Goal: Task Accomplishment & Management: Use online tool/utility

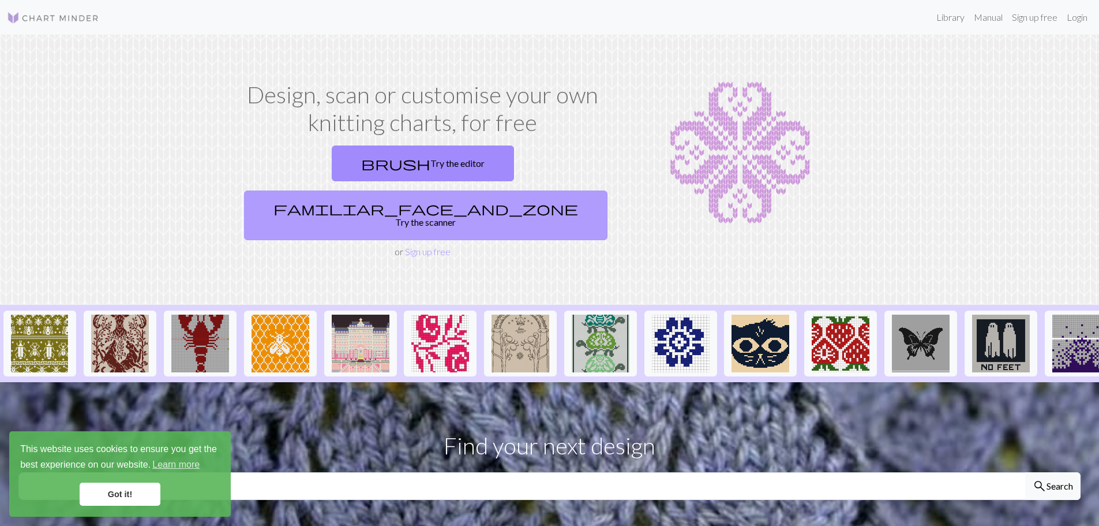
click at [488, 190] on link "familiar_face_and_zone Try the scanner" at bounding box center [425, 215] width 363 height 50
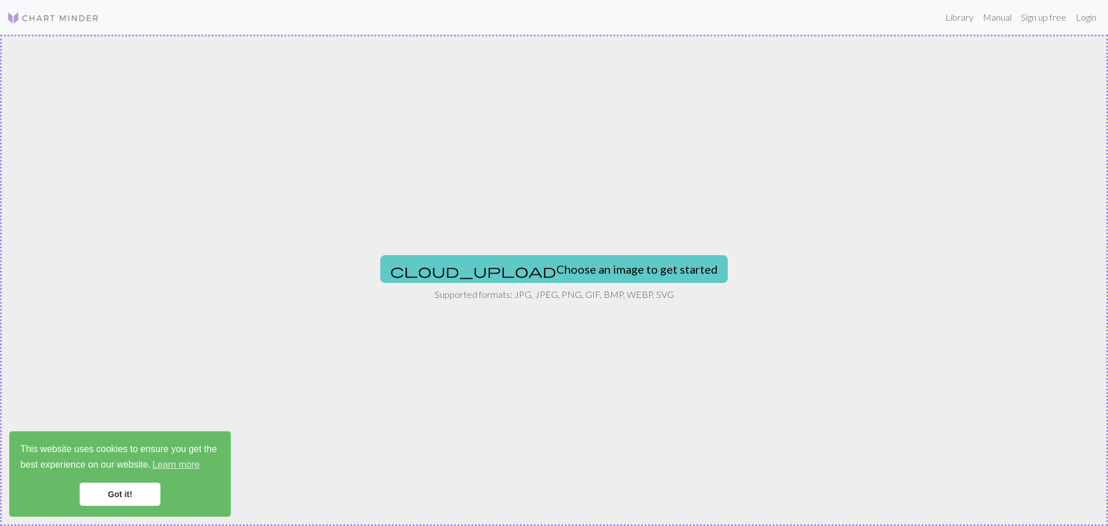
click at [500, 274] on button "cloud_upload Choose an image to get started" at bounding box center [553, 269] width 347 height 28
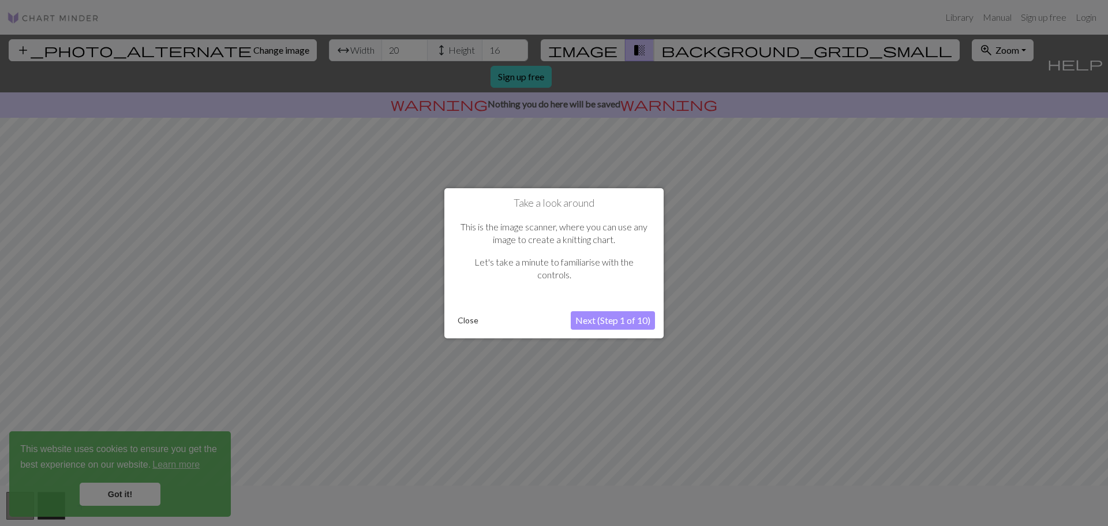
click at [598, 320] on button "Next (Step 1 of 10)" at bounding box center [613, 320] width 84 height 18
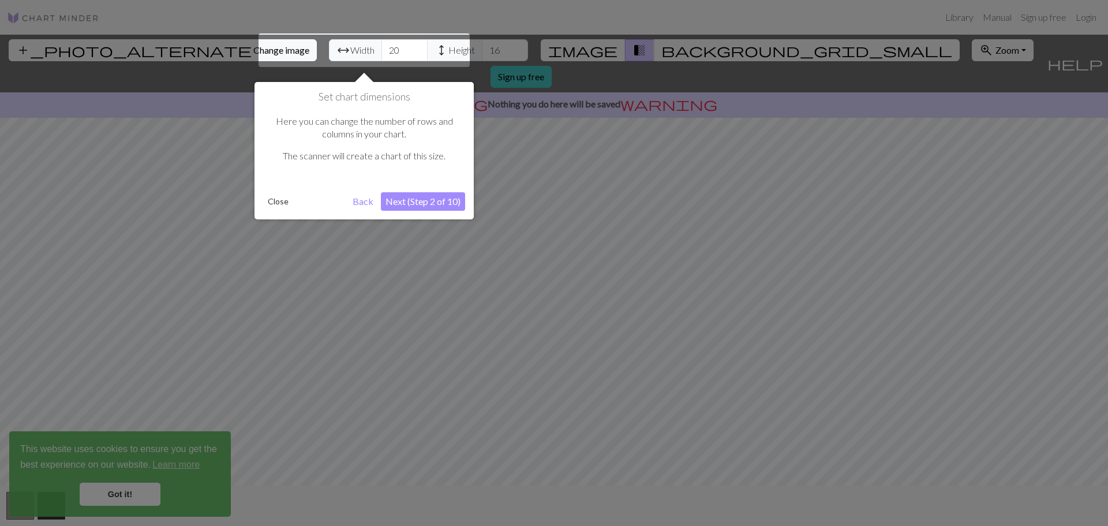
click at [346, 48] on div at bounding box center [363, 49] width 211 height 33
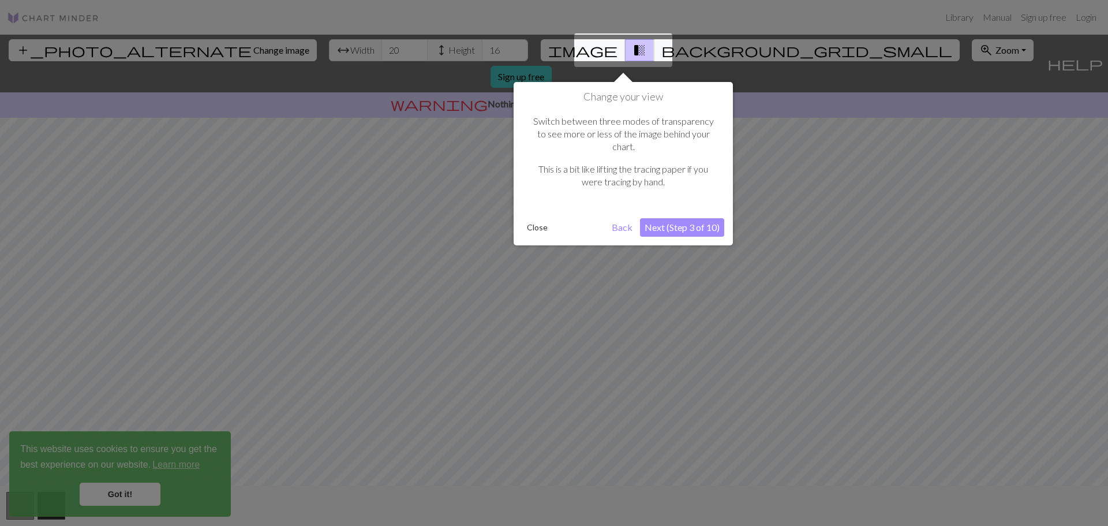
click at [667, 218] on button "Next (Step 3 of 10)" at bounding box center [682, 227] width 84 height 18
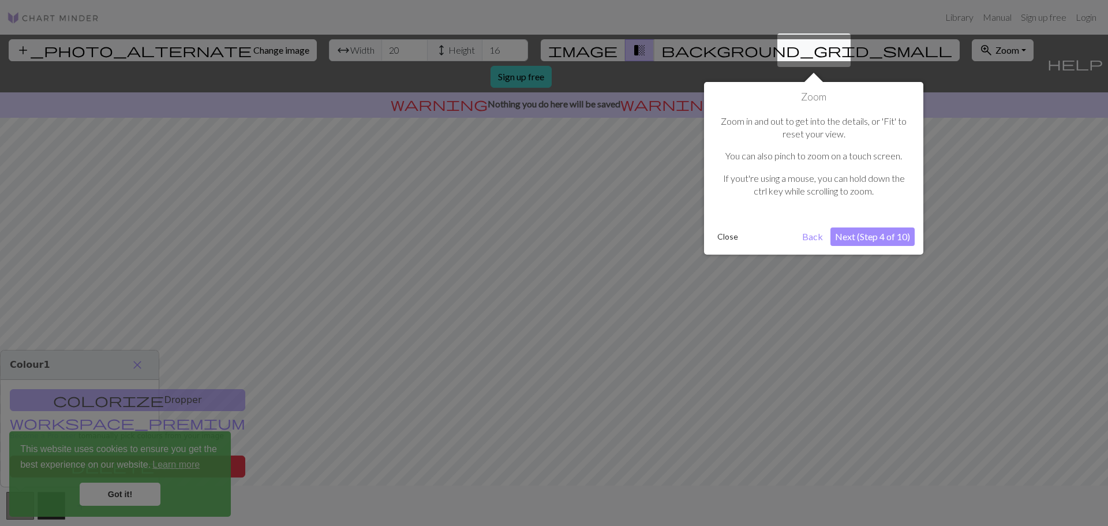
click at [869, 243] on button "Next (Step 4 of 10)" at bounding box center [872, 236] width 84 height 18
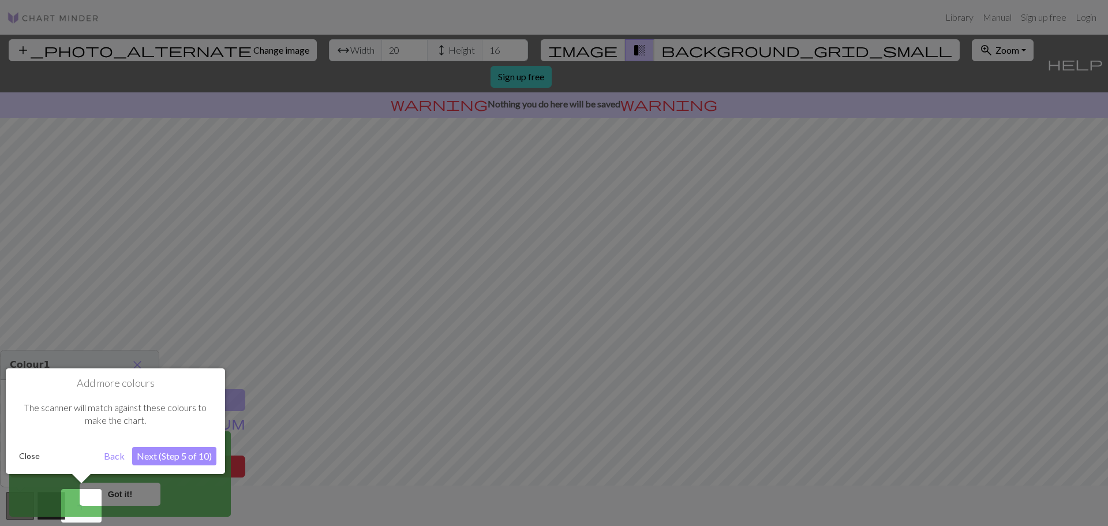
click at [34, 457] on button "Close" at bounding box center [29, 455] width 30 height 17
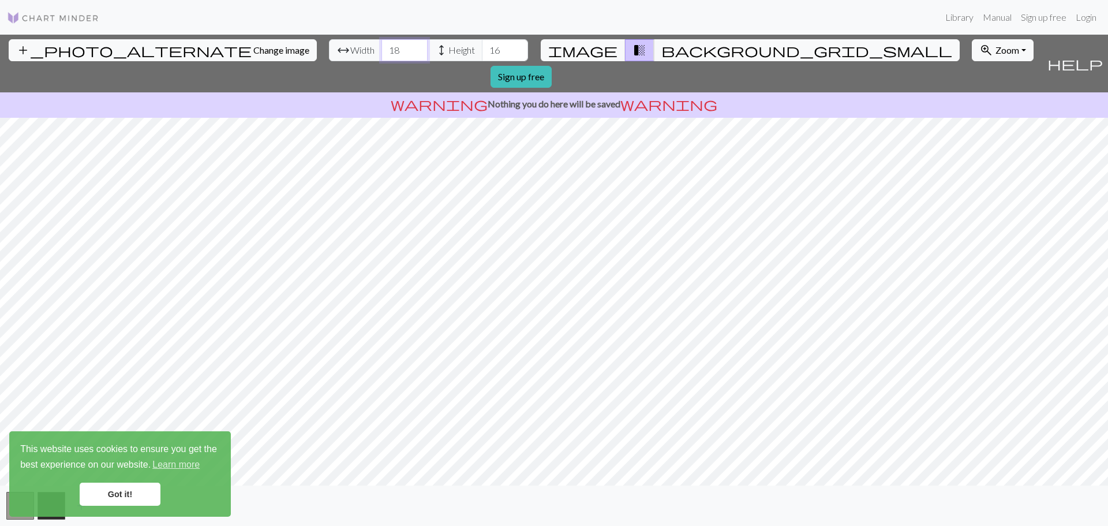
click at [381, 50] on input "18" at bounding box center [404, 50] width 46 height 22
drag, startPoint x: 344, startPoint y: 50, endPoint x: 322, endPoint y: 50, distance: 21.4
click at [381, 50] on input "18" at bounding box center [404, 50] width 46 height 22
drag, startPoint x: 342, startPoint y: 50, endPoint x: 329, endPoint y: 47, distance: 12.5
click at [381, 48] on input "30" at bounding box center [404, 50] width 46 height 22
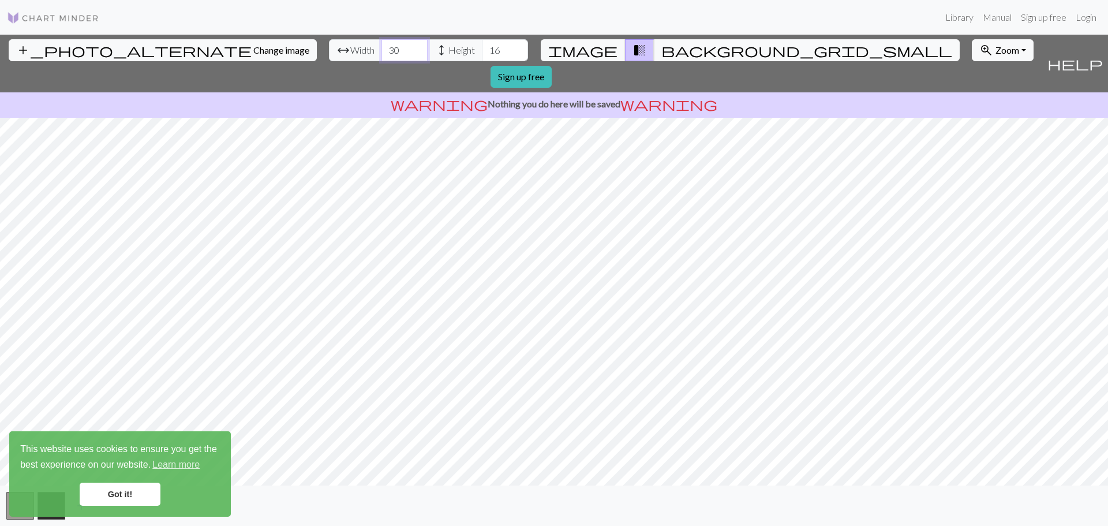
type input "3"
type input "40"
drag, startPoint x: 441, startPoint y: 48, endPoint x: 421, endPoint y: 51, distance: 20.4
click at [482, 51] on input "16" at bounding box center [505, 50] width 46 height 22
type input "40"
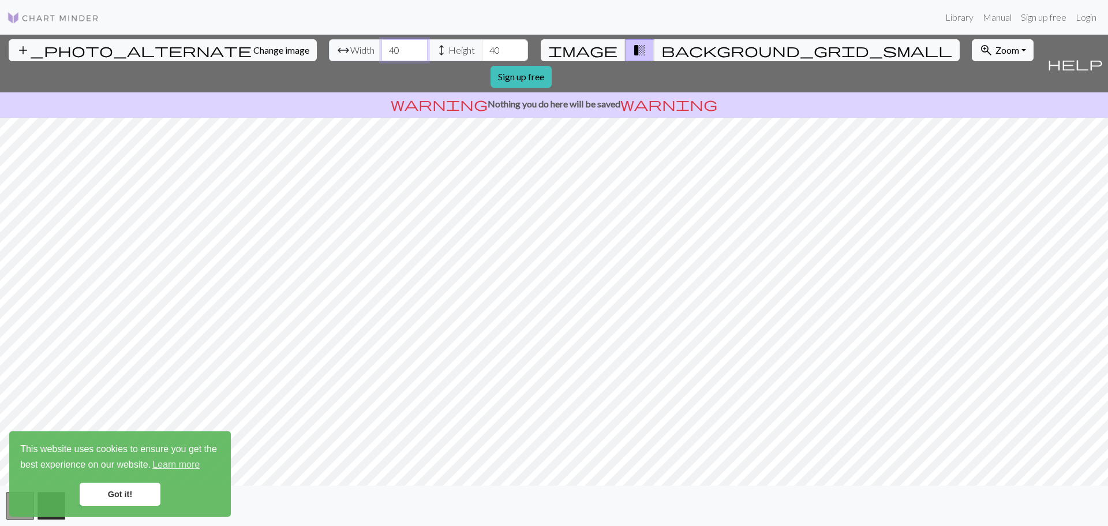
drag, startPoint x: 332, startPoint y: 52, endPoint x: 311, endPoint y: 53, distance: 21.4
click at [329, 53] on div "arrow_range Width 40 height Height 40" at bounding box center [428, 50] width 199 height 22
type input "50"
drag, startPoint x: 430, startPoint y: 50, endPoint x: 425, endPoint y: 47, distance: 5.9
click at [482, 47] on input "40" at bounding box center [505, 50] width 46 height 22
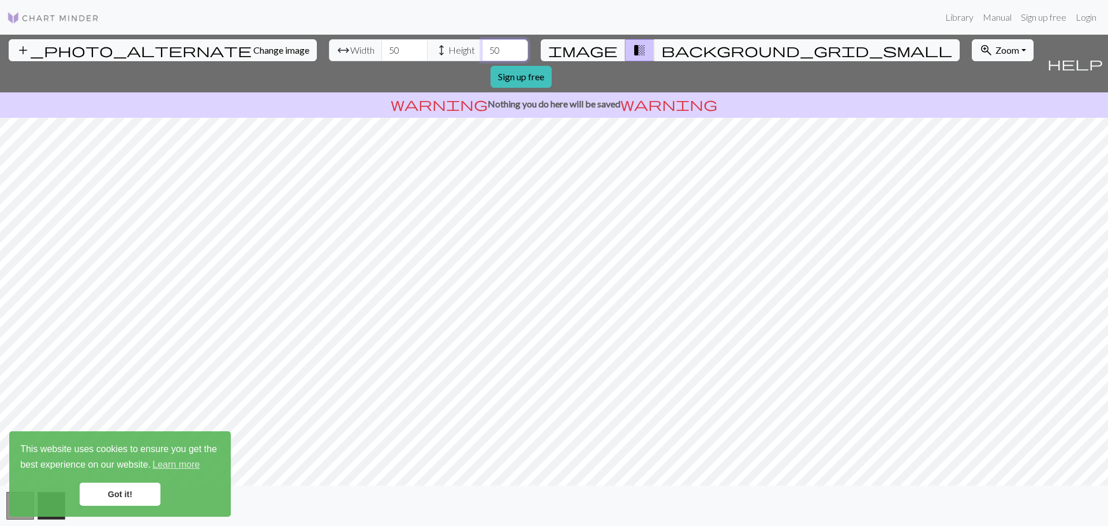
type input "50"
click at [126, 492] on link "Got it!" at bounding box center [120, 493] width 81 height 23
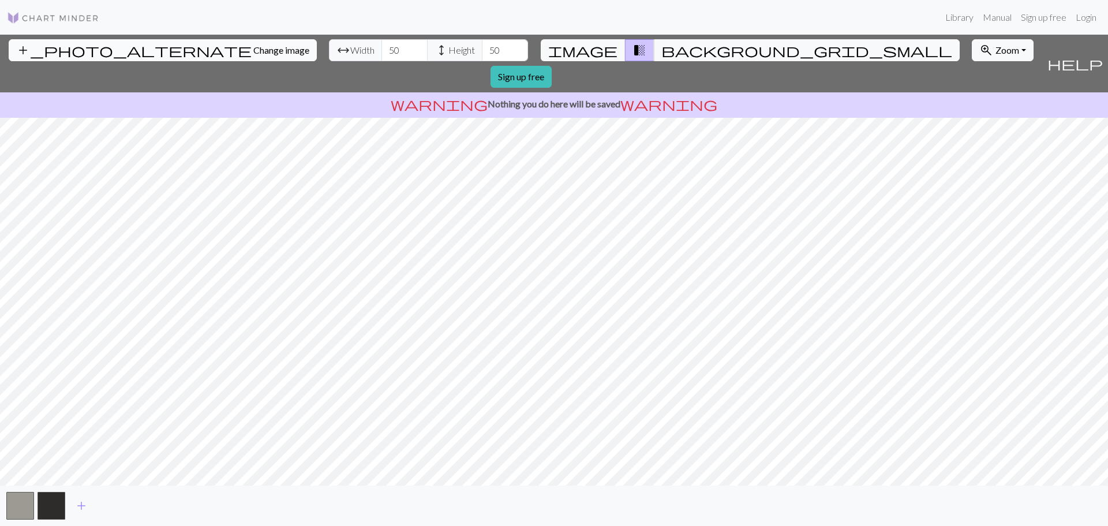
click at [253, 52] on span "Change image" at bounding box center [281, 49] width 56 height 11
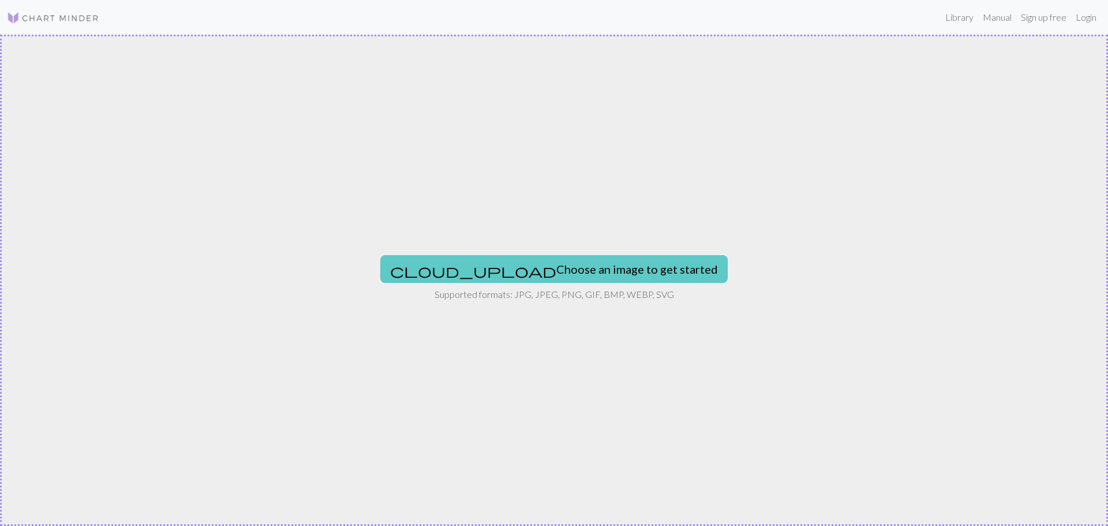
click at [537, 270] on button "cloud_upload Choose an image to get started" at bounding box center [553, 269] width 347 height 28
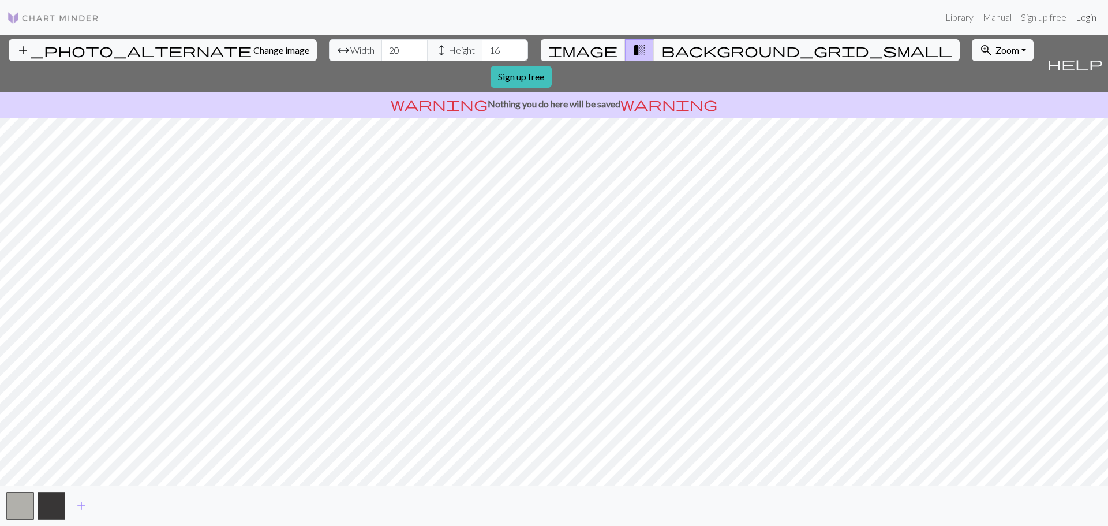
click at [1087, 19] on link "Login" at bounding box center [1086, 17] width 30 height 23
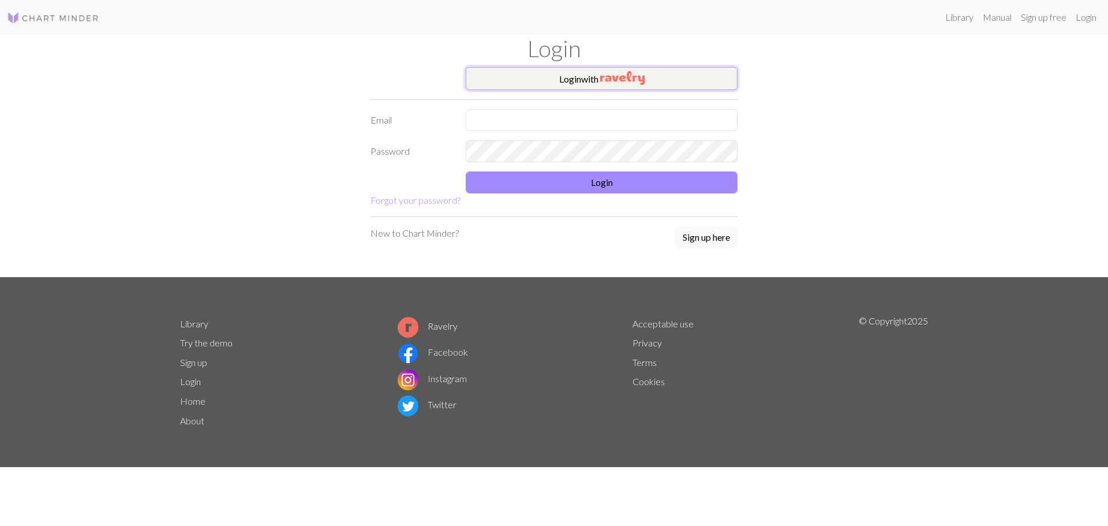
click at [591, 80] on button "Login with" at bounding box center [602, 78] width 272 height 23
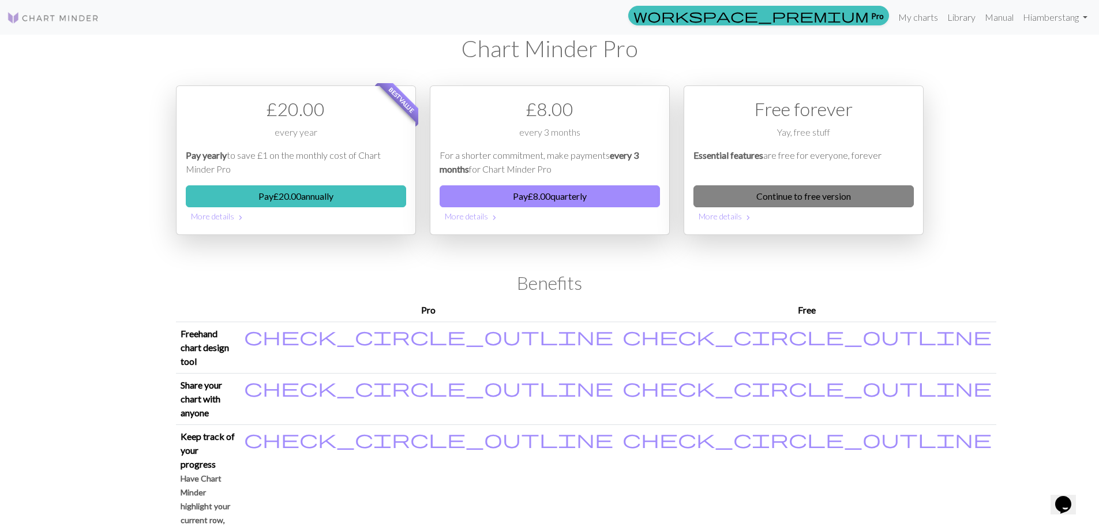
click at [812, 194] on link "Continue to free version" at bounding box center [803, 196] width 220 height 22
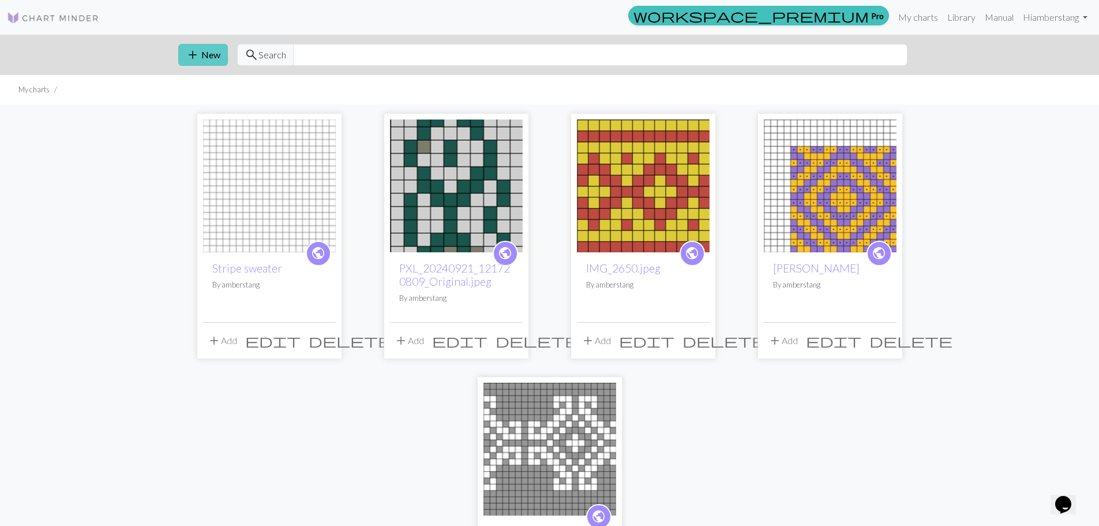
click at [202, 51] on button "add New" at bounding box center [203, 55] width 50 height 22
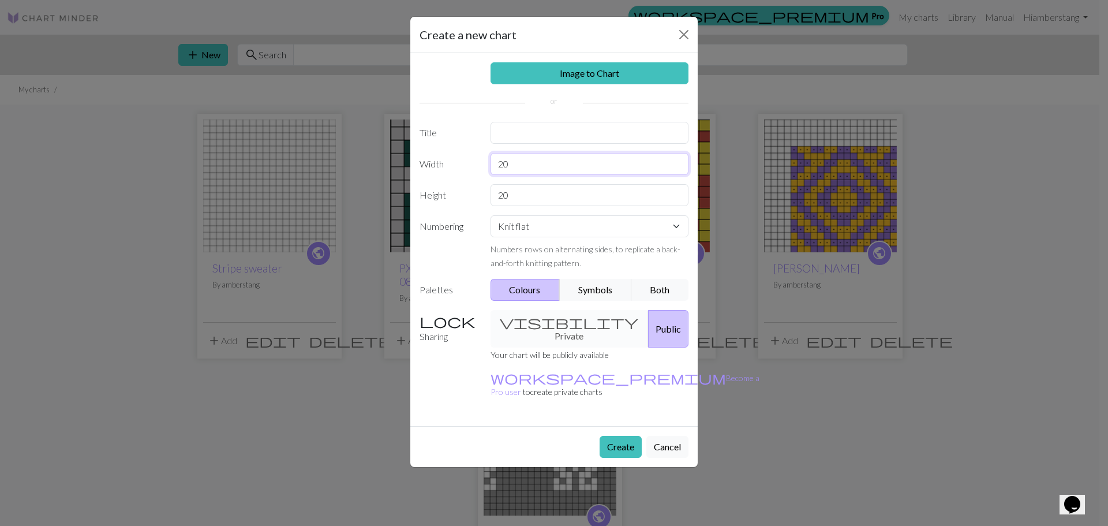
drag, startPoint x: 500, startPoint y: 167, endPoint x: 477, endPoint y: 165, distance: 23.8
click at [477, 165] on div "Width 20" at bounding box center [553, 164] width 283 height 22
type input "50"
drag, startPoint x: 524, startPoint y: 195, endPoint x: 480, endPoint y: 194, distance: 44.4
click at [480, 194] on div "Height 20" at bounding box center [553, 195] width 283 height 22
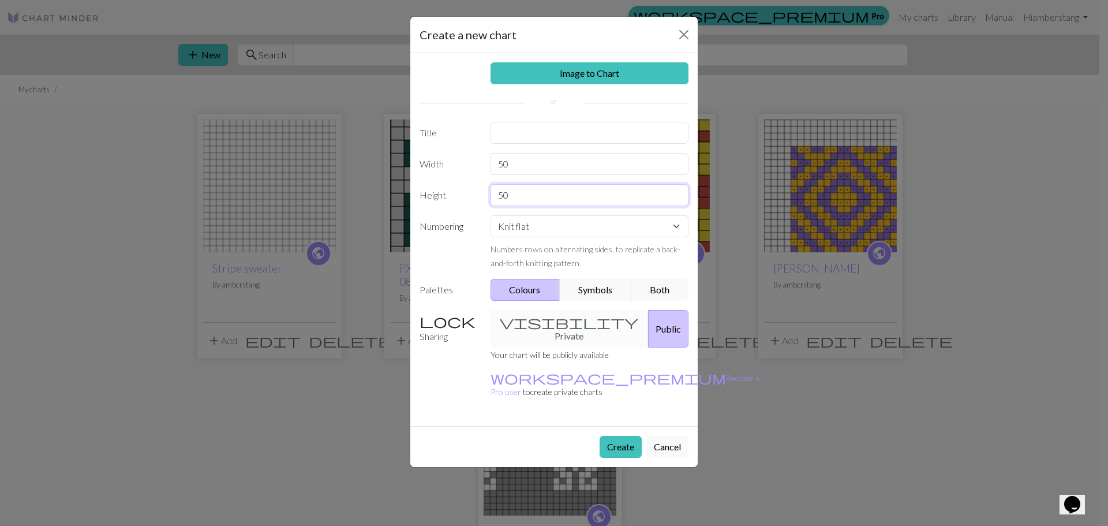
type input "50"
click at [504, 163] on input "50" at bounding box center [589, 164] width 198 height 22
type input "40"
click at [503, 194] on input "50" at bounding box center [589, 195] width 198 height 22
type input "40"
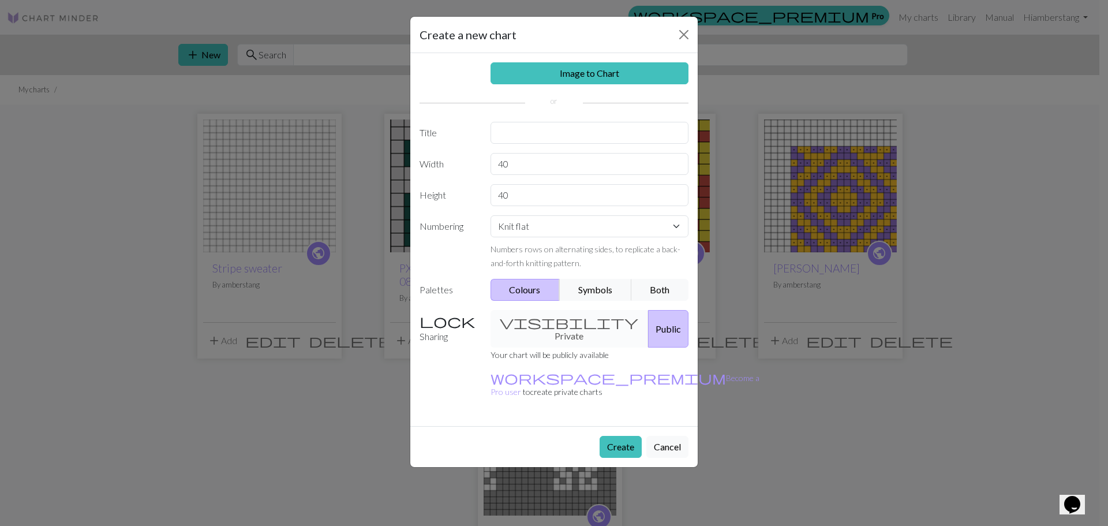
click at [531, 327] on div "visibility Private Public" at bounding box center [589, 328] width 212 height 37
click at [534, 320] on div "visibility Private Public" at bounding box center [589, 328] width 212 height 37
click at [512, 141] on input "text" at bounding box center [589, 133] width 198 height 22
type input "Left Keeshond"
click at [562, 72] on link "Image to Chart" at bounding box center [589, 73] width 198 height 22
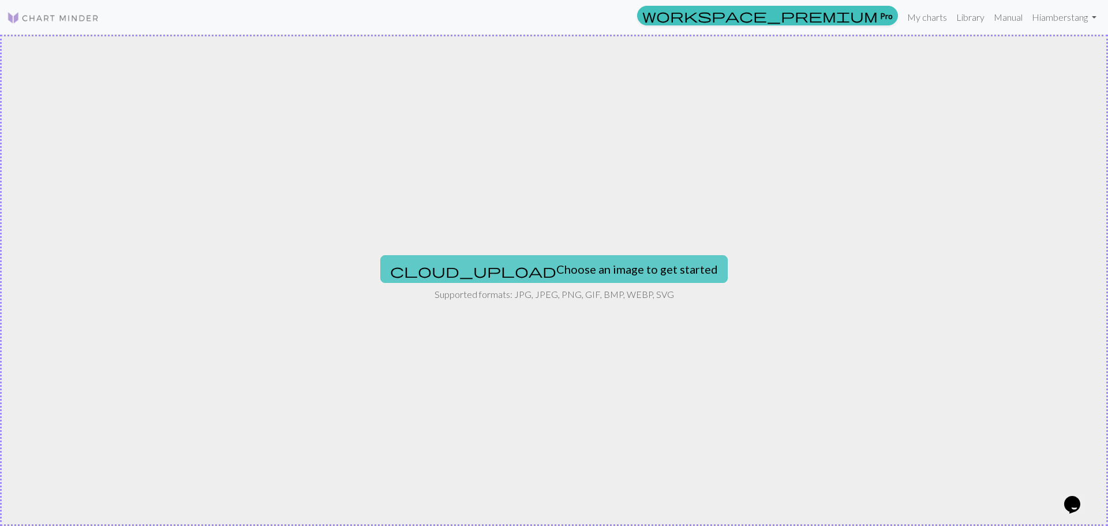
click at [545, 271] on button "cloud_upload Choose an image to get started" at bounding box center [553, 269] width 347 height 28
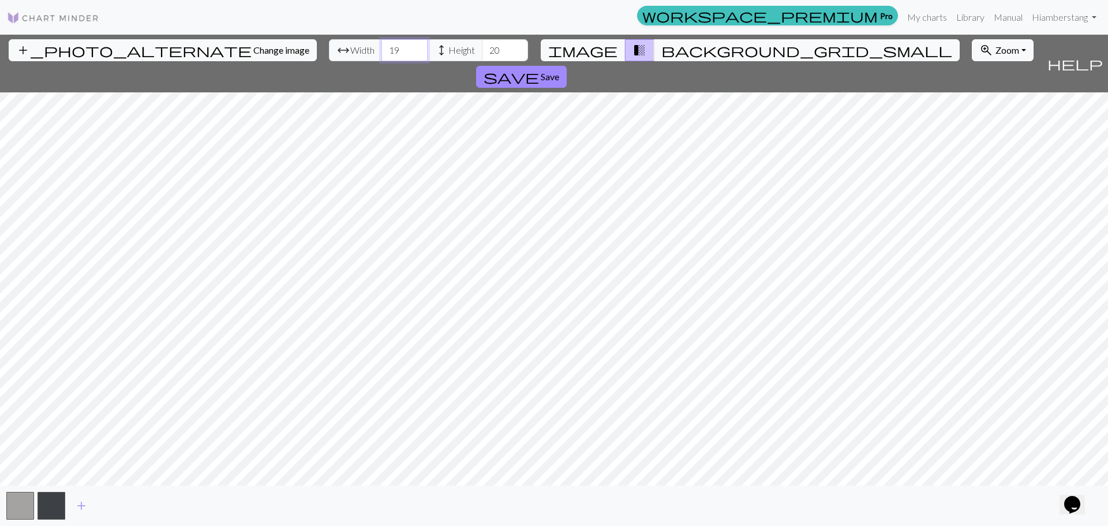
drag, startPoint x: 330, startPoint y: 50, endPoint x: 322, endPoint y: 49, distance: 8.1
click at [381, 49] on input "19" at bounding box center [404, 50] width 46 height 22
type input "30"
drag, startPoint x: 439, startPoint y: 50, endPoint x: 428, endPoint y: 48, distance: 11.0
click at [482, 48] on input "20" at bounding box center [505, 50] width 46 height 22
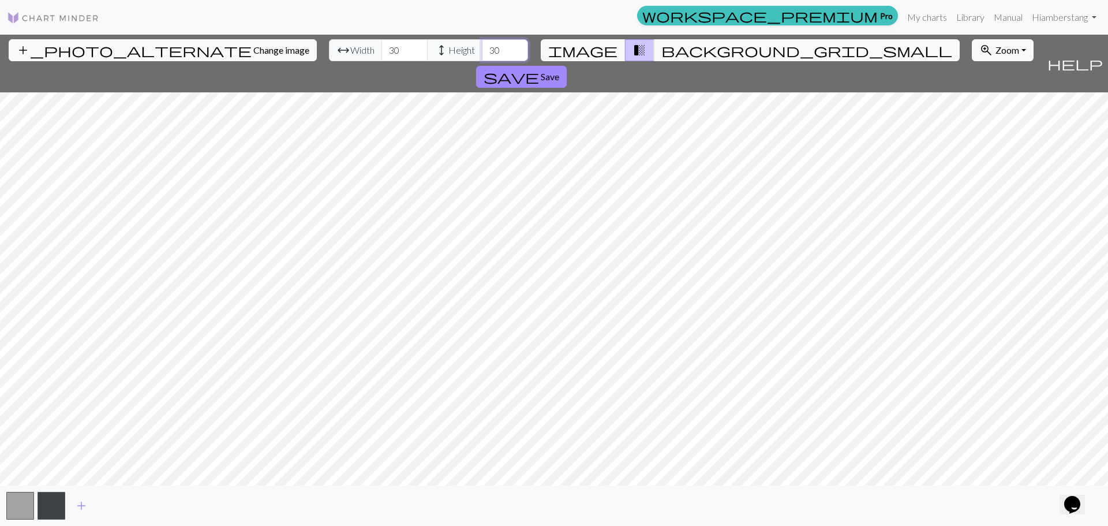
type input "30"
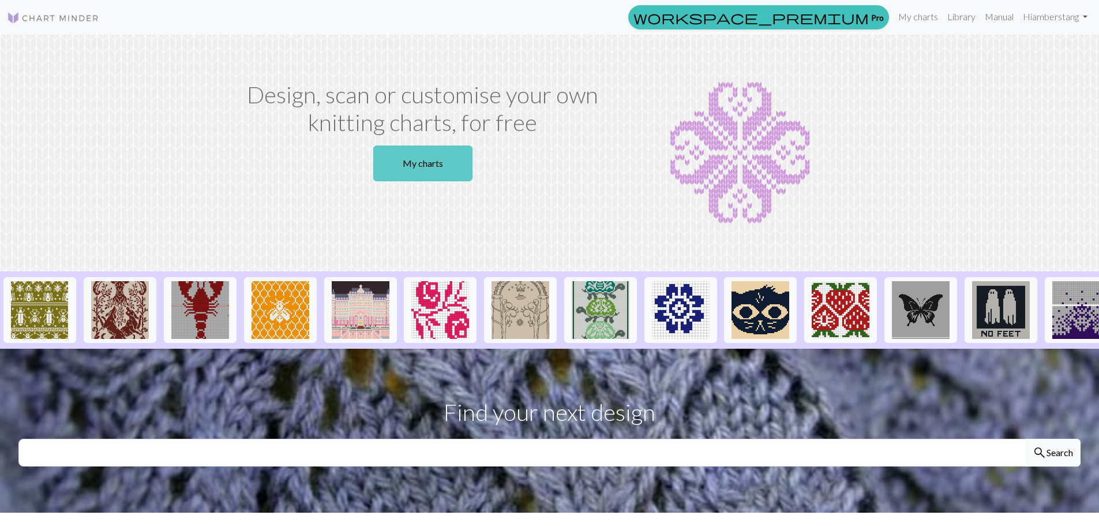
click at [441, 158] on link "My charts" at bounding box center [422, 163] width 99 height 36
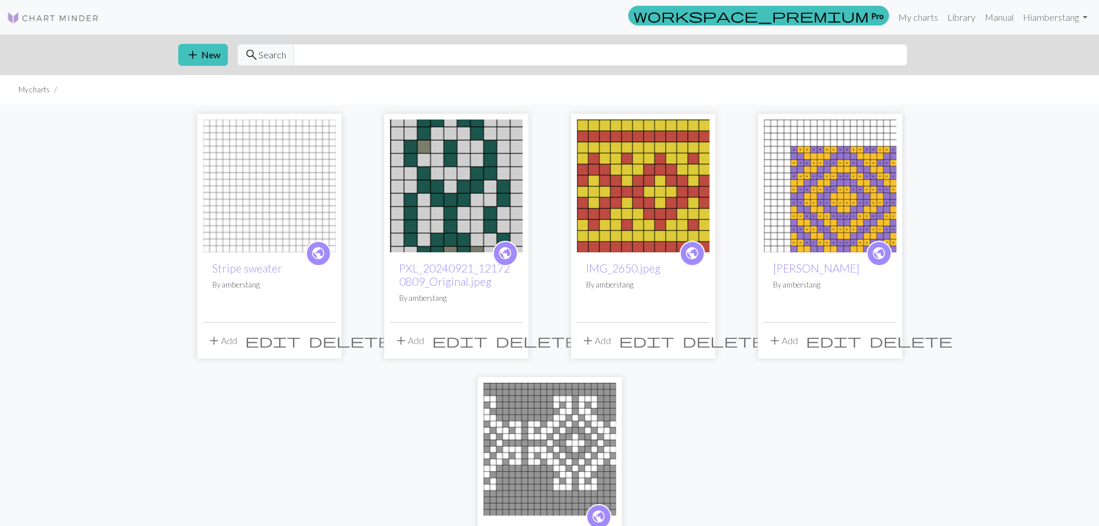
click at [275, 172] on img at bounding box center [269, 185] width 133 height 133
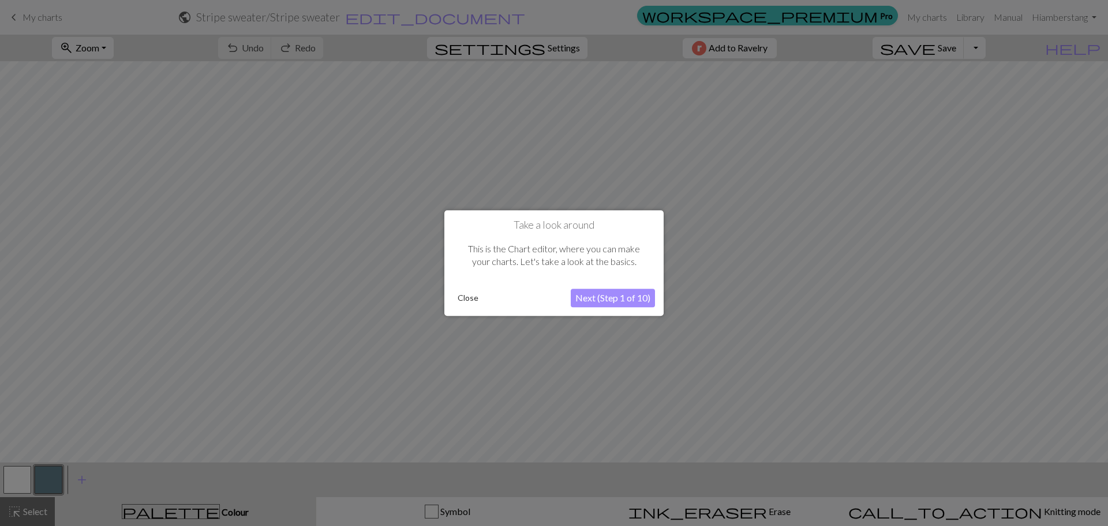
click at [470, 297] on button "Close" at bounding box center [468, 297] width 30 height 17
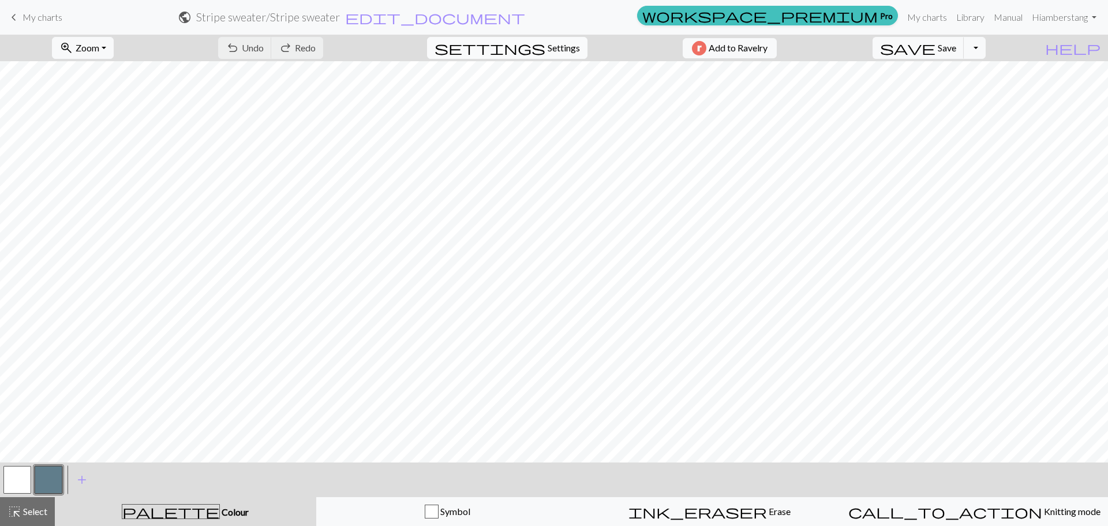
click at [564, 47] on span "Settings" at bounding box center [563, 48] width 32 height 14
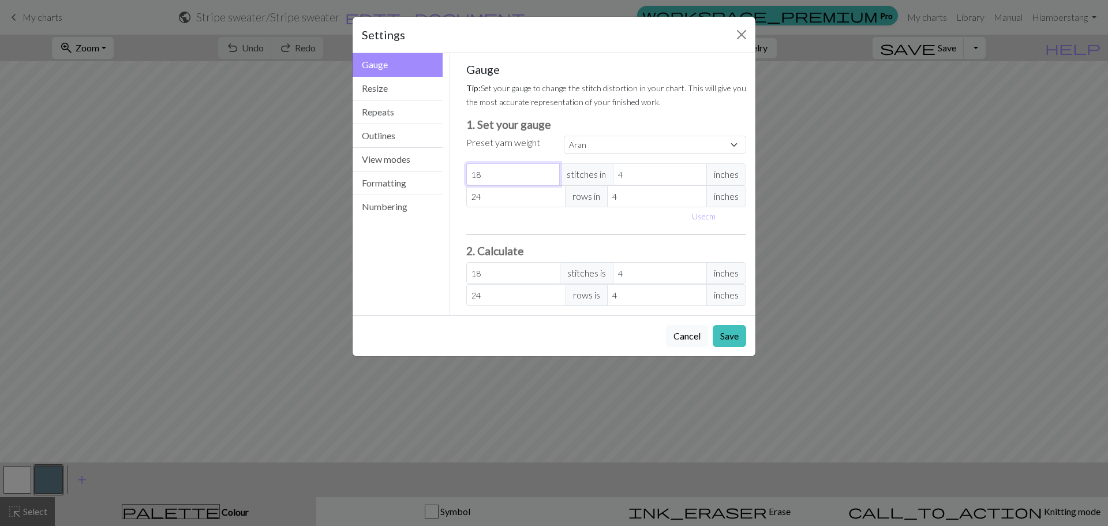
drag, startPoint x: 491, startPoint y: 178, endPoint x: 462, endPoint y: 178, distance: 28.8
click at [462, 178] on div "Gauge Tip: Set your gauge to change the stitch distortion in your chart. This w…" at bounding box center [606, 184] width 299 height 262
click at [497, 194] on input "24" at bounding box center [516, 196] width 100 height 22
drag, startPoint x: 492, startPoint y: 195, endPoint x: 461, endPoint y: 194, distance: 31.2
click at [461, 194] on div "Gauge Tip: Set your gauge to change the stitch distortion in your chart. This w…" at bounding box center [606, 184] width 299 height 262
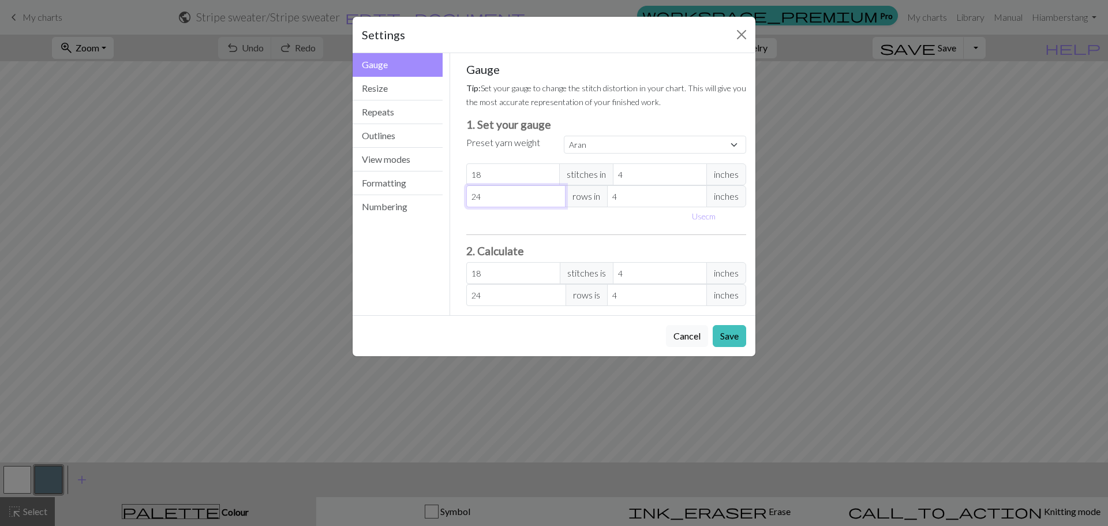
select select "custom"
type input "3"
type input "30"
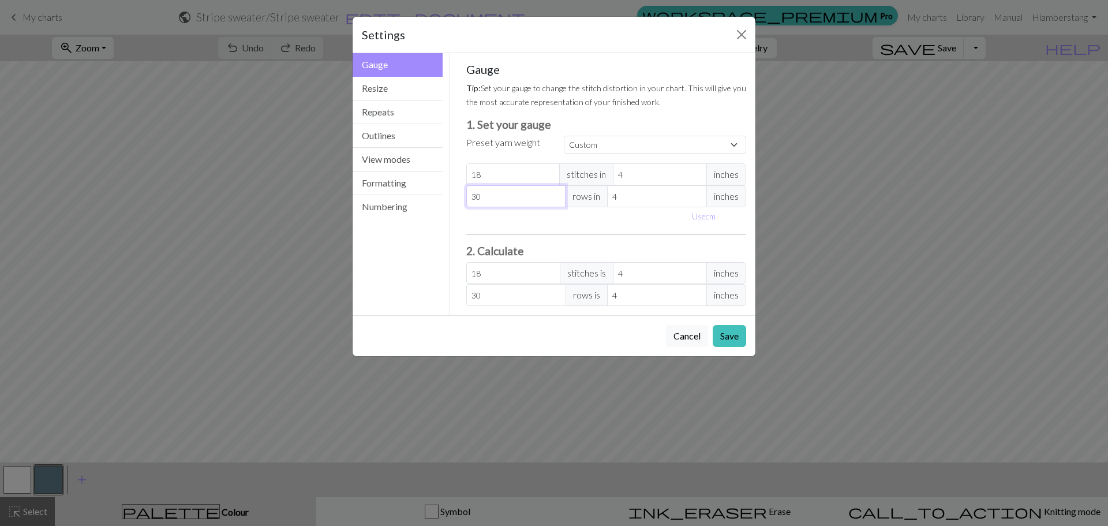
type input "30"
drag, startPoint x: 492, startPoint y: 174, endPoint x: 451, endPoint y: 175, distance: 41.0
click at [451, 175] on div "Gauge Tip: Set your gauge to change the stitch distortion in your chart. This w…" at bounding box center [606, 184] width 313 height 262
click at [384, 87] on button "Resize" at bounding box center [397, 89] width 90 height 24
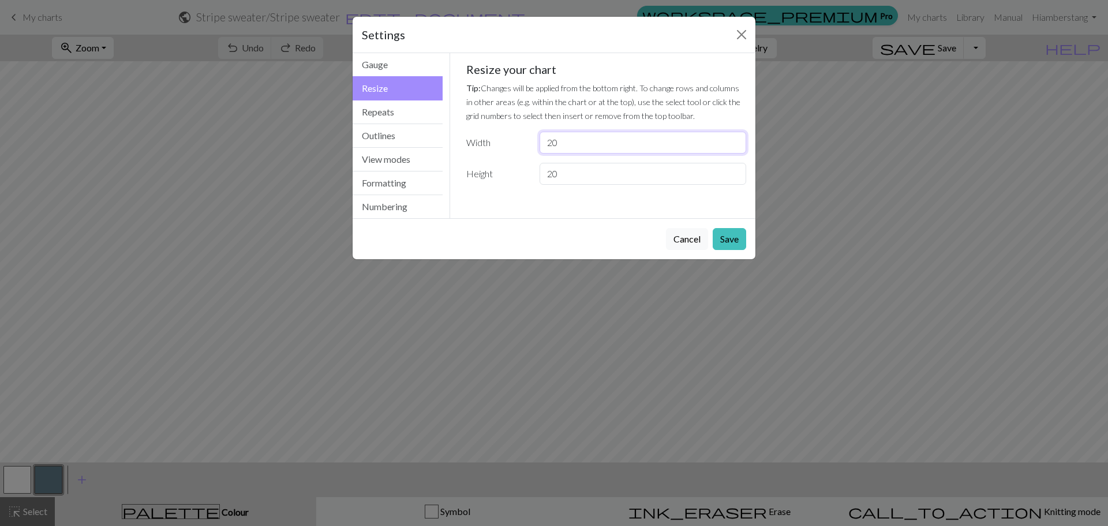
drag, startPoint x: 571, startPoint y: 144, endPoint x: 542, endPoint y: 142, distance: 28.9
click at [542, 142] on input "20" at bounding box center [642, 143] width 207 height 22
type input "30"
click at [573, 178] on input "20" at bounding box center [642, 174] width 207 height 22
drag, startPoint x: 567, startPoint y: 179, endPoint x: 537, endPoint y: 177, distance: 29.6
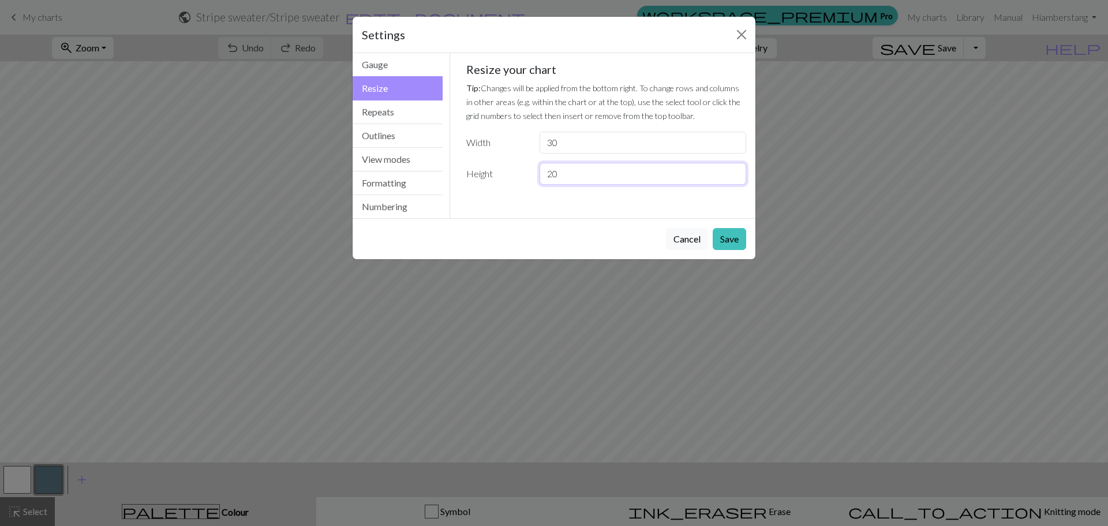
click at [537, 177] on div "20" at bounding box center [642, 174] width 220 height 22
type input "40"
click at [729, 239] on button "Save" at bounding box center [728, 239] width 33 height 22
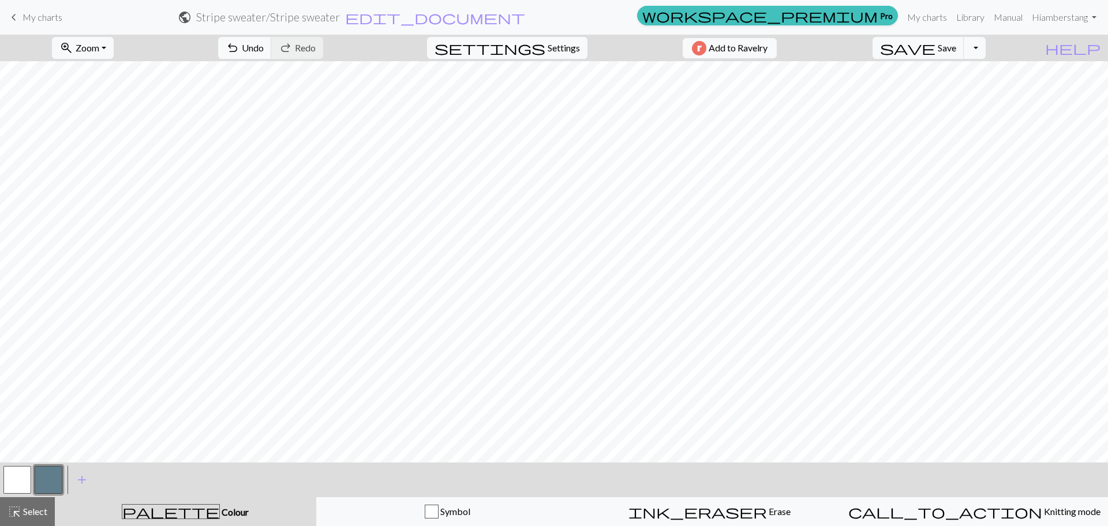
click at [61, 478] on button "button" at bounding box center [49, 480] width 28 height 28
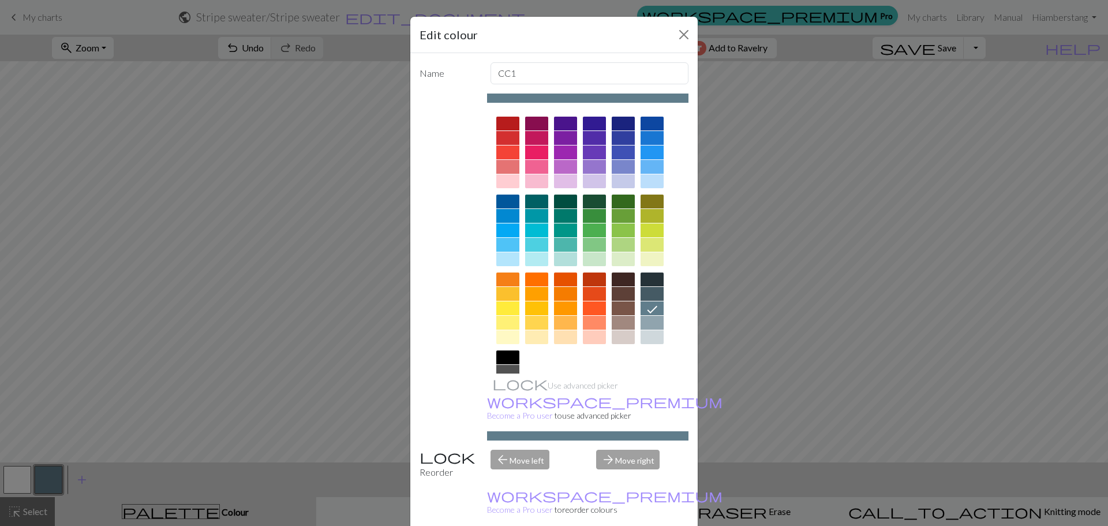
click at [508, 354] on div at bounding box center [507, 357] width 23 height 14
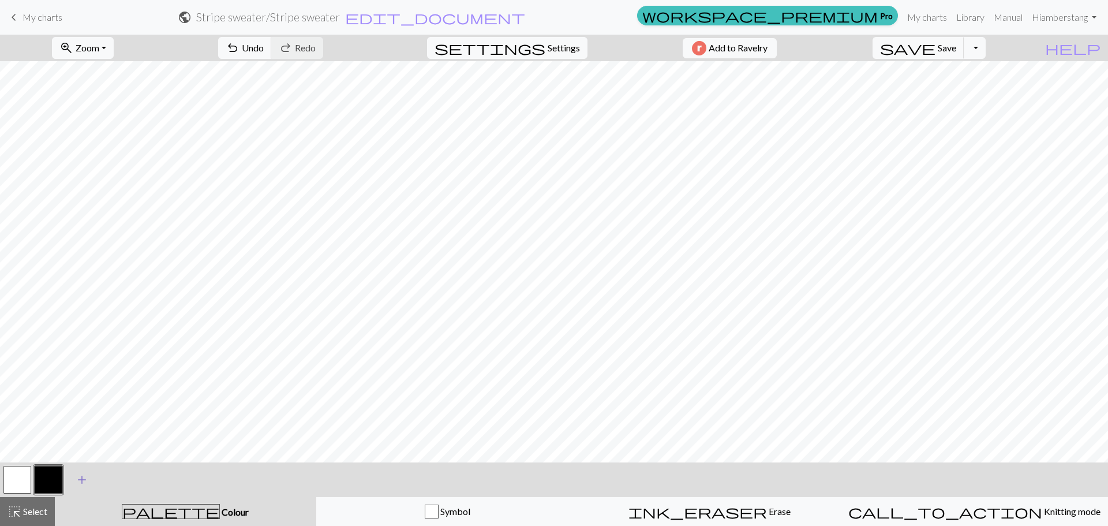
click at [82, 475] on span "add" at bounding box center [82, 479] width 14 height 16
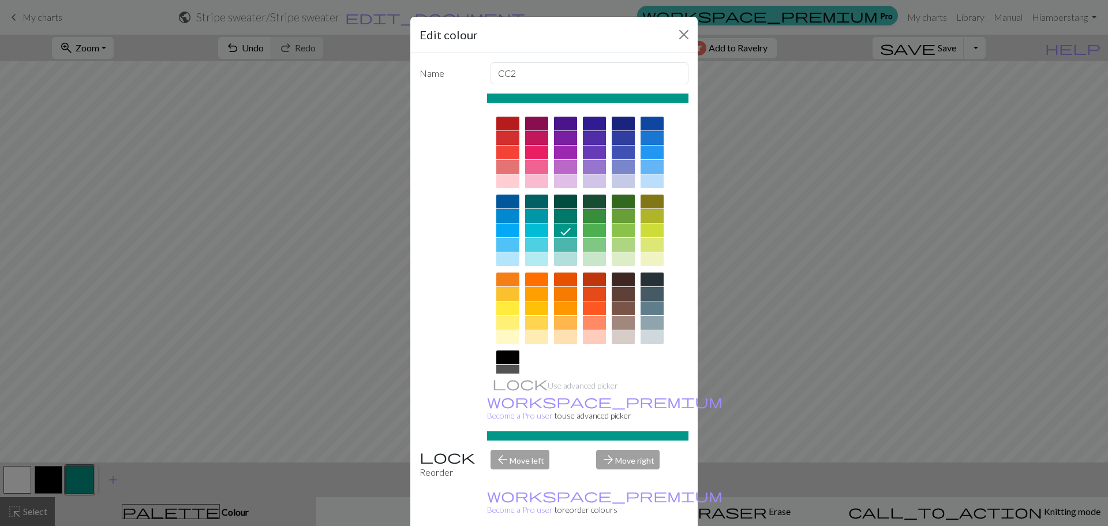
click at [640, 336] on div at bounding box center [651, 337] width 23 height 14
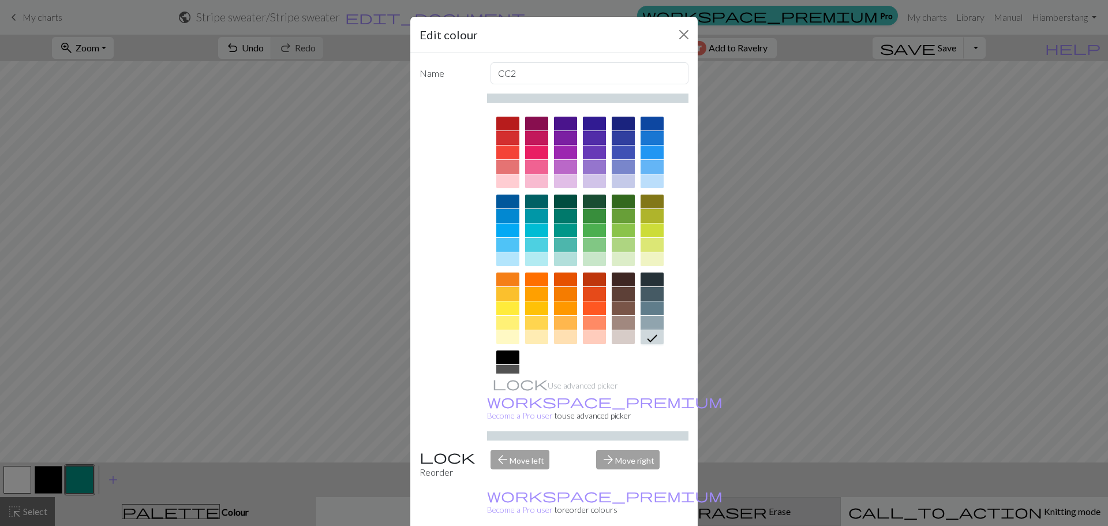
drag, startPoint x: 616, startPoint y: 512, endPoint x: 609, endPoint y: 513, distance: 7.0
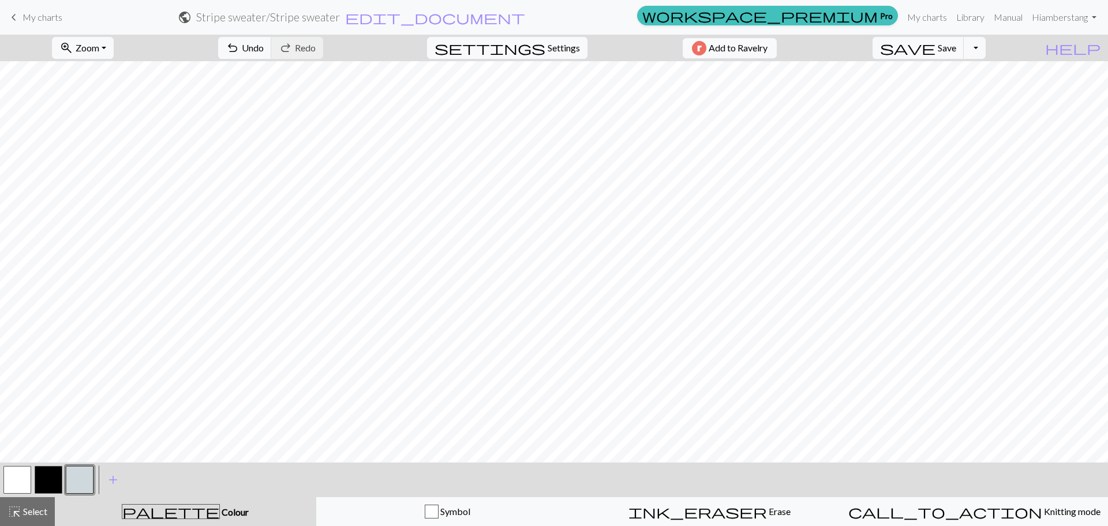
click at [61, 477] on button "button" at bounding box center [49, 480] width 28 height 28
click at [21, 487] on button "button" at bounding box center [17, 480] width 28 height 28
click at [108, 479] on span "add" at bounding box center [113, 479] width 14 height 16
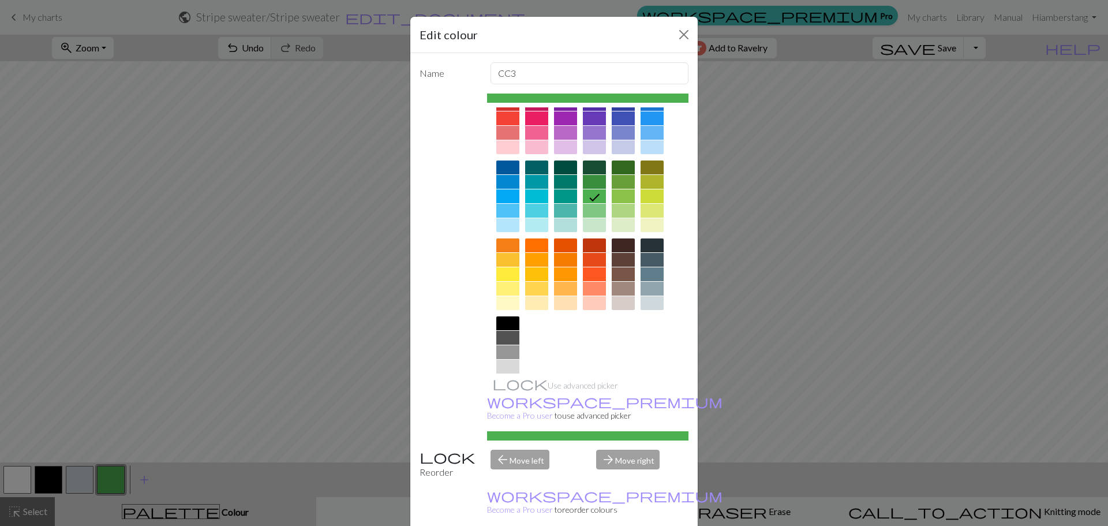
scroll to position [62, 0]
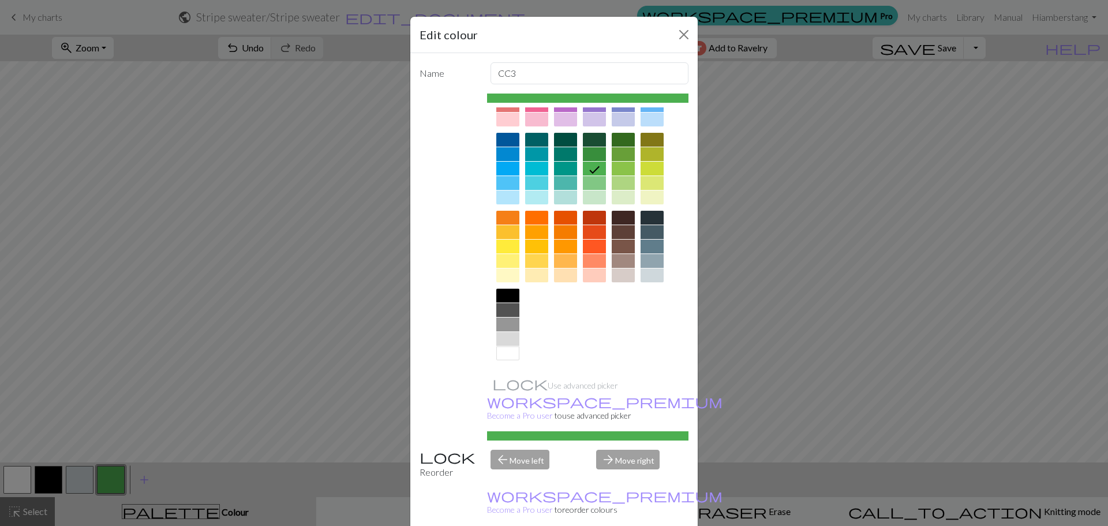
click at [505, 337] on div at bounding box center [507, 339] width 23 height 14
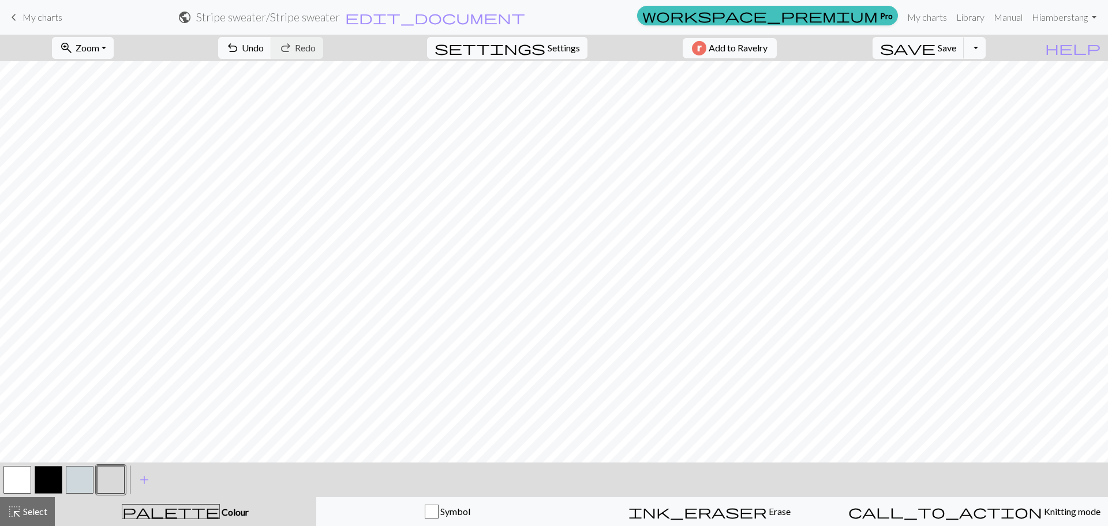
click at [91, 479] on button "button" at bounding box center [80, 480] width 28 height 28
drag, startPoint x: 89, startPoint y: 479, endPoint x: 169, endPoint y: 510, distance: 85.3
click at [169, 509] on span "palette" at bounding box center [170, 511] width 97 height 16
click at [175, 511] on span "palette" at bounding box center [170, 511] width 97 height 16
click at [69, 475] on button "button" at bounding box center [80, 480] width 28 height 28
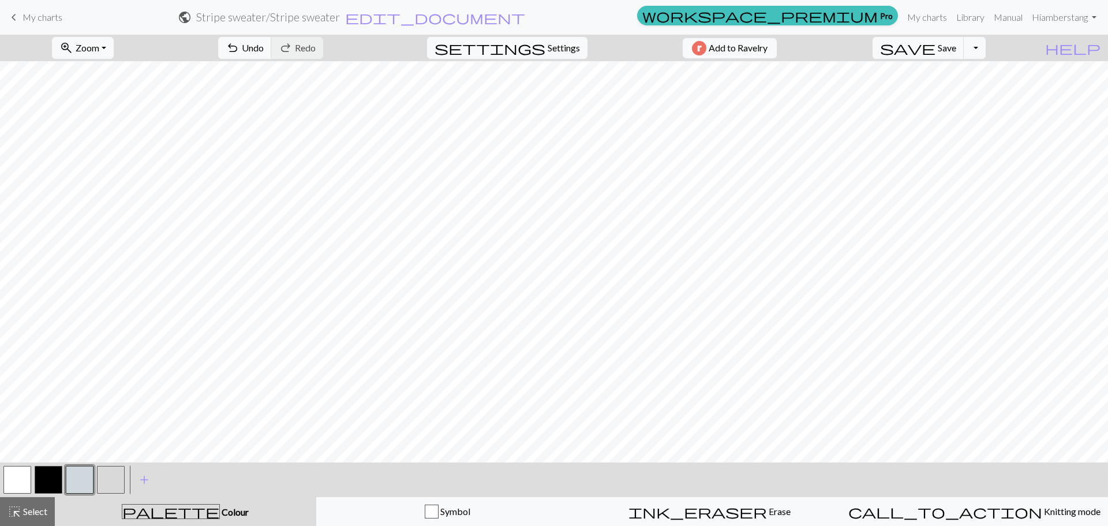
click at [83, 483] on button "button" at bounding box center [80, 480] width 28 height 28
click at [83, 483] on div "Edit colour Name CC2 Use advanced picker workspace_premium Become a Pro user to…" at bounding box center [554, 263] width 1108 height 526
click at [83, 483] on button "button" at bounding box center [80, 480] width 28 height 28
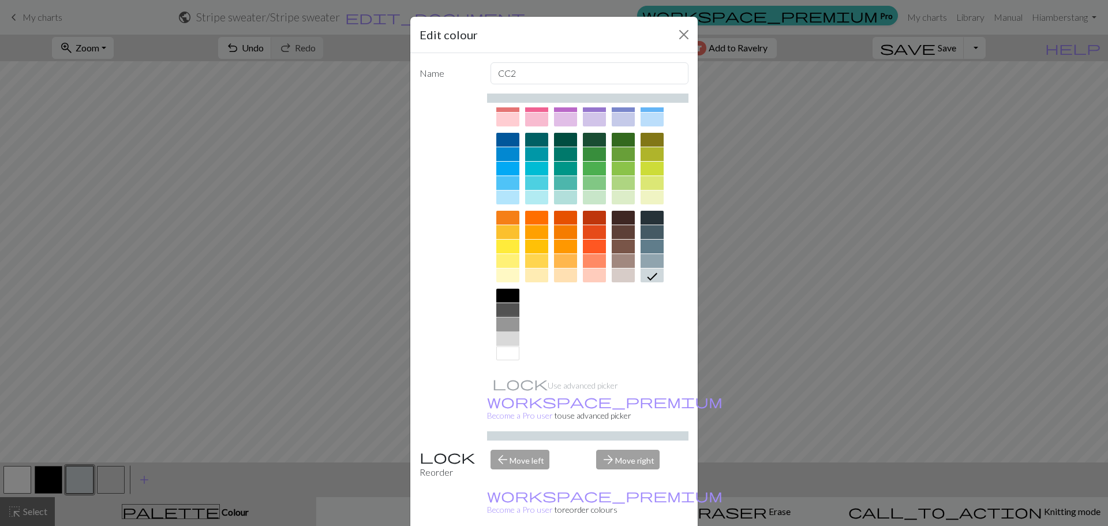
click at [498, 320] on div at bounding box center [507, 324] width 23 height 14
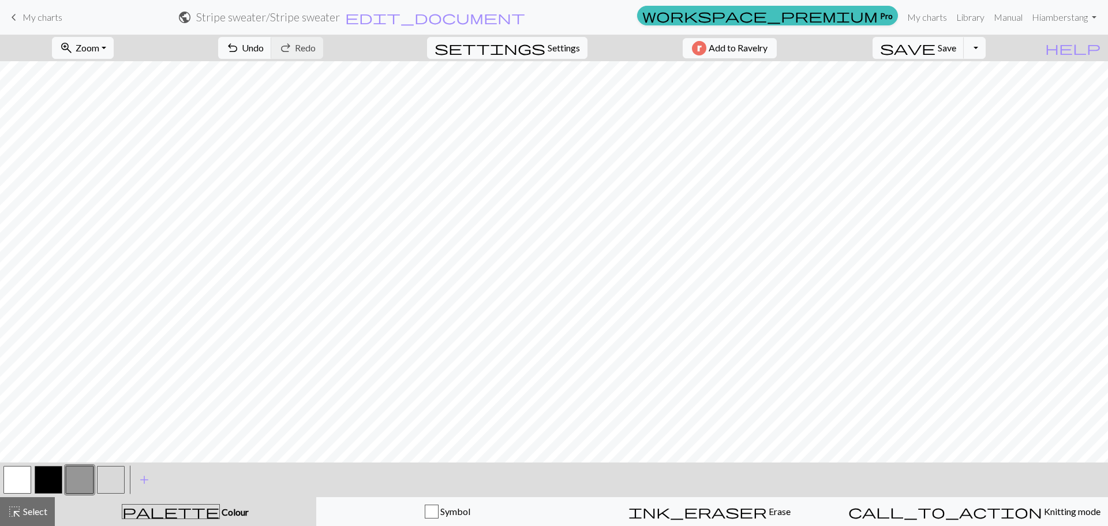
click at [7, 478] on button "button" at bounding box center [17, 480] width 28 height 28
click at [102, 482] on button "button" at bounding box center [111, 480] width 28 height 28
click at [71, 483] on button "button" at bounding box center [80, 480] width 28 height 28
click at [108, 483] on button "button" at bounding box center [111, 480] width 28 height 28
click at [56, 477] on button "button" at bounding box center [49, 480] width 28 height 28
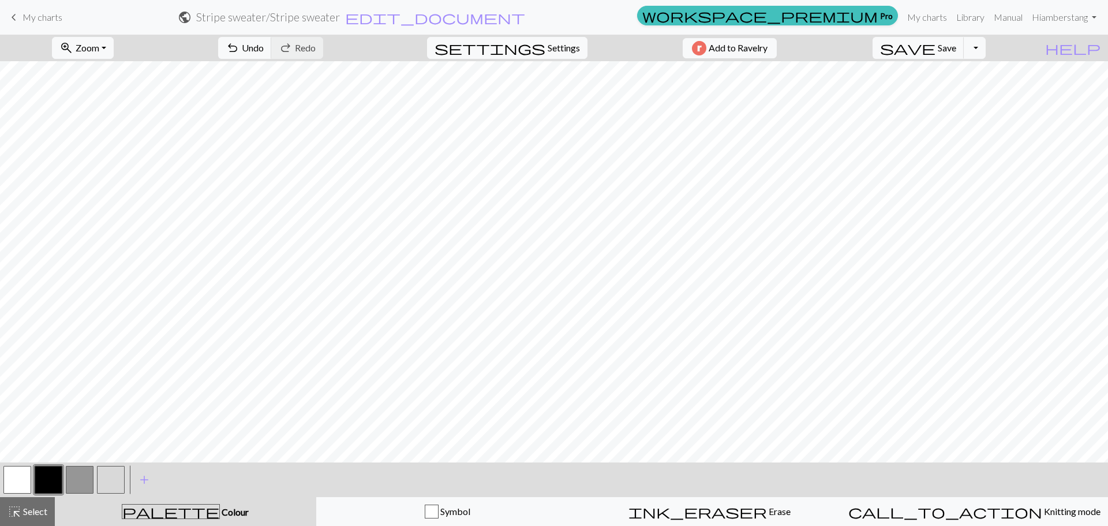
click at [82, 483] on button "button" at bounding box center [80, 480] width 28 height 28
click at [956, 51] on span "Save" at bounding box center [946, 47] width 18 height 11
click at [47, 481] on button "button" at bounding box center [49, 480] width 28 height 28
click at [118, 485] on button "button" at bounding box center [111, 480] width 28 height 28
click at [71, 483] on button "button" at bounding box center [80, 480] width 28 height 28
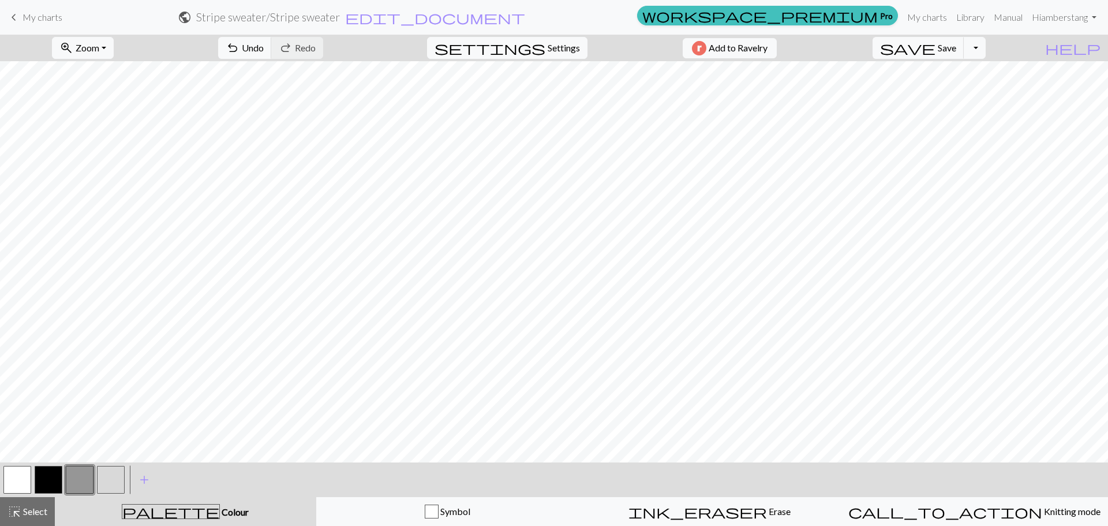
click at [108, 481] on button "button" at bounding box center [111, 480] width 28 height 28
click at [76, 482] on button "button" at bounding box center [80, 480] width 28 height 28
drag, startPoint x: 52, startPoint y: 479, endPoint x: 88, endPoint y: 471, distance: 36.7
click at [52, 478] on button "button" at bounding box center [49, 480] width 28 height 28
click at [82, 479] on button "button" at bounding box center [80, 480] width 28 height 28
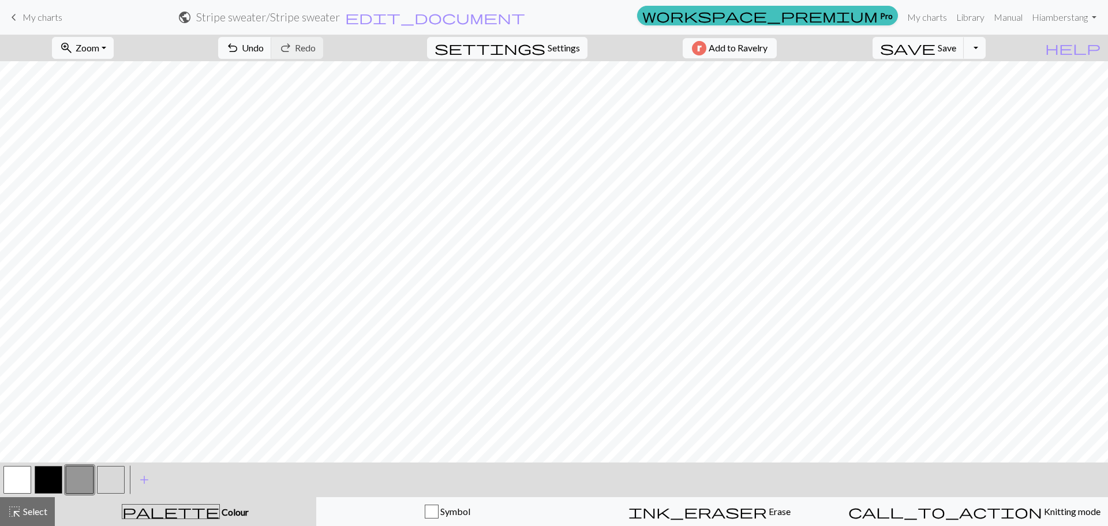
click at [113, 477] on button "button" at bounding box center [111, 480] width 28 height 28
click at [14, 485] on button "button" at bounding box center [17, 480] width 28 height 28
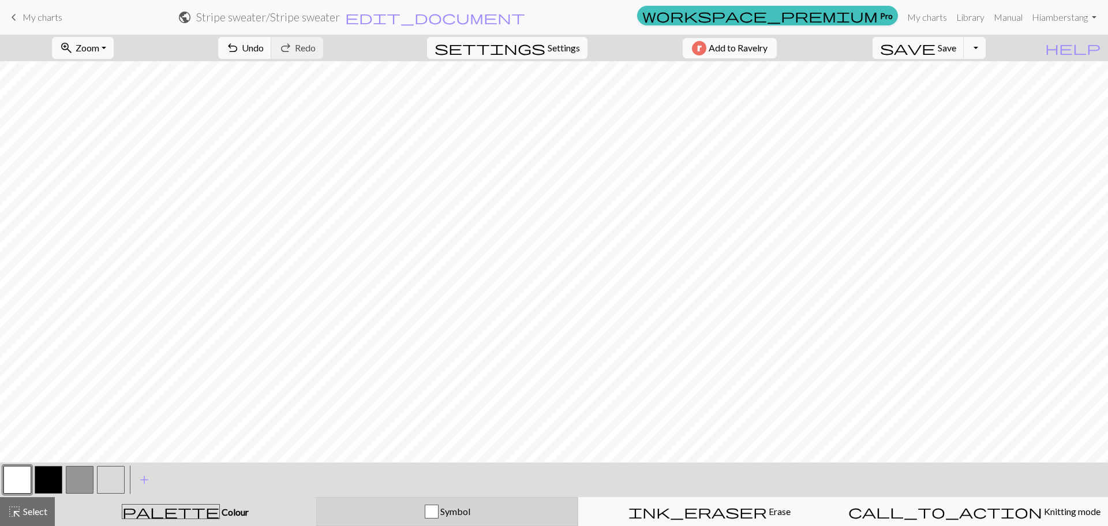
click at [438, 515] on div "button" at bounding box center [432, 511] width 14 height 14
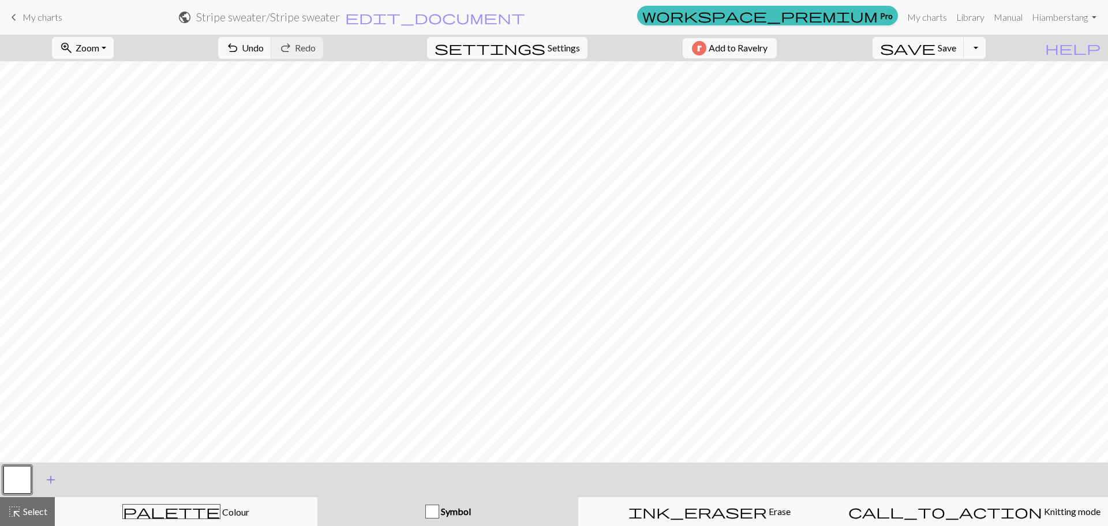
click at [53, 481] on span "add" at bounding box center [51, 479] width 14 height 16
click at [53, 478] on button "button" at bounding box center [49, 480] width 28 height 28
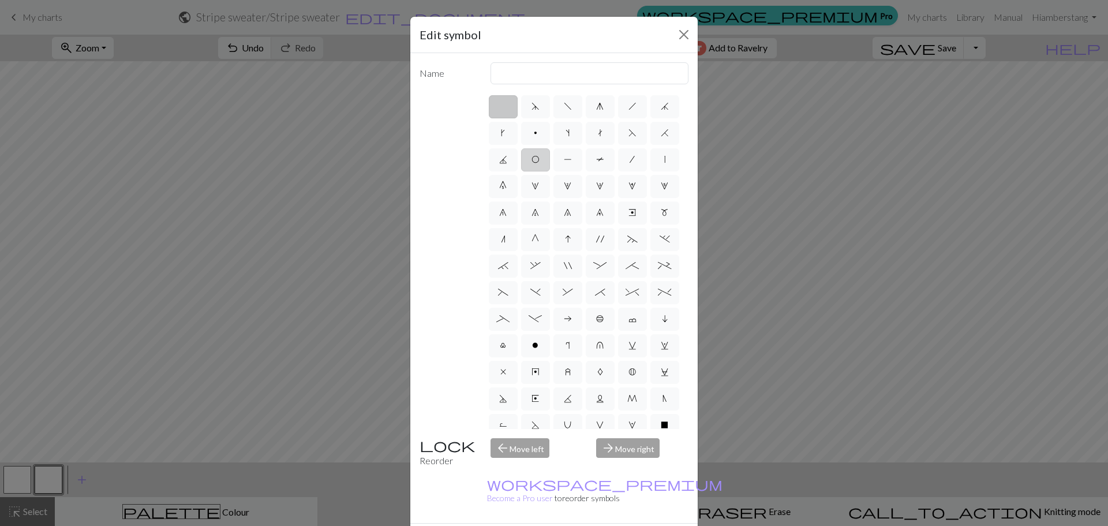
click at [550, 159] on label "O" at bounding box center [535, 159] width 29 height 23
click at [539, 159] on input "O" at bounding box center [534, 155] width 7 height 7
radio input "true"
type input "yo"
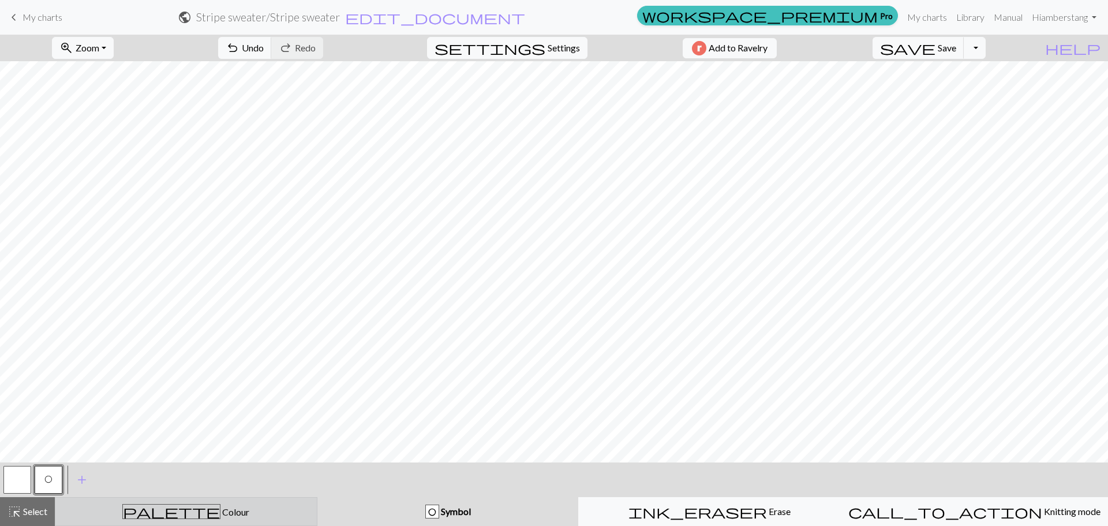
click at [240, 521] on button "palette Colour Colour" at bounding box center [186, 511] width 262 height 29
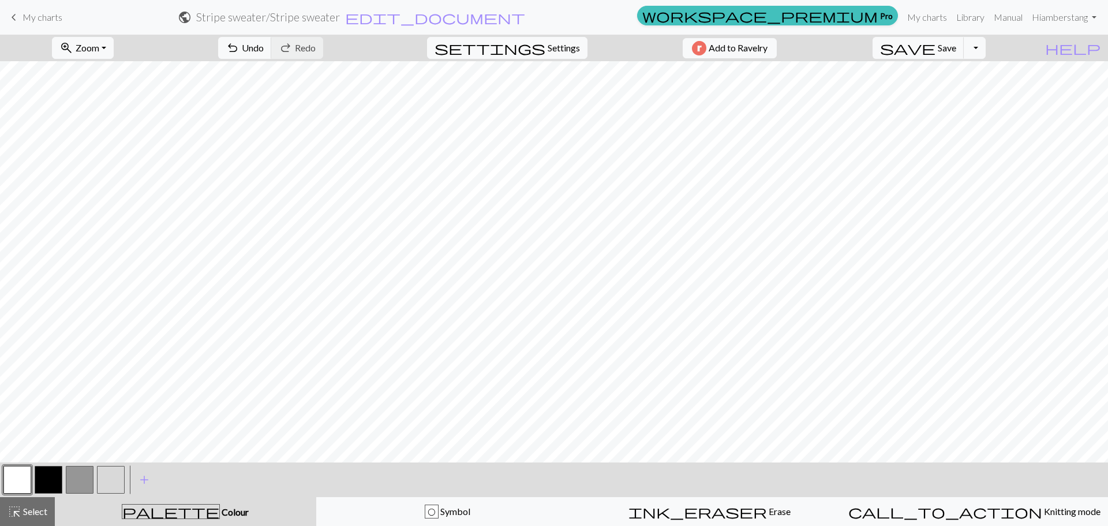
click at [82, 478] on button "button" at bounding box center [80, 480] width 28 height 28
click at [119, 478] on button "button" at bounding box center [111, 480] width 28 height 28
click at [80, 477] on button "button" at bounding box center [80, 480] width 28 height 28
click at [956, 52] on span "Save" at bounding box center [946, 47] width 18 height 11
click at [6, 475] on button "button" at bounding box center [17, 480] width 28 height 28
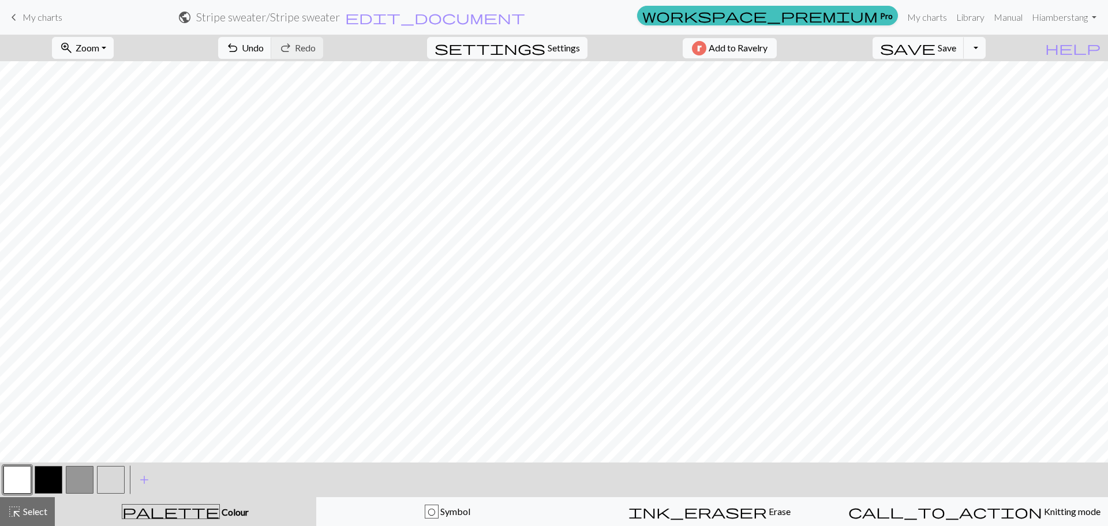
click at [220, 513] on span "Colour" at bounding box center [234, 511] width 29 height 11
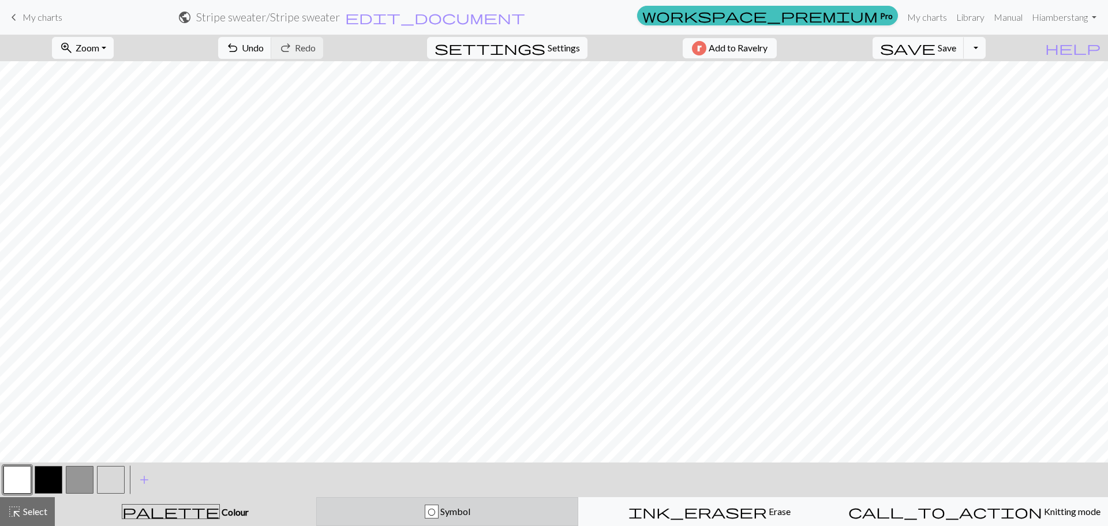
click at [407, 504] on div "O Symbol" at bounding box center [447, 511] width 247 height 14
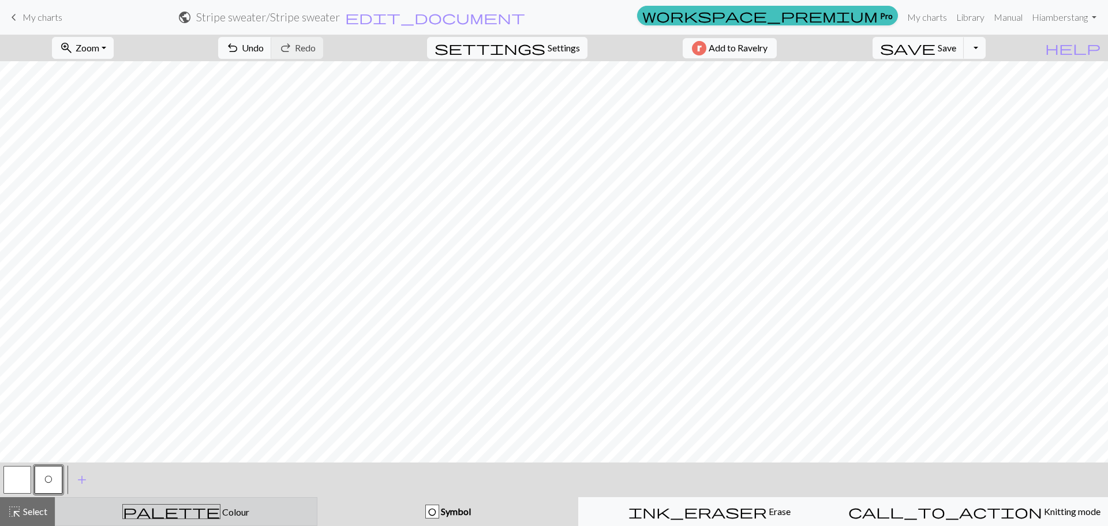
click at [220, 508] on span "Colour" at bounding box center [234, 511] width 29 height 11
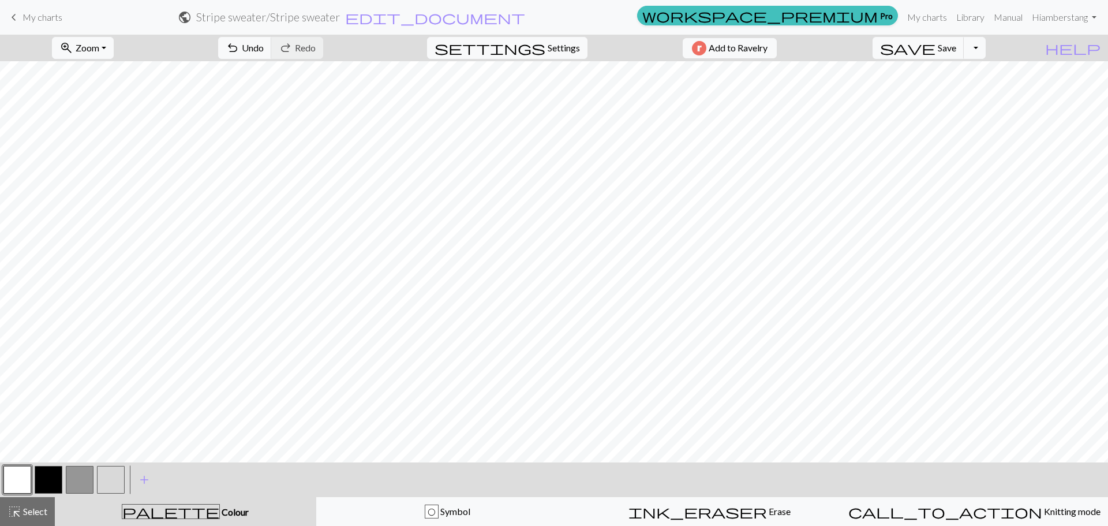
drag, startPoint x: 89, startPoint y: 475, endPoint x: 96, endPoint y: 475, distance: 6.9
click at [88, 475] on button "button" at bounding box center [80, 480] width 28 height 28
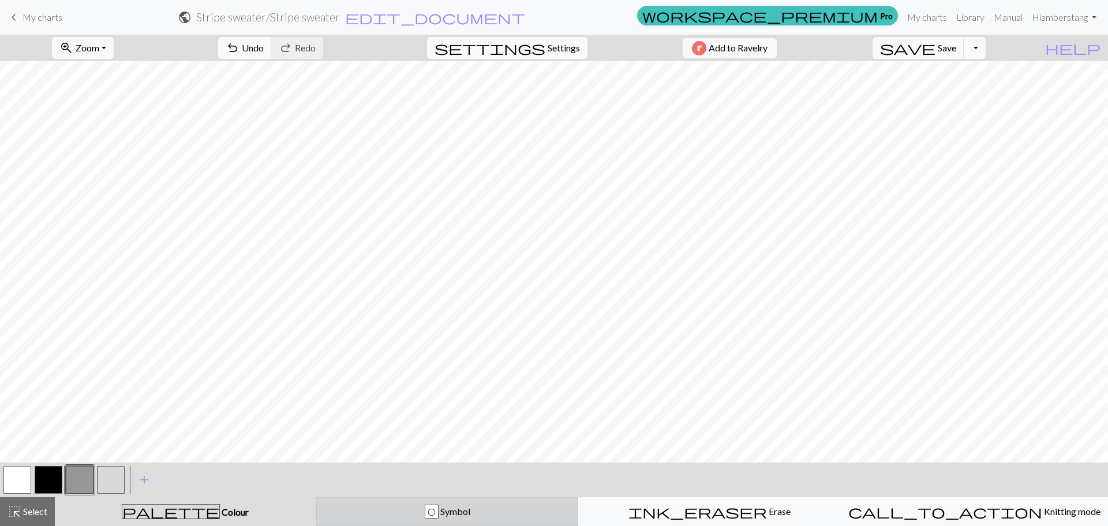
click at [451, 512] on span "Symbol" at bounding box center [454, 510] width 32 height 11
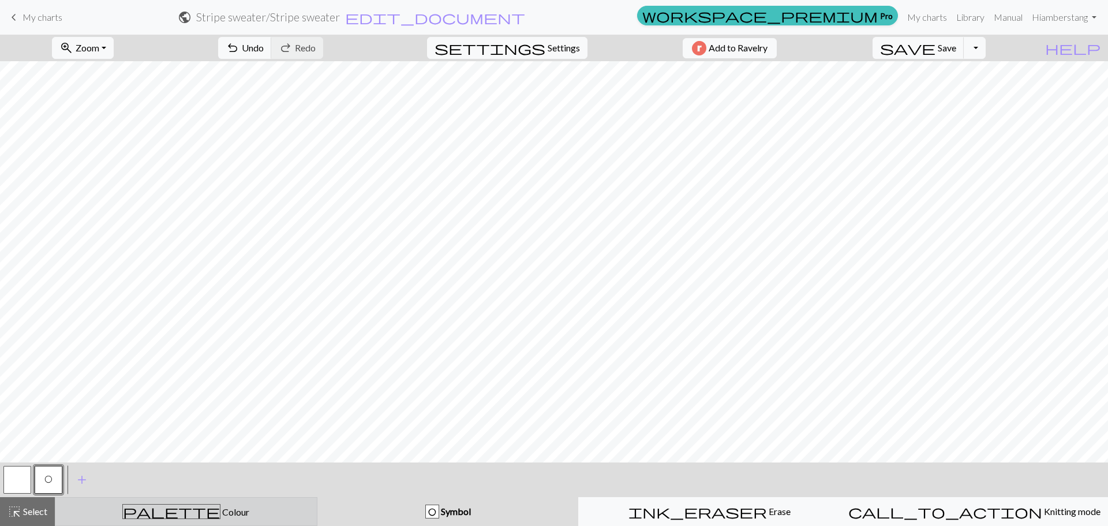
click at [153, 513] on div "palette Colour Colour" at bounding box center [185, 511] width 247 height 15
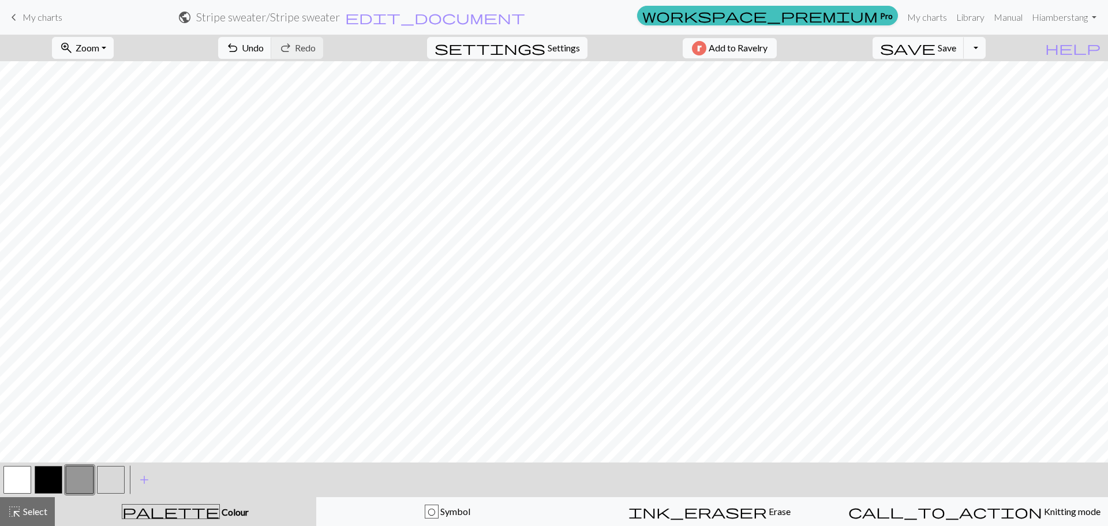
click at [20, 478] on button "button" at bounding box center [17, 480] width 28 height 28
click at [74, 486] on button "button" at bounding box center [80, 480] width 28 height 28
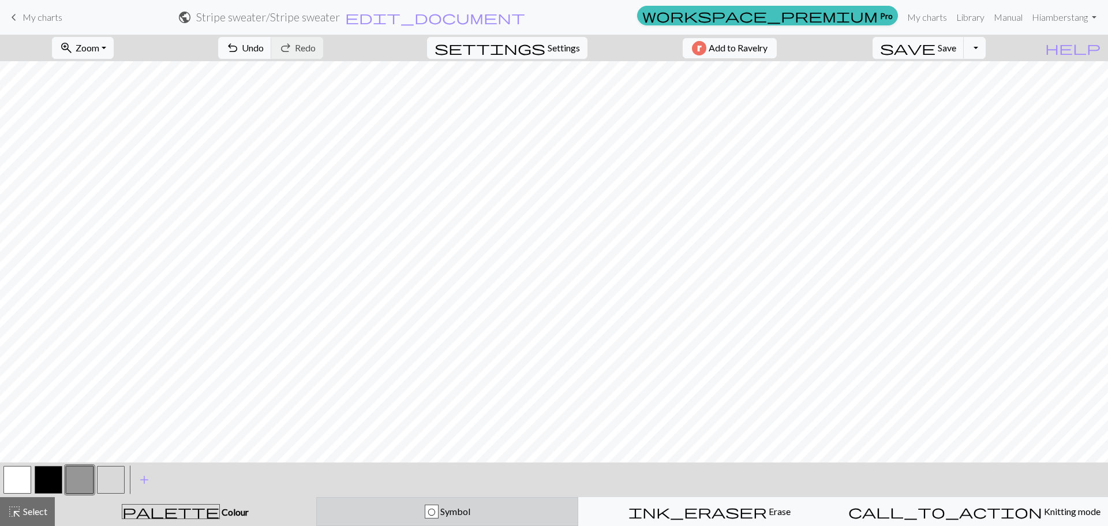
click at [373, 513] on div "O Symbol" at bounding box center [447, 511] width 247 height 14
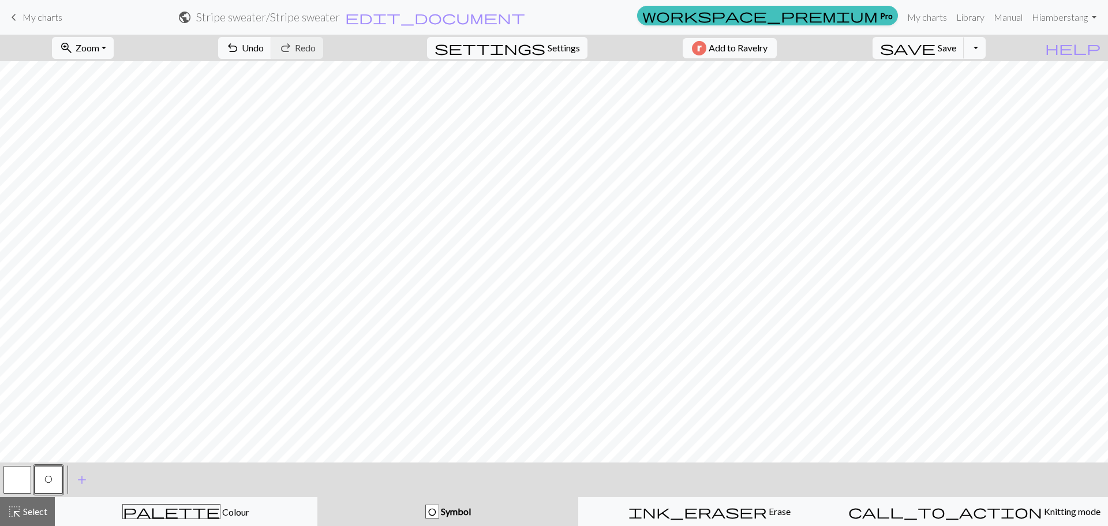
click at [13, 478] on button "button" at bounding box center [17, 480] width 28 height 28
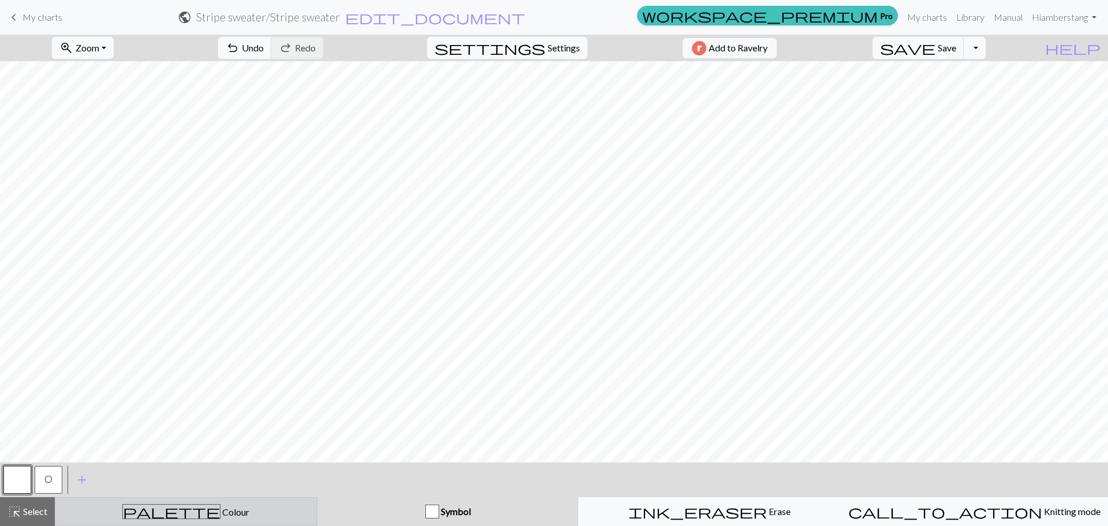
click at [198, 505] on button "palette Colour Colour" at bounding box center [186, 511] width 262 height 29
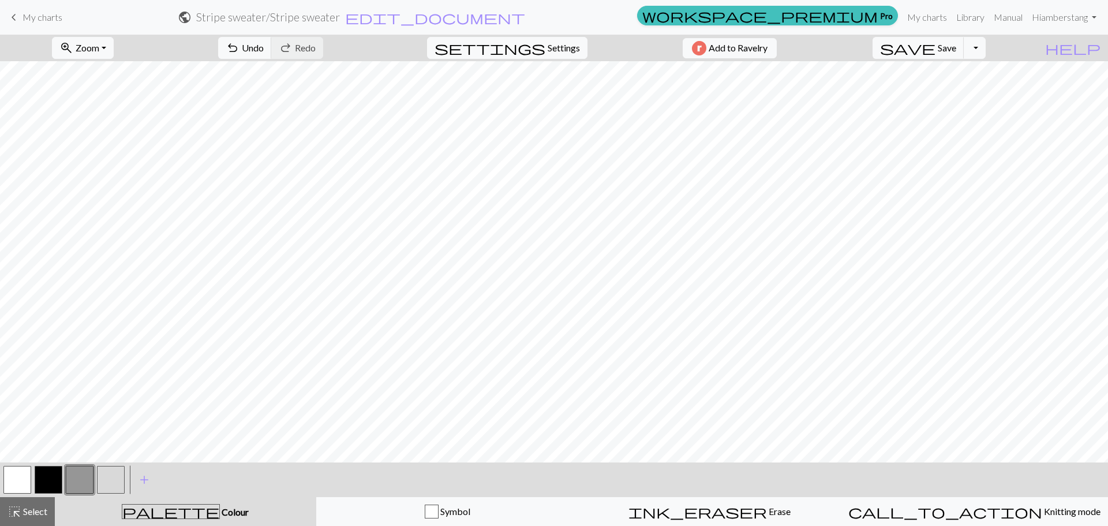
click at [109, 483] on button "button" at bounding box center [111, 480] width 28 height 28
click at [73, 468] on button "button" at bounding box center [80, 480] width 28 height 28
click at [103, 476] on button "button" at bounding box center [111, 480] width 28 height 28
click at [72, 475] on button "button" at bounding box center [80, 480] width 28 height 28
click at [117, 488] on button "button" at bounding box center [111, 480] width 28 height 28
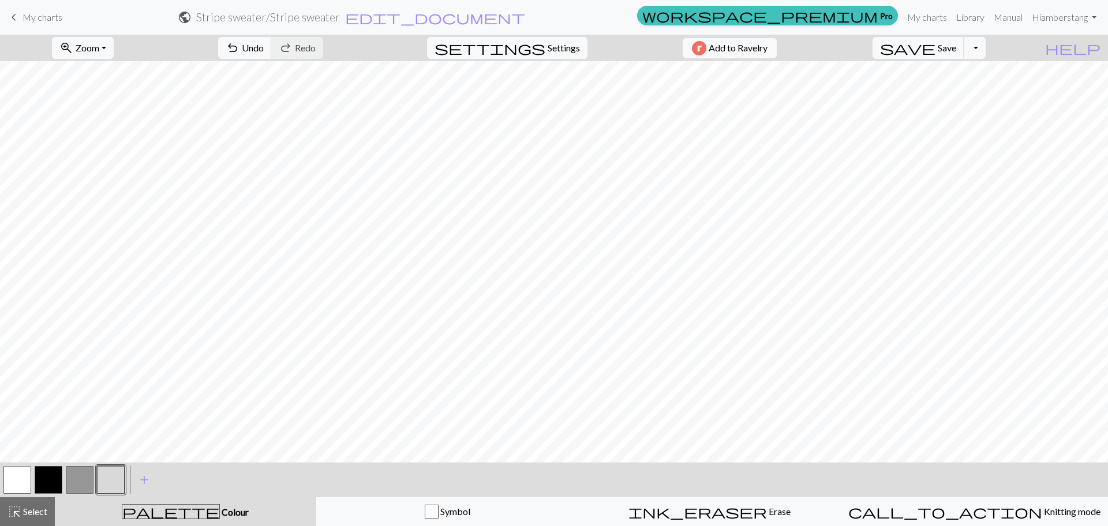
click at [71, 475] on button "button" at bounding box center [80, 480] width 28 height 28
click at [115, 478] on button "button" at bounding box center [111, 480] width 28 height 28
click at [961, 53] on button "save Save Save" at bounding box center [918, 48] width 92 height 22
click at [112, 483] on button "button" at bounding box center [111, 480] width 28 height 28
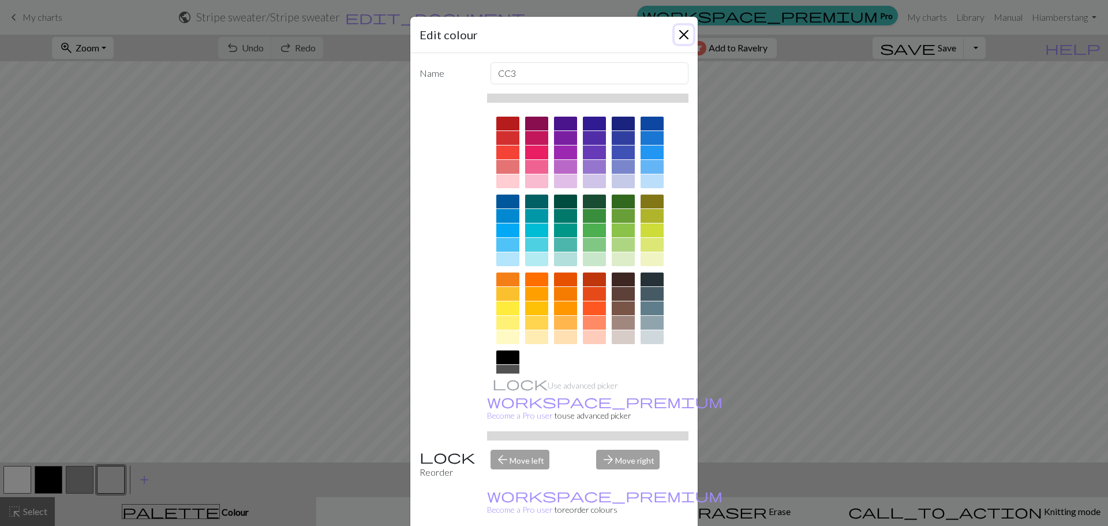
click at [682, 33] on button "Close" at bounding box center [683, 34] width 18 height 18
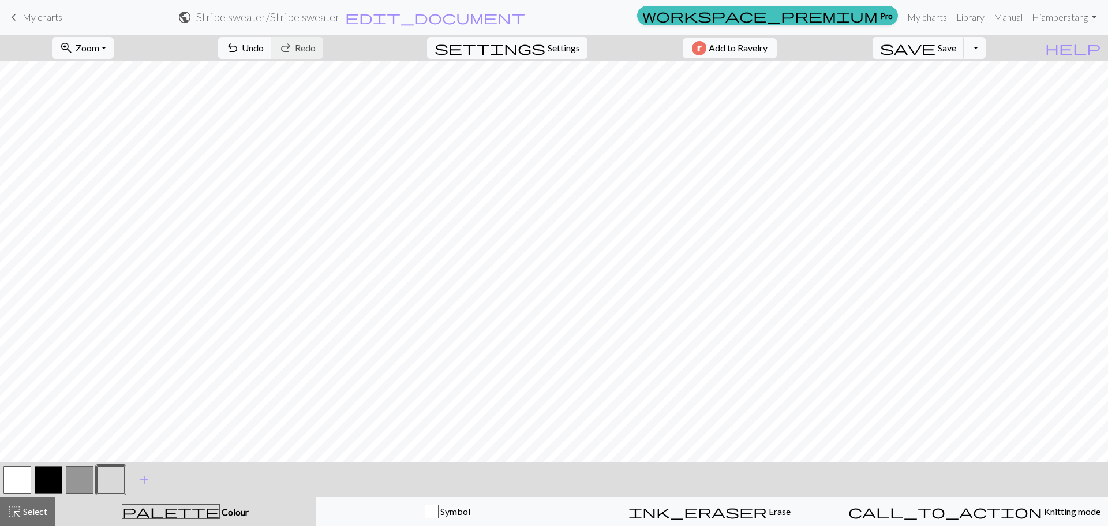
click at [21, 476] on button "button" at bounding box center [17, 480] width 28 height 28
click at [107, 481] on button "button" at bounding box center [111, 480] width 28 height 28
click at [38, 481] on button "button" at bounding box center [49, 480] width 28 height 28
click at [11, 483] on button "button" at bounding box center [17, 480] width 28 height 28
drag, startPoint x: 106, startPoint y: 479, endPoint x: 121, endPoint y: 472, distance: 16.5
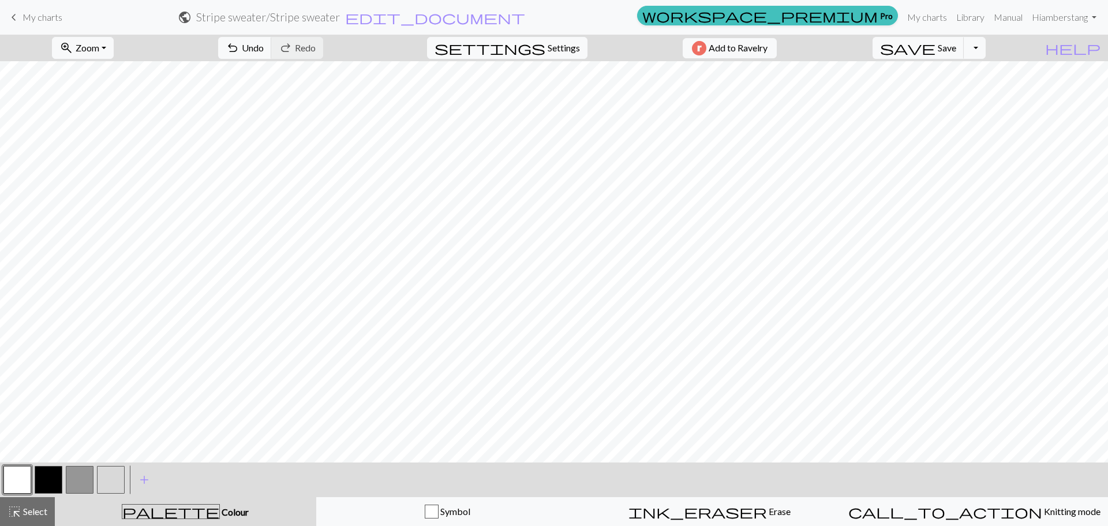
click at [106, 478] on button "button" at bounding box center [111, 480] width 28 height 28
click at [113, 485] on button "button" at bounding box center [111, 480] width 28 height 28
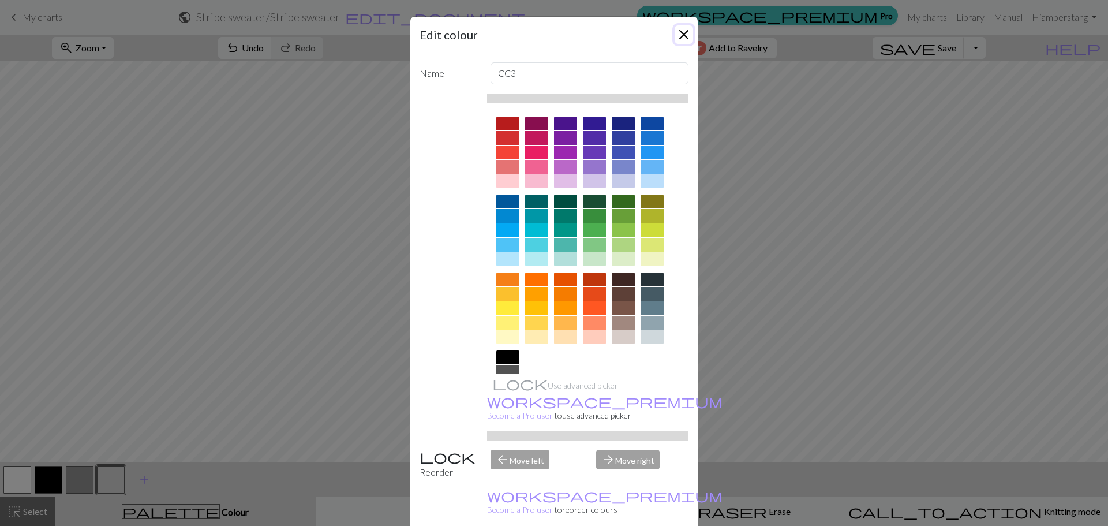
drag, startPoint x: 677, startPoint y: 32, endPoint x: 641, endPoint y: 58, distance: 44.2
click at [677, 32] on button "Close" at bounding box center [683, 34] width 18 height 18
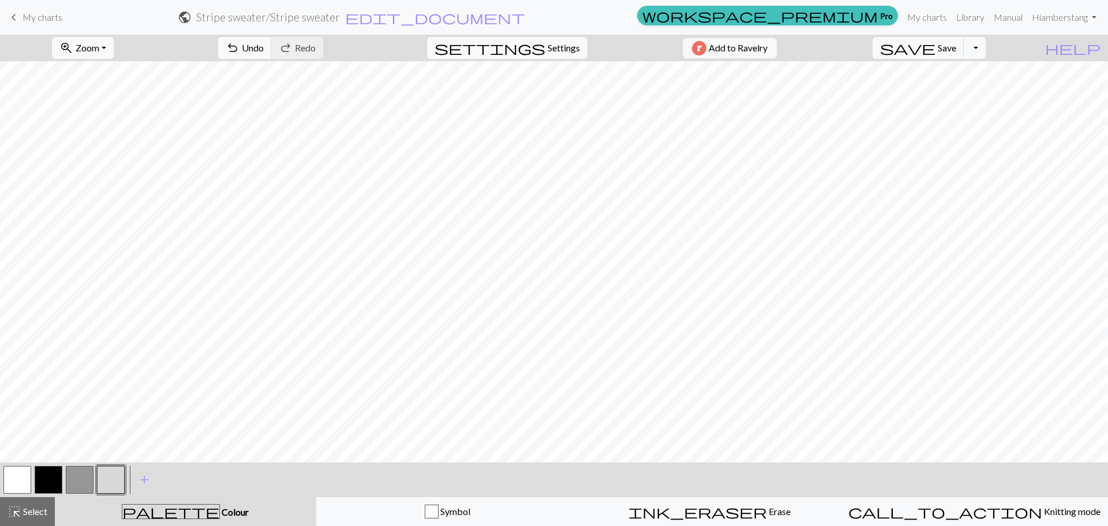
click at [103, 484] on button "button" at bounding box center [111, 480] width 28 height 28
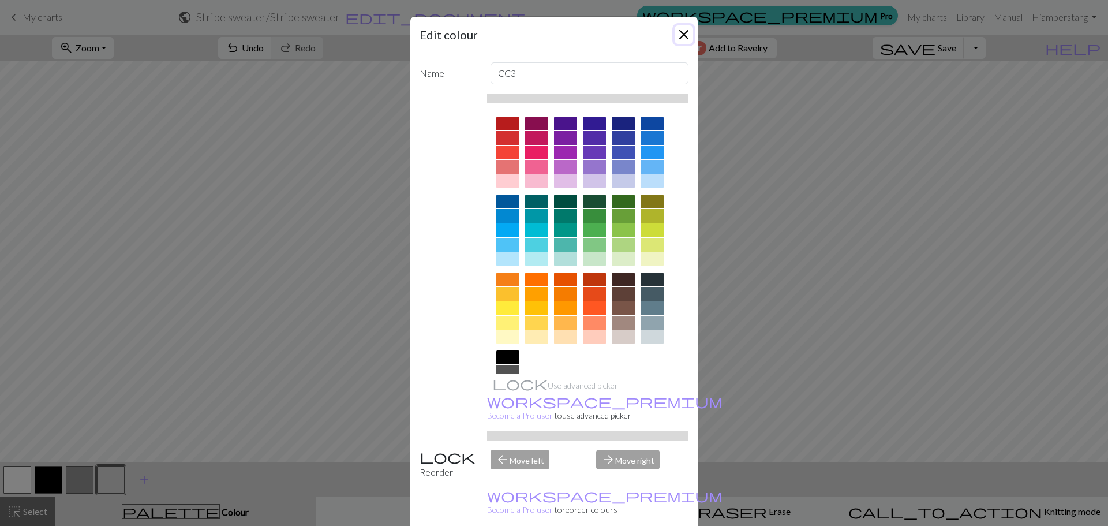
click at [680, 35] on button "Close" at bounding box center [683, 34] width 18 height 18
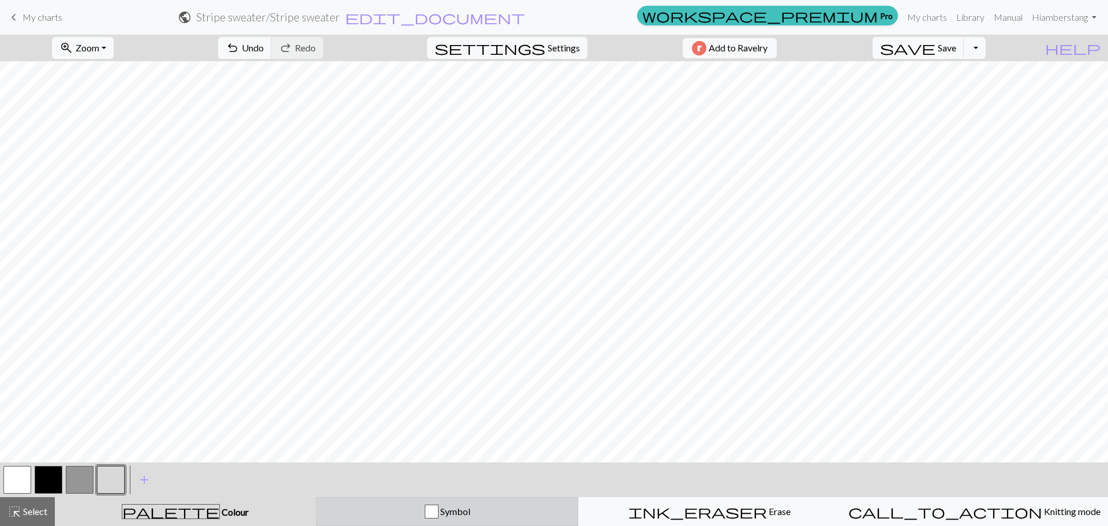
click at [437, 513] on div "button" at bounding box center [432, 511] width 14 height 14
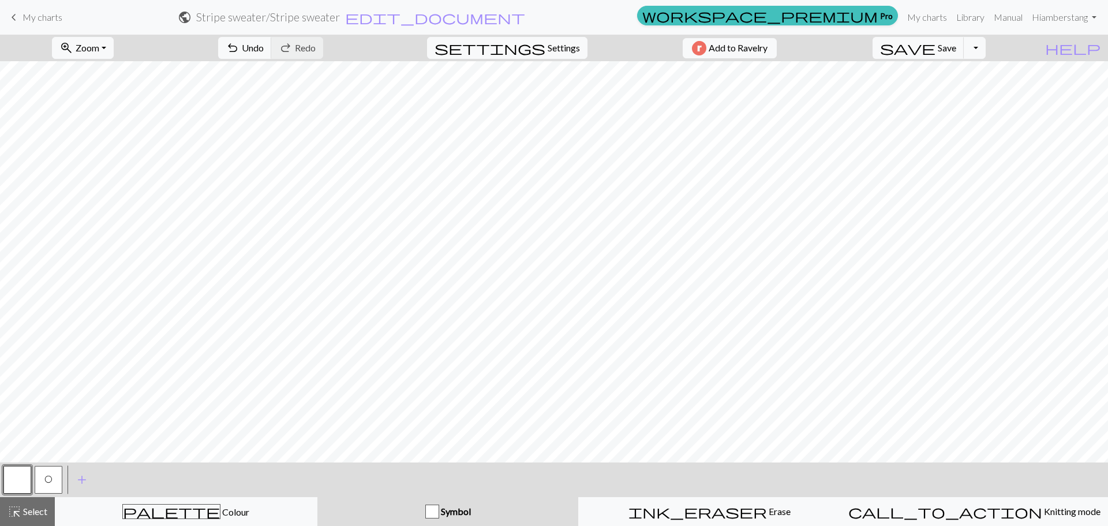
click at [45, 473] on button "O" at bounding box center [49, 480] width 28 height 28
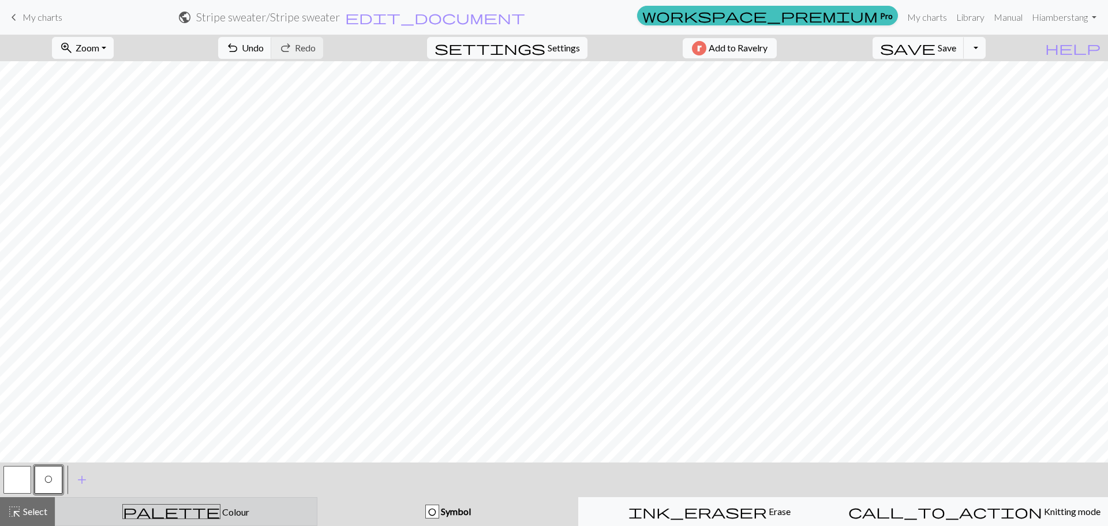
click at [148, 514] on div "palette Colour Colour" at bounding box center [185, 511] width 247 height 15
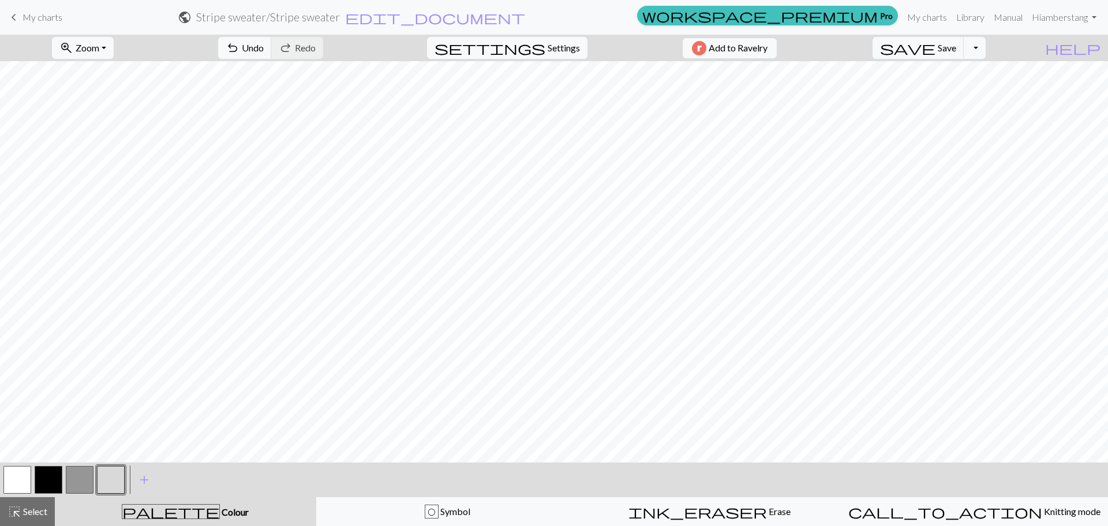
click at [77, 478] on button "button" at bounding box center [80, 480] width 28 height 28
click at [106, 479] on button "button" at bounding box center [111, 480] width 28 height 28
click at [11, 475] on button "button" at bounding box center [17, 480] width 28 height 28
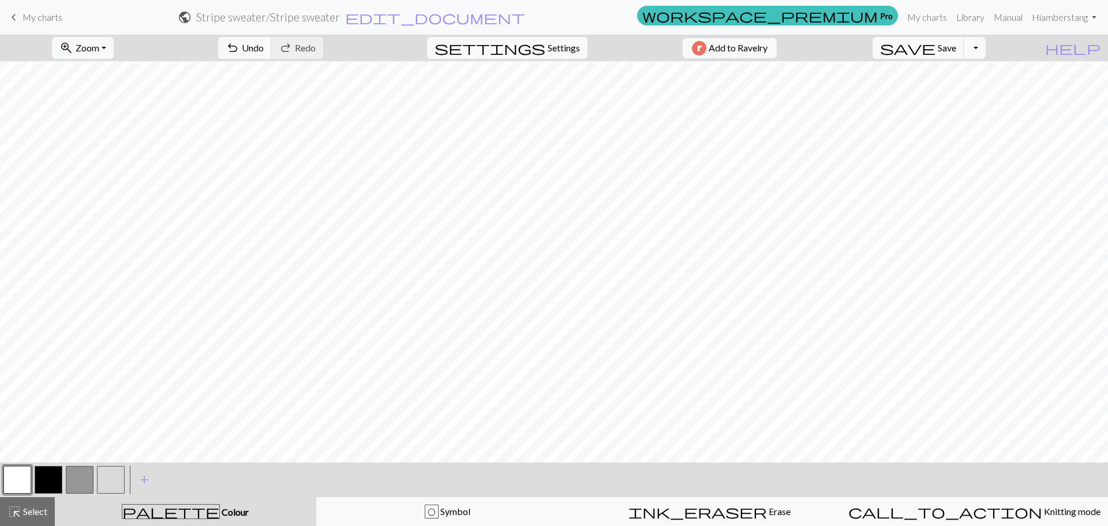
click at [73, 481] on button "button" at bounding box center [80, 480] width 28 height 28
click at [107, 478] on button "button" at bounding box center [111, 480] width 28 height 28
click at [43, 477] on button "button" at bounding box center [49, 480] width 28 height 28
click at [109, 482] on button "button" at bounding box center [111, 480] width 28 height 28
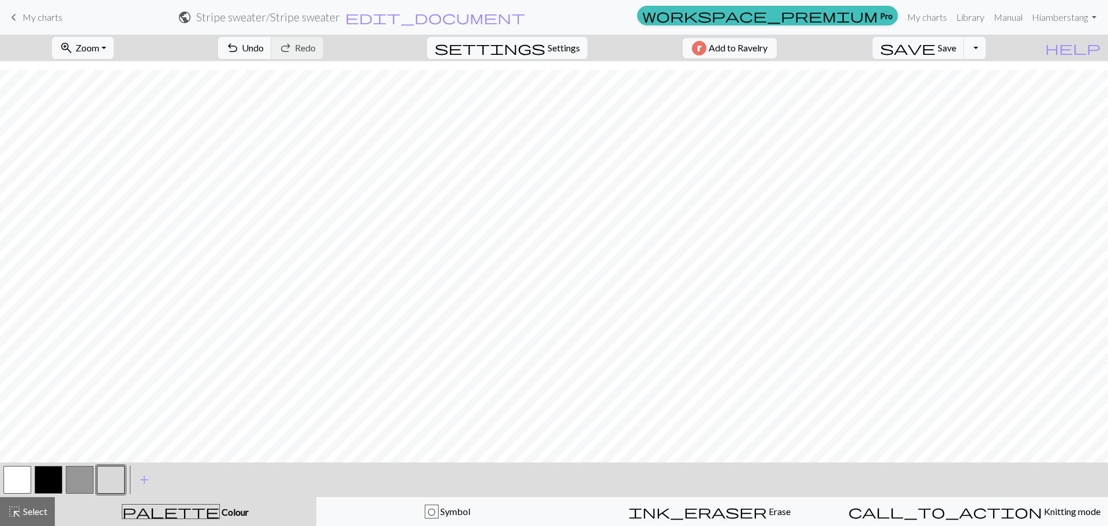
drag, startPoint x: 50, startPoint y: 475, endPoint x: 68, endPoint y: 471, distance: 18.3
click at [51, 474] on button "button" at bounding box center [49, 480] width 28 height 28
click at [86, 484] on button "button" at bounding box center [80, 480] width 28 height 28
click at [956, 48] on span "Save" at bounding box center [946, 47] width 18 height 11
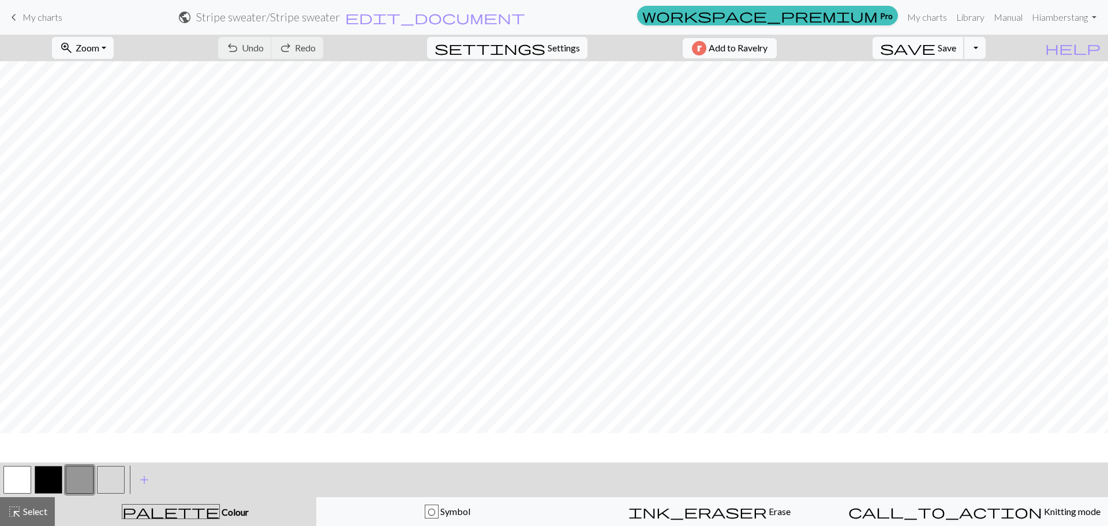
scroll to position [58, 0]
click at [17, 478] on button "button" at bounding box center [17, 480] width 28 height 28
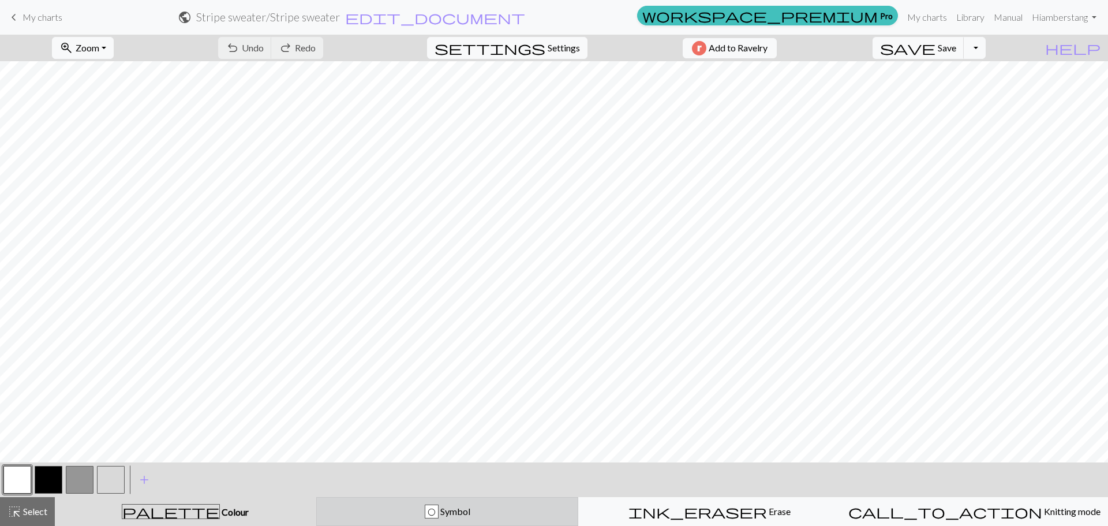
click at [448, 506] on span "Symbol" at bounding box center [454, 510] width 32 height 11
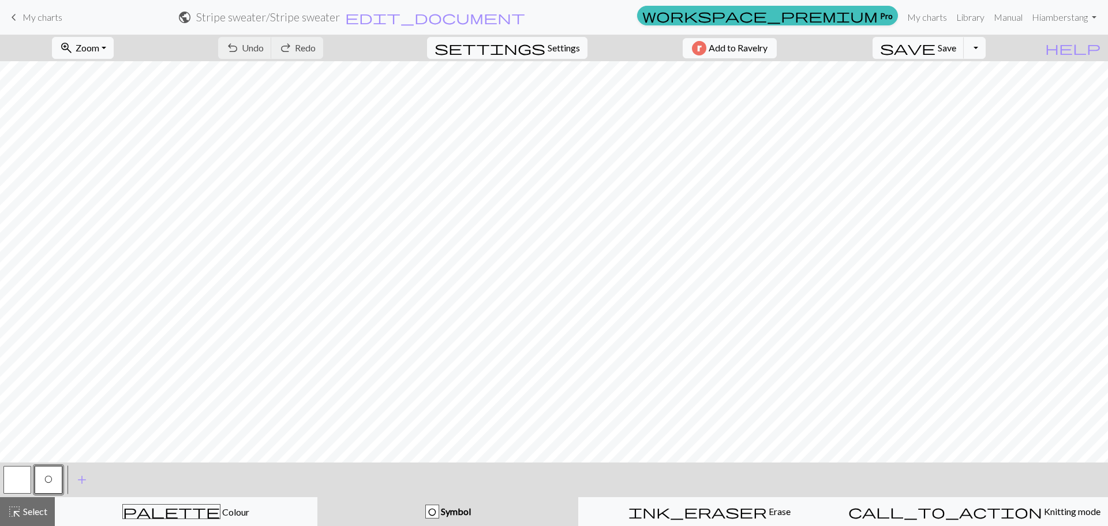
click at [52, 474] on button "O" at bounding box center [49, 480] width 28 height 28
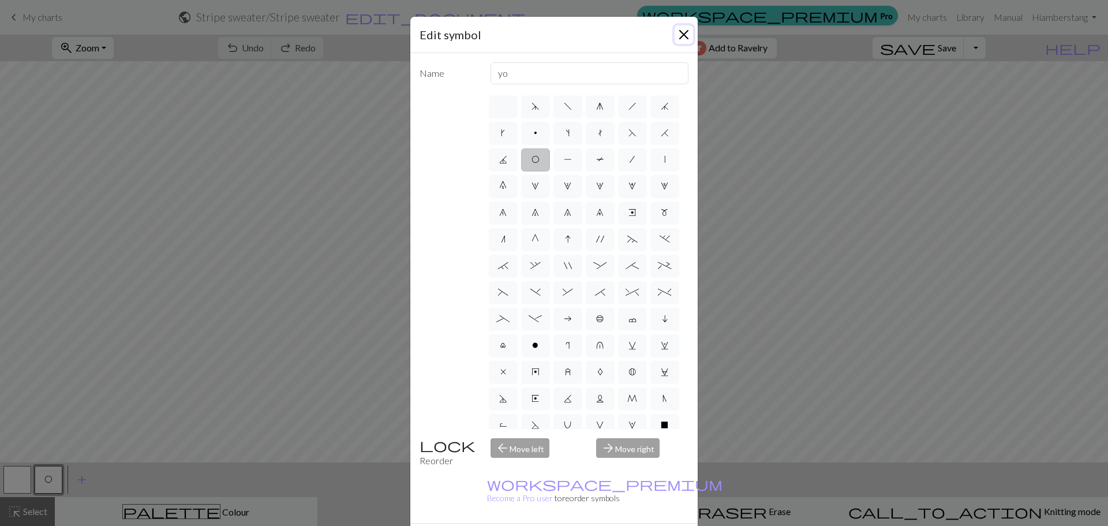
click at [683, 31] on button "Close" at bounding box center [683, 34] width 18 height 18
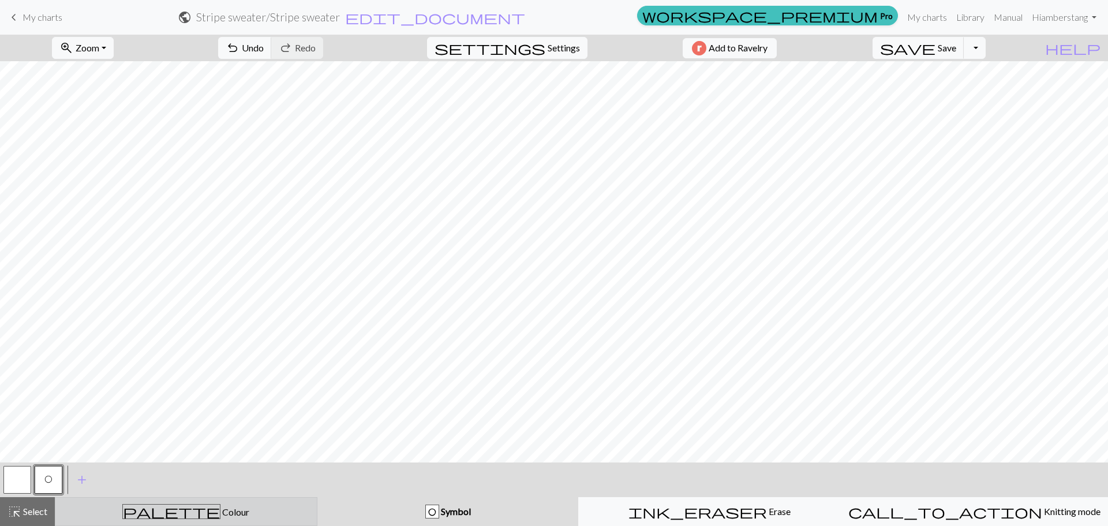
click at [176, 512] on span "palette" at bounding box center [171, 511] width 97 height 16
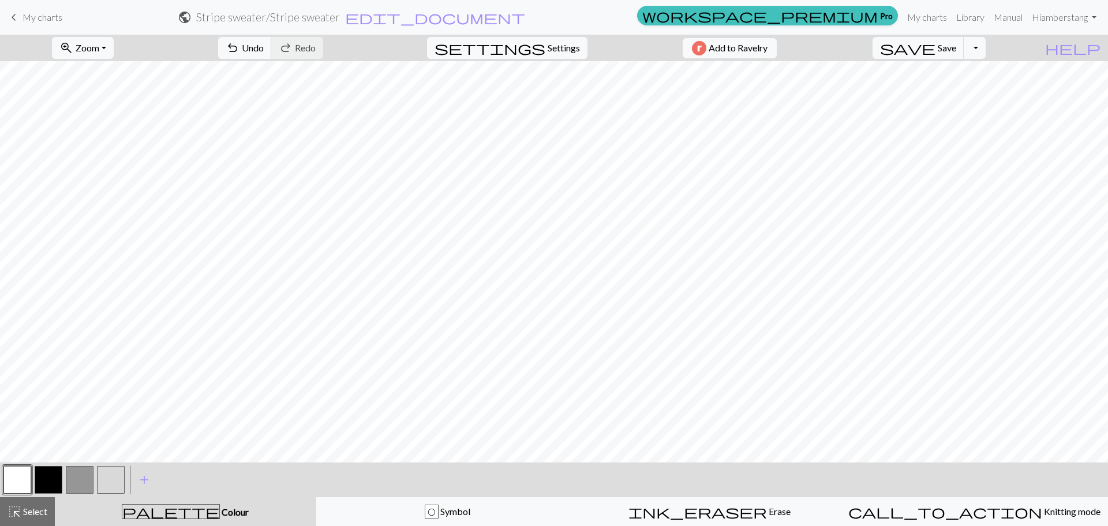
click at [112, 479] on button "button" at bounding box center [111, 480] width 28 height 28
click at [111, 484] on button "button" at bounding box center [111, 480] width 28 height 28
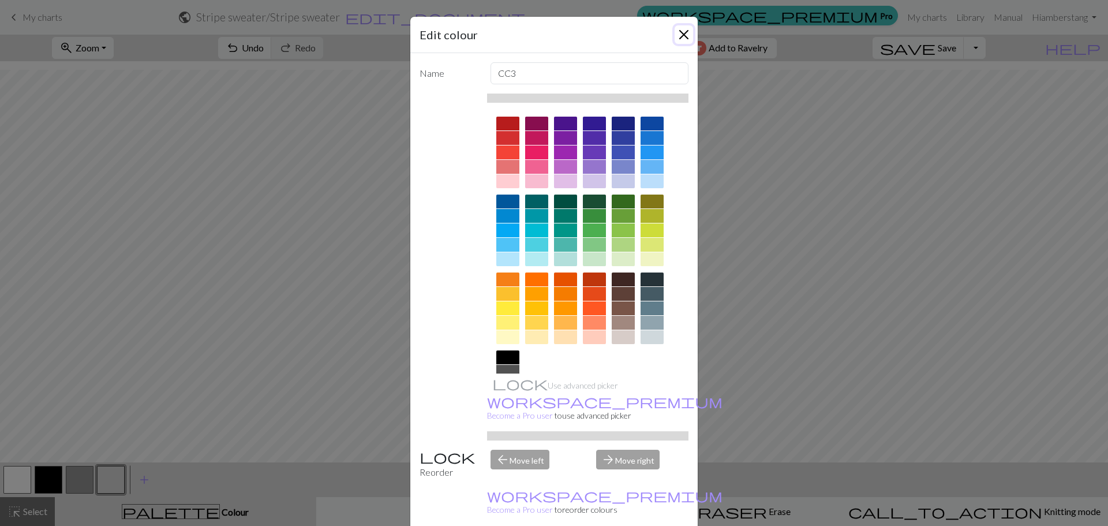
click at [681, 35] on button "Close" at bounding box center [683, 34] width 18 height 18
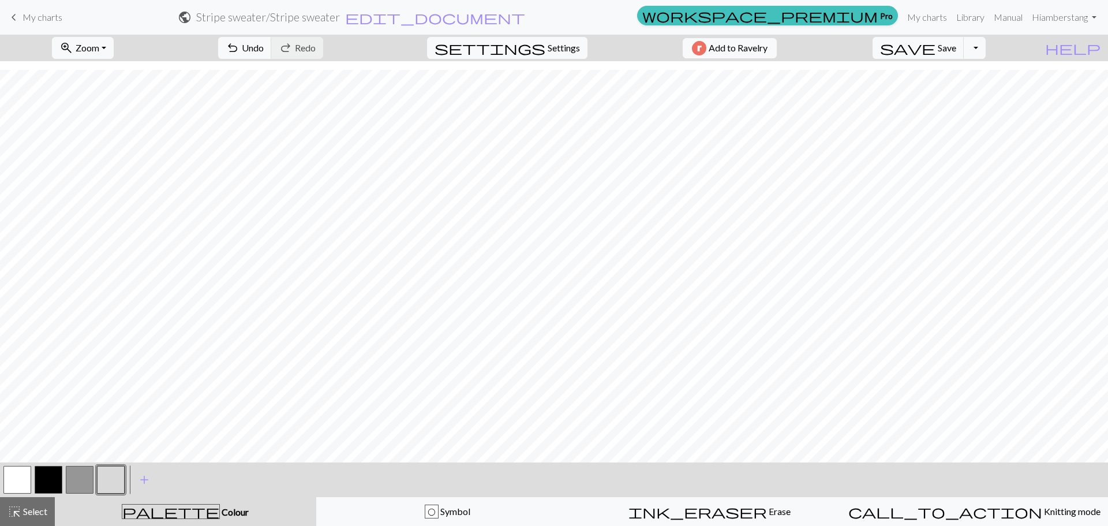
click at [114, 478] on button "button" at bounding box center [111, 480] width 28 height 28
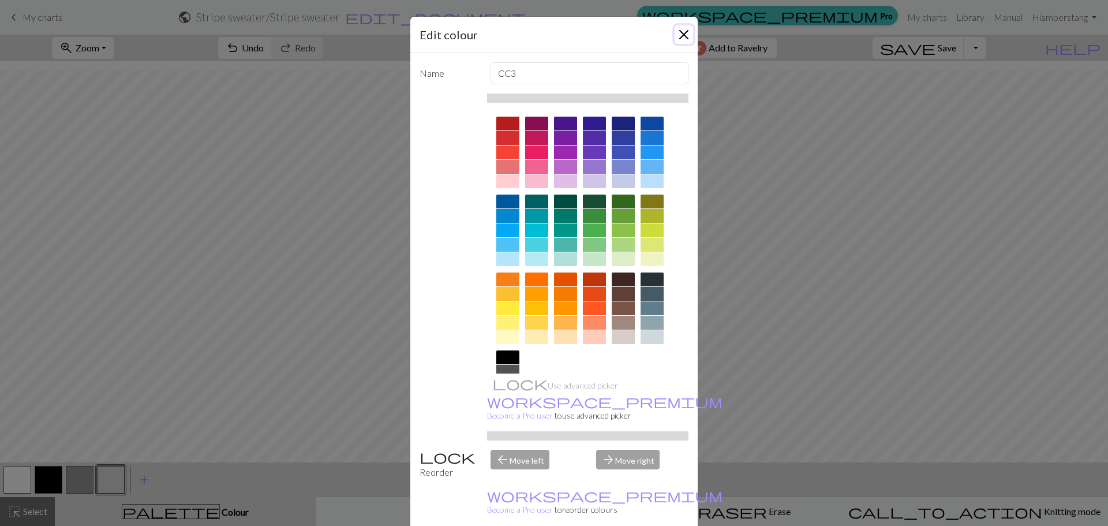
click at [687, 36] on button "Close" at bounding box center [683, 34] width 18 height 18
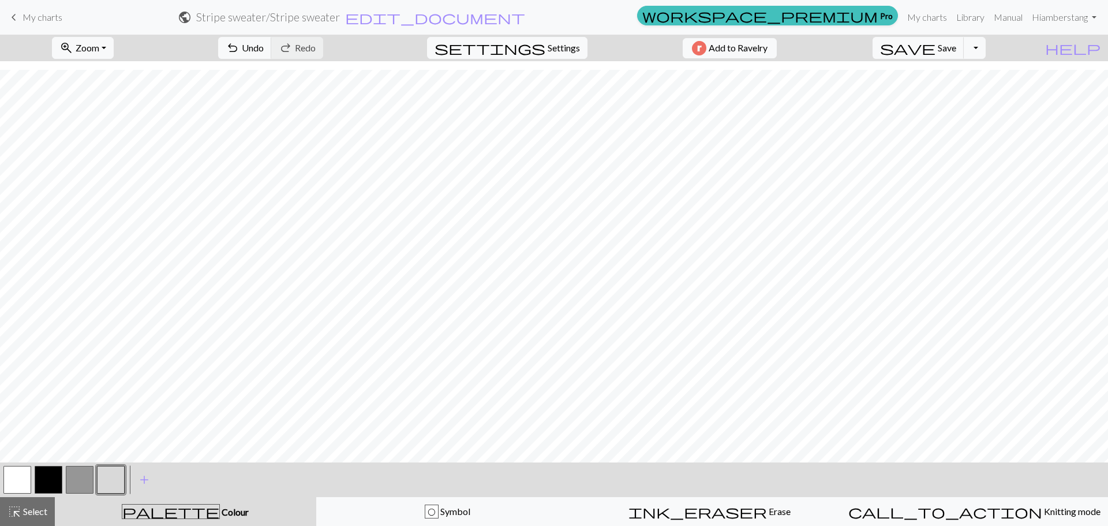
click at [84, 477] on button "button" at bounding box center [80, 480] width 28 height 28
click at [51, 484] on button "button" at bounding box center [49, 480] width 28 height 28
click at [22, 484] on button "button" at bounding box center [17, 480] width 28 height 28
click at [80, 476] on button "button" at bounding box center [80, 480] width 28 height 28
click at [103, 484] on button "button" at bounding box center [111, 480] width 28 height 28
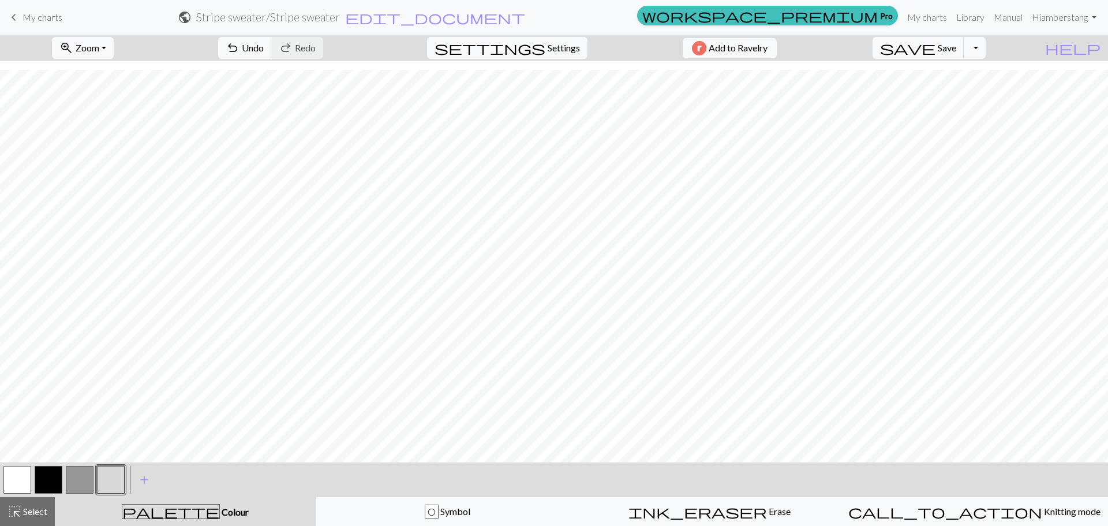
click at [53, 474] on button "button" at bounding box center [49, 480] width 28 height 28
click at [20, 479] on button "button" at bounding box center [17, 480] width 28 height 28
click at [81, 482] on button "button" at bounding box center [80, 480] width 28 height 28
click at [98, 484] on button "button" at bounding box center [111, 480] width 28 height 28
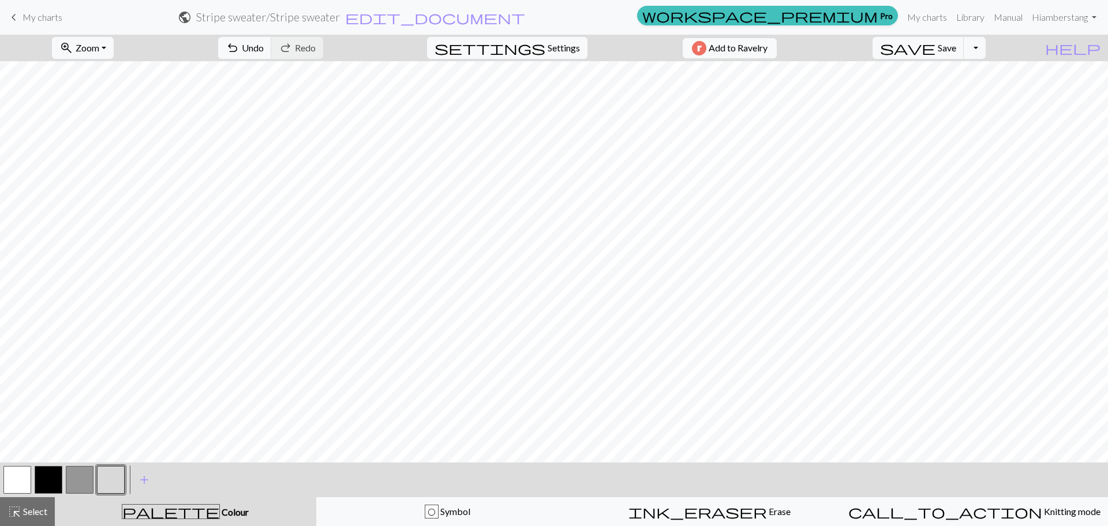
click at [15, 477] on button "button" at bounding box center [17, 480] width 28 height 28
click at [118, 478] on button "button" at bounding box center [111, 480] width 28 height 28
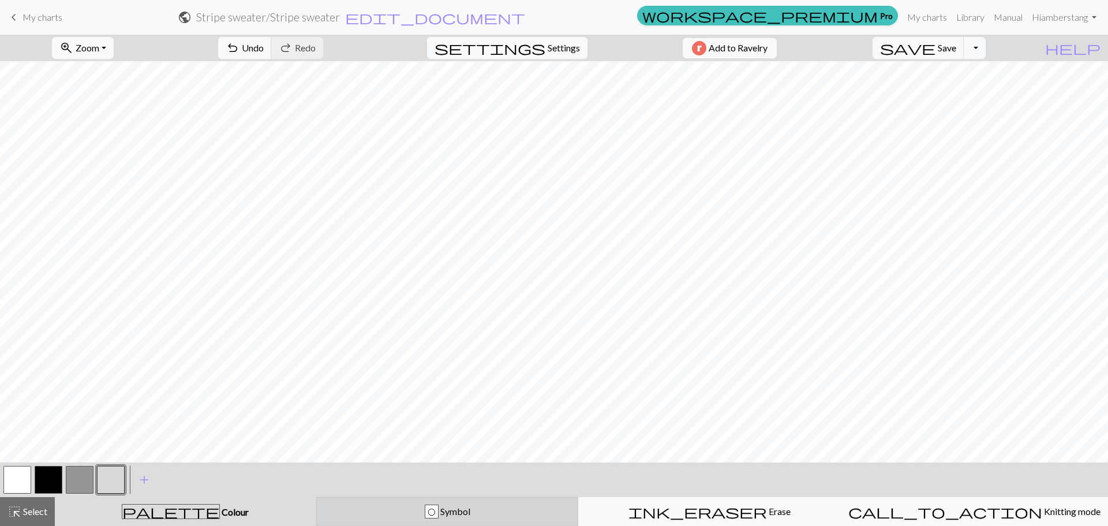
click at [423, 515] on div "O Symbol" at bounding box center [447, 511] width 247 height 14
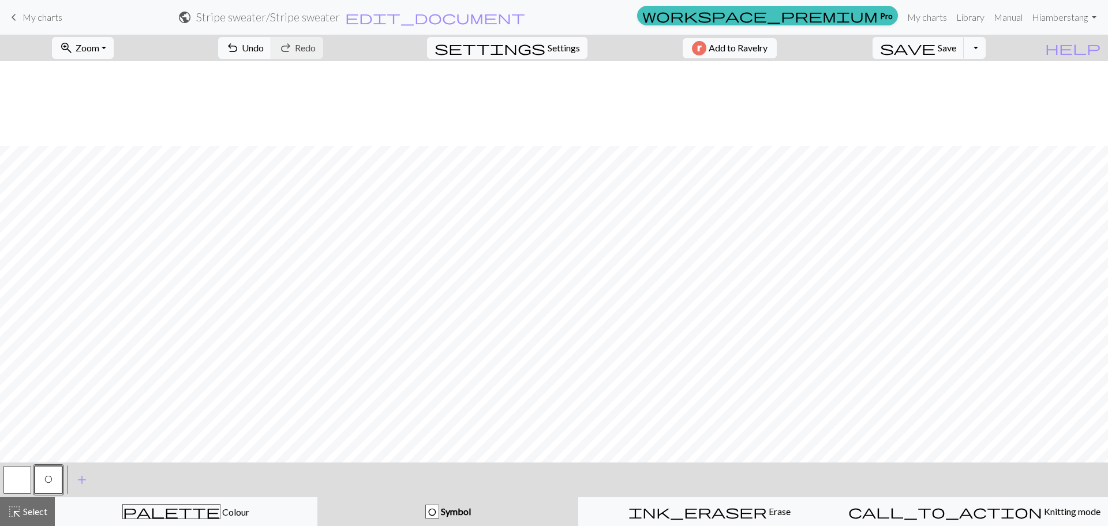
scroll to position [115, 0]
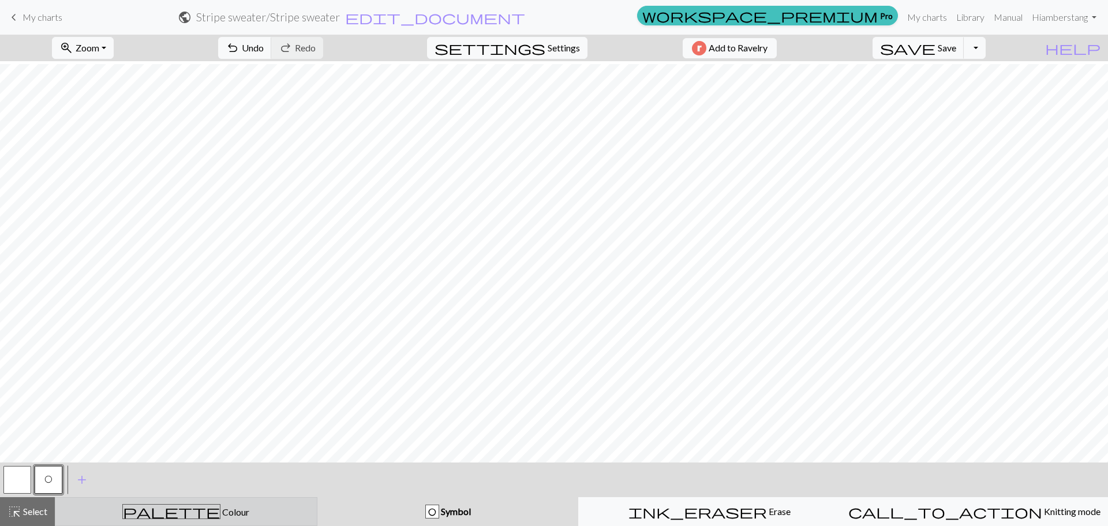
click at [227, 512] on div "palette Colour Colour" at bounding box center [185, 511] width 247 height 15
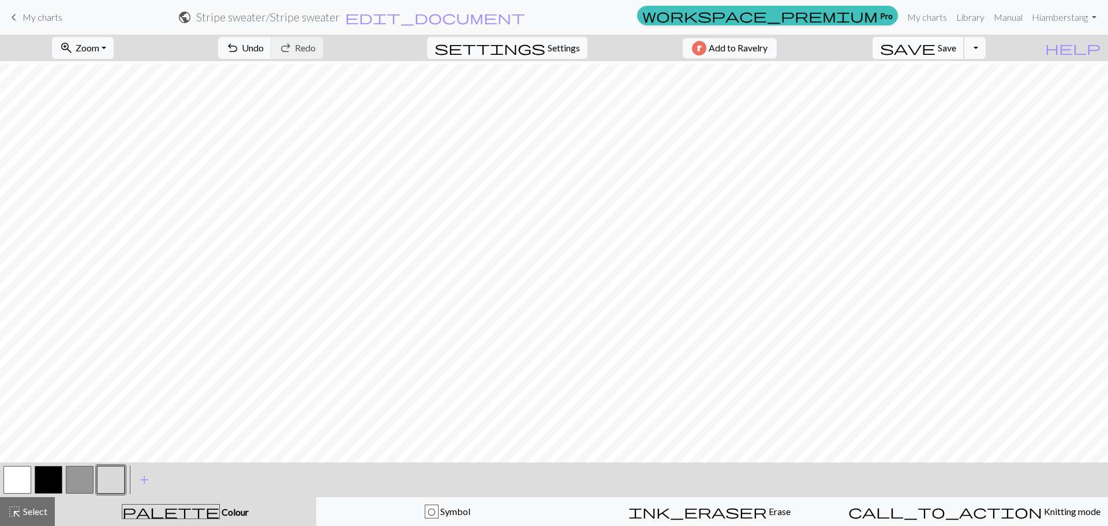
click at [956, 46] on span "Save" at bounding box center [946, 47] width 18 height 11
click at [18, 481] on button "button" at bounding box center [17, 480] width 28 height 28
click at [79, 477] on button "button" at bounding box center [80, 480] width 28 height 28
click at [111, 482] on button "button" at bounding box center [111, 480] width 28 height 28
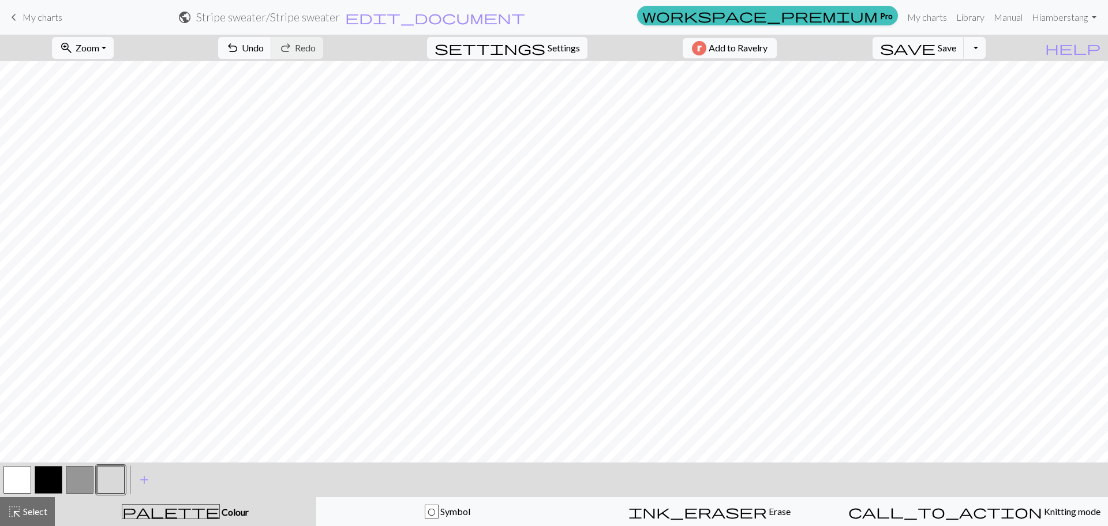
click at [91, 485] on button "button" at bounding box center [80, 480] width 28 height 28
click at [110, 480] on button "button" at bounding box center [111, 480] width 28 height 28
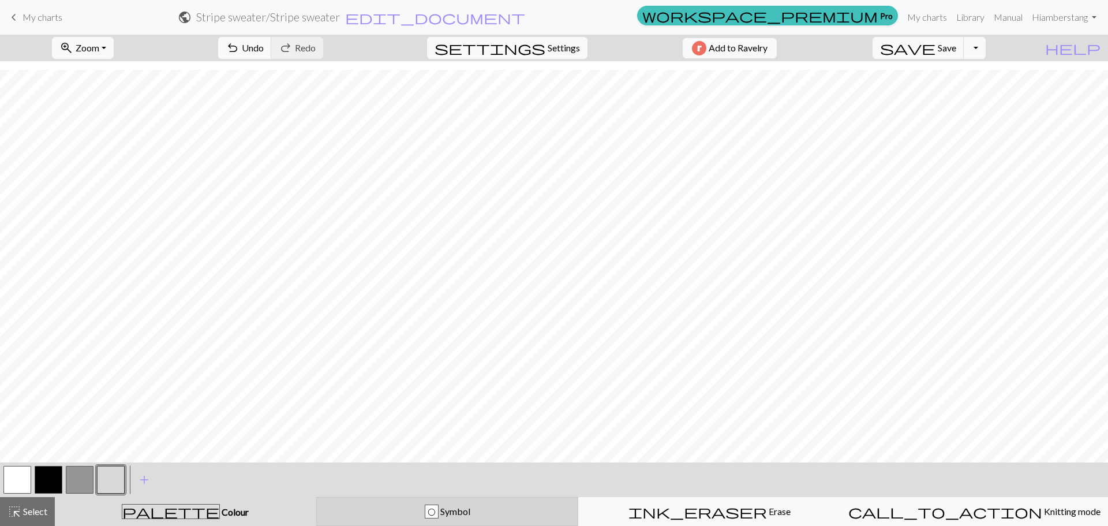
click at [438, 523] on button "O Symbol" at bounding box center [447, 511] width 262 height 29
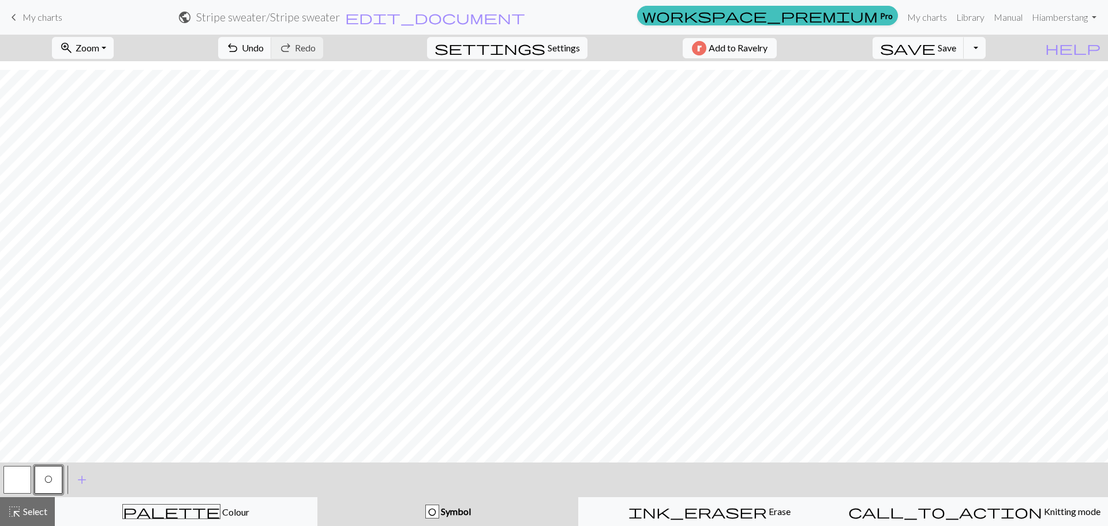
click at [14, 488] on button "button" at bounding box center [17, 480] width 28 height 28
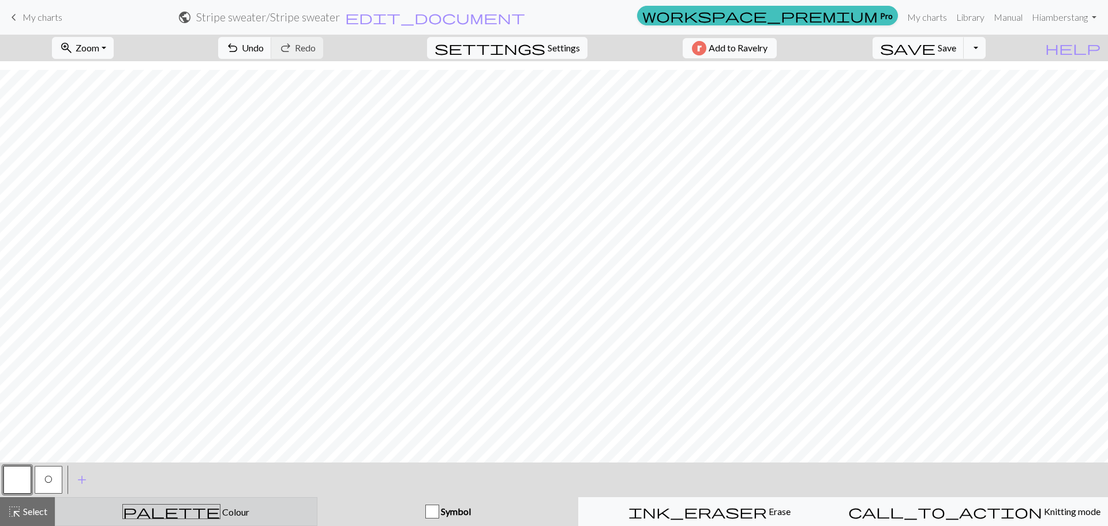
click at [227, 517] on div "palette Colour Colour" at bounding box center [185, 511] width 247 height 15
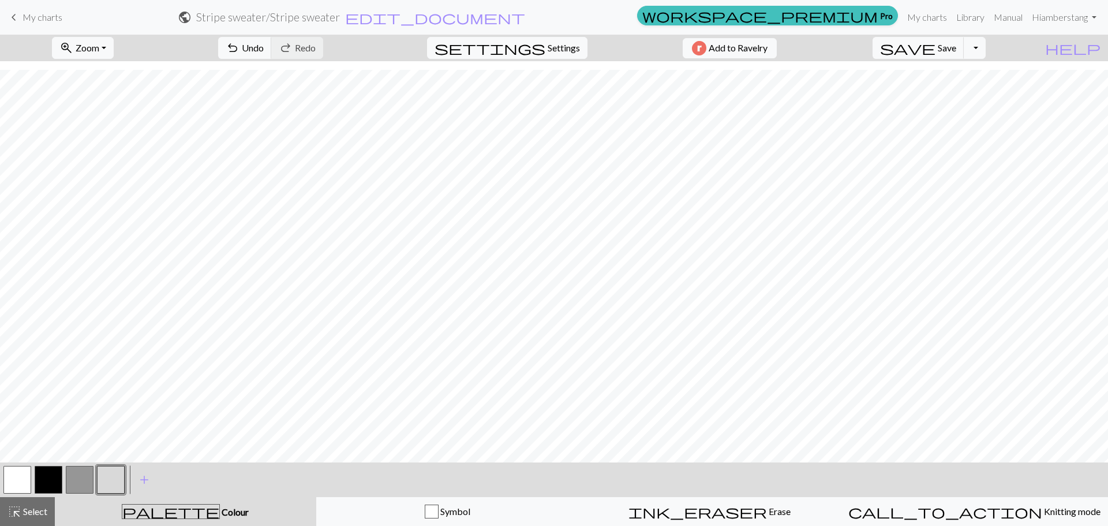
click at [57, 481] on button "button" at bounding box center [49, 480] width 28 height 28
click at [114, 479] on button "button" at bounding box center [111, 480] width 28 height 28
click at [87, 473] on button "button" at bounding box center [80, 480] width 28 height 28
click at [17, 477] on button "button" at bounding box center [17, 480] width 28 height 28
click at [117, 475] on button "button" at bounding box center [111, 480] width 28 height 28
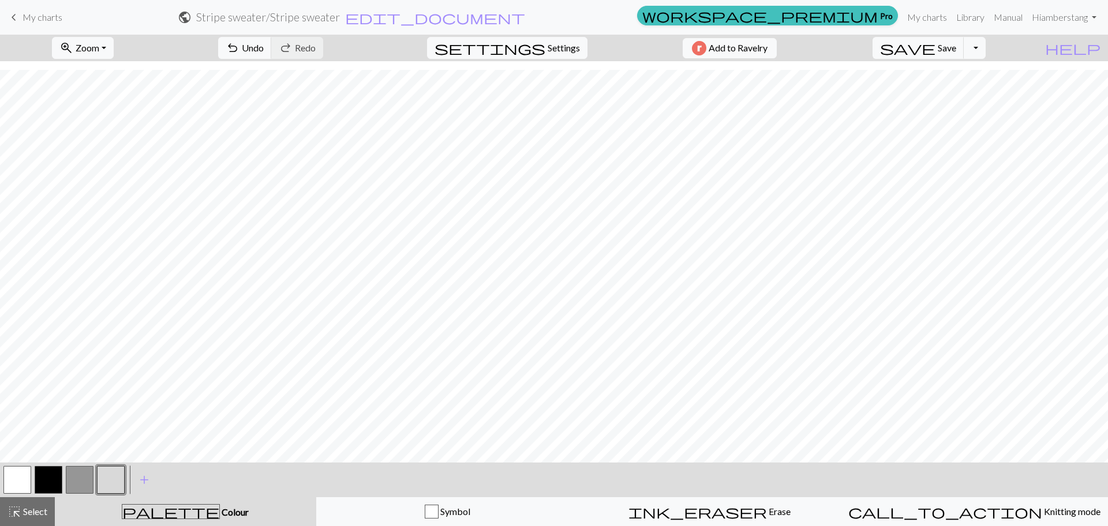
click at [70, 477] on button "button" at bounding box center [80, 480] width 28 height 28
click at [21, 483] on button "button" at bounding box center [17, 480] width 28 height 28
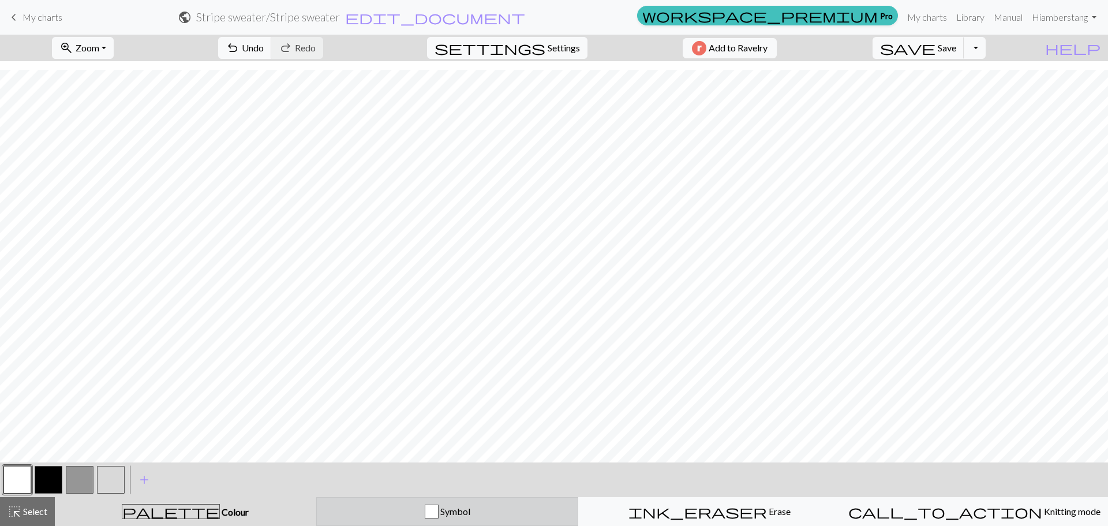
click at [422, 513] on div "Symbol" at bounding box center [447, 511] width 247 height 14
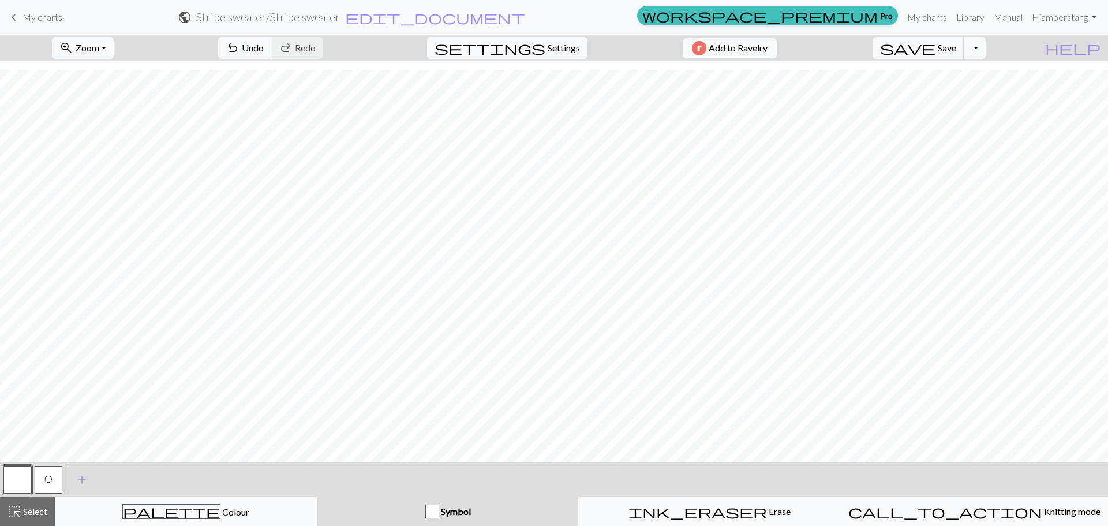
click at [54, 476] on button "O" at bounding box center [49, 480] width 28 height 28
click at [956, 51] on span "Save" at bounding box center [946, 47] width 18 height 11
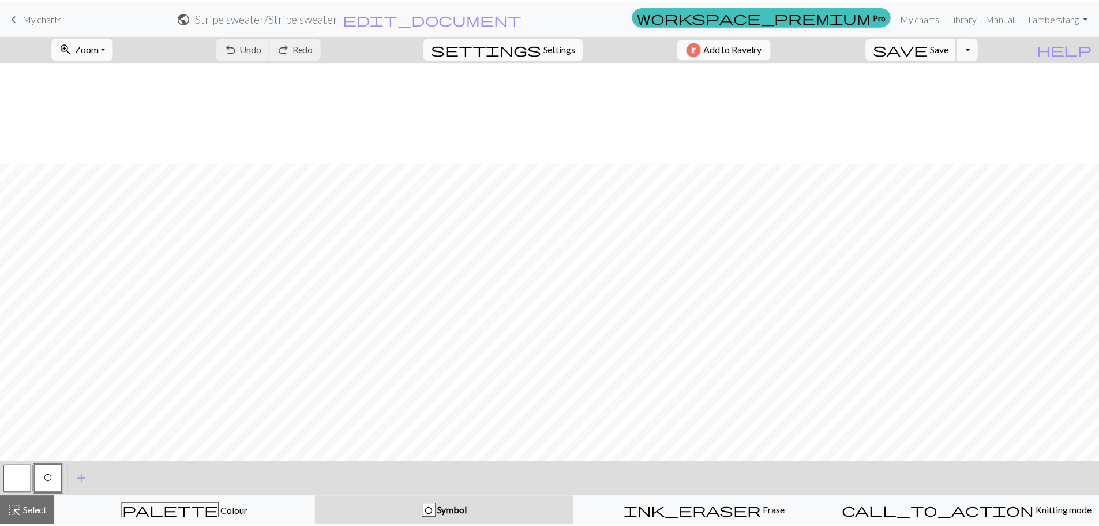
scroll to position [121, 0]
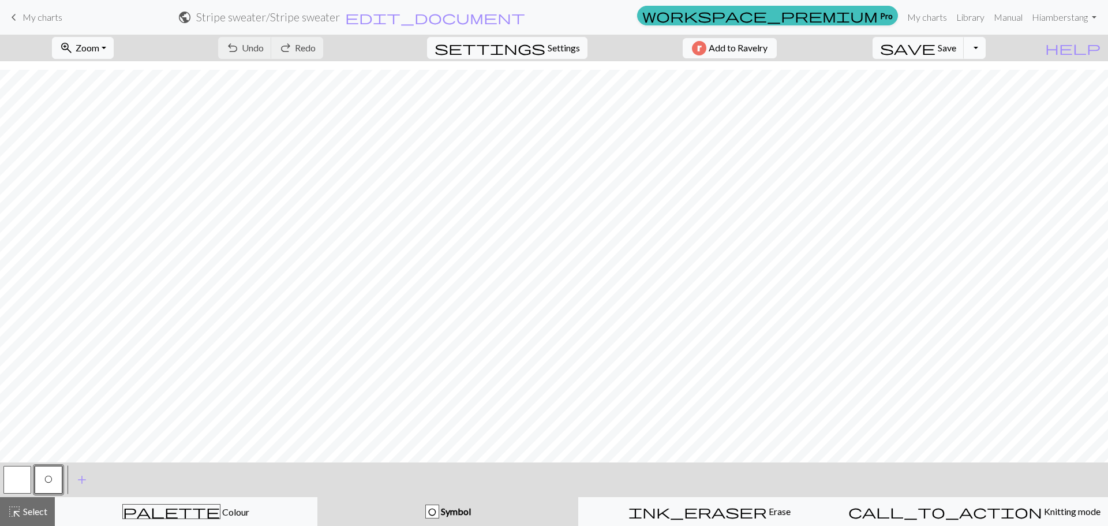
click at [985, 47] on button "Toggle Dropdown" at bounding box center [974, 48] width 22 height 22
click at [972, 93] on button "save_alt Download" at bounding box center [889, 91] width 190 height 18
click at [526, 34] on button "Download" at bounding box center [526, 38] width 56 height 22
click at [525, 19] on span "edit_document" at bounding box center [435, 17] width 180 height 16
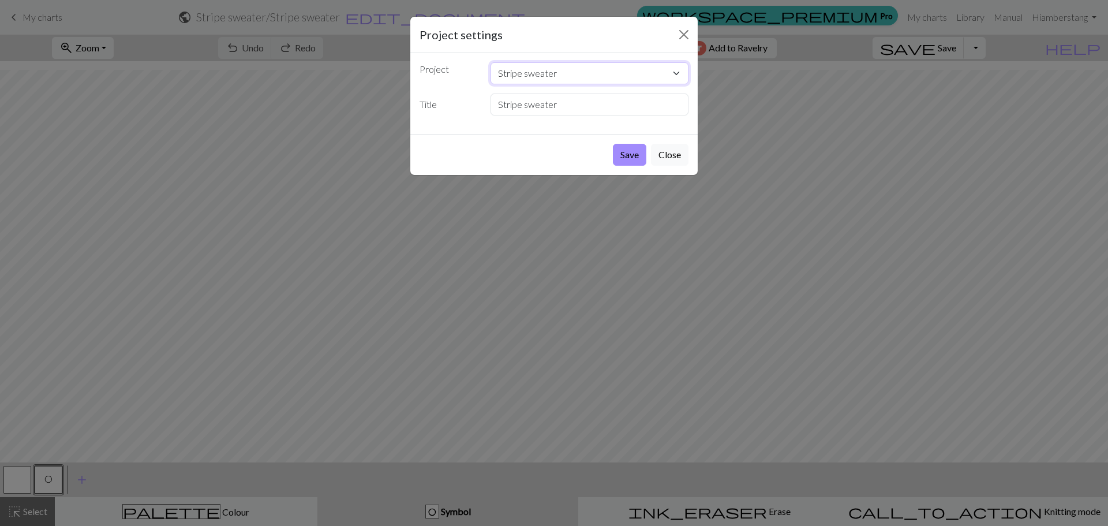
drag, startPoint x: 567, startPoint y: 73, endPoint x: 490, endPoint y: 72, distance: 76.7
click at [490, 72] on select "Stripe sweater PXL_20240921_121720809_Original.jpeg IMG_2650.jpeg Azalea dimond…" at bounding box center [589, 73] width 198 height 22
drag, startPoint x: 562, startPoint y: 100, endPoint x: 470, endPoint y: 108, distance: 92.0
click at [470, 108] on div "Title Stripe sweater" at bounding box center [553, 104] width 283 height 22
type input "[PERSON_NAME] Standing Looking Right"
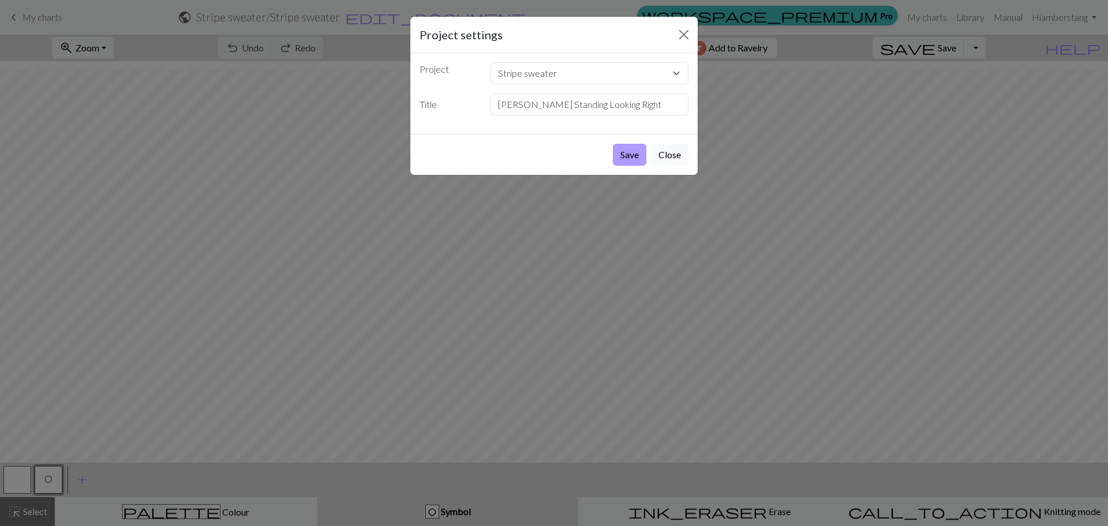
click at [625, 156] on button "Save" at bounding box center [629, 155] width 33 height 22
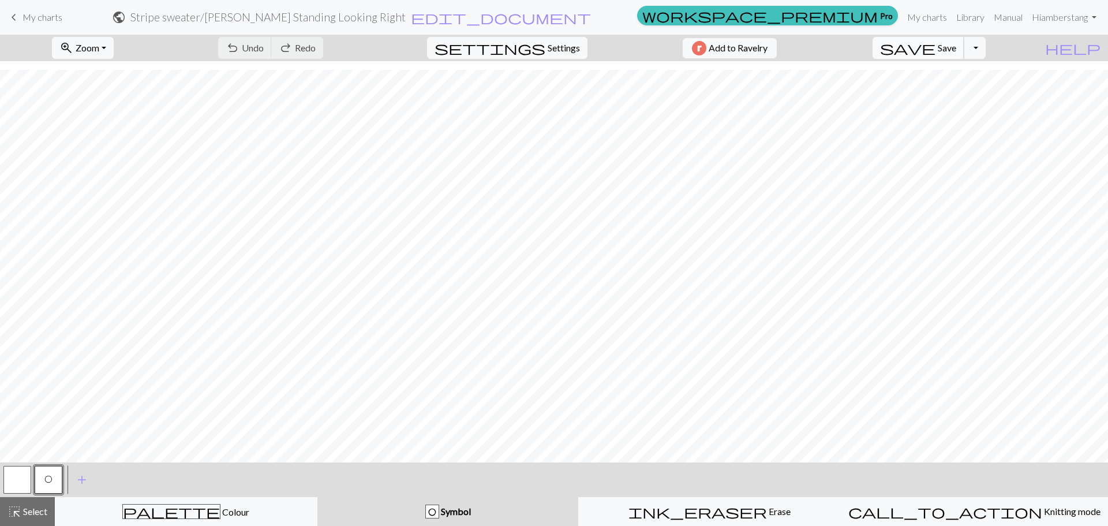
click at [956, 52] on span "Save" at bounding box center [946, 47] width 18 height 11
click at [12, 20] on div "Chart saved" at bounding box center [554, 23] width 1108 height 46
click at [41, 19] on span "My charts" at bounding box center [42, 17] width 40 height 11
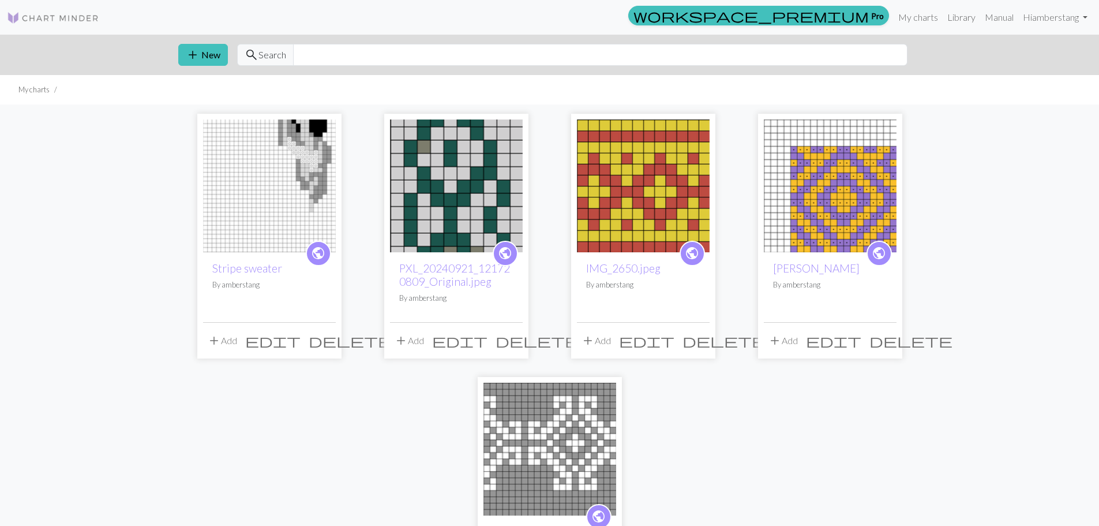
click at [299, 342] on span "edit" at bounding box center [272, 340] width 55 height 16
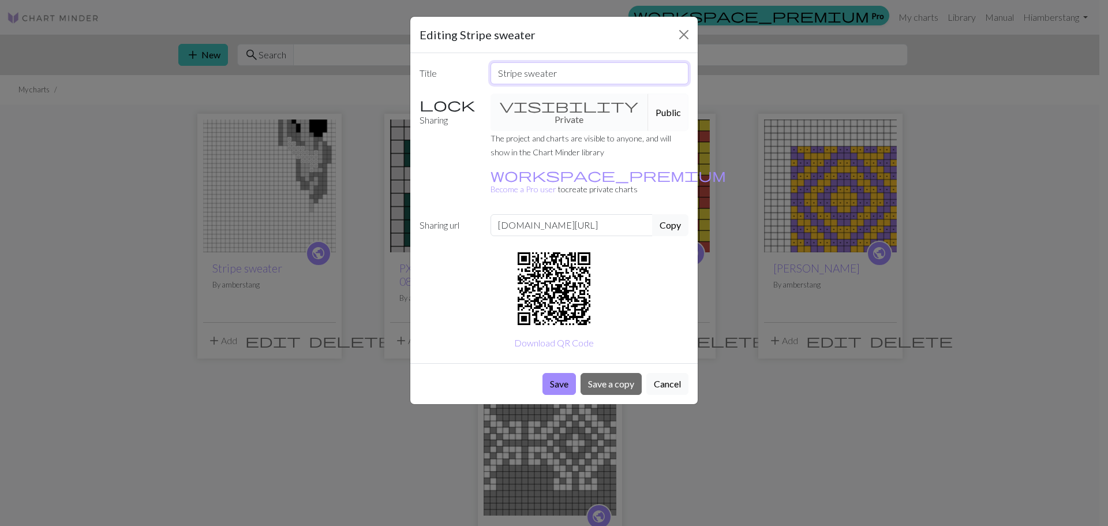
drag, startPoint x: 562, startPoint y: 77, endPoint x: 472, endPoint y: 70, distance: 89.7
click at [471, 70] on div "Title Stripe sweater" at bounding box center [553, 73] width 283 height 22
type input "Keeshond Charts"
click at [551, 373] on button "Save" at bounding box center [558, 384] width 33 height 22
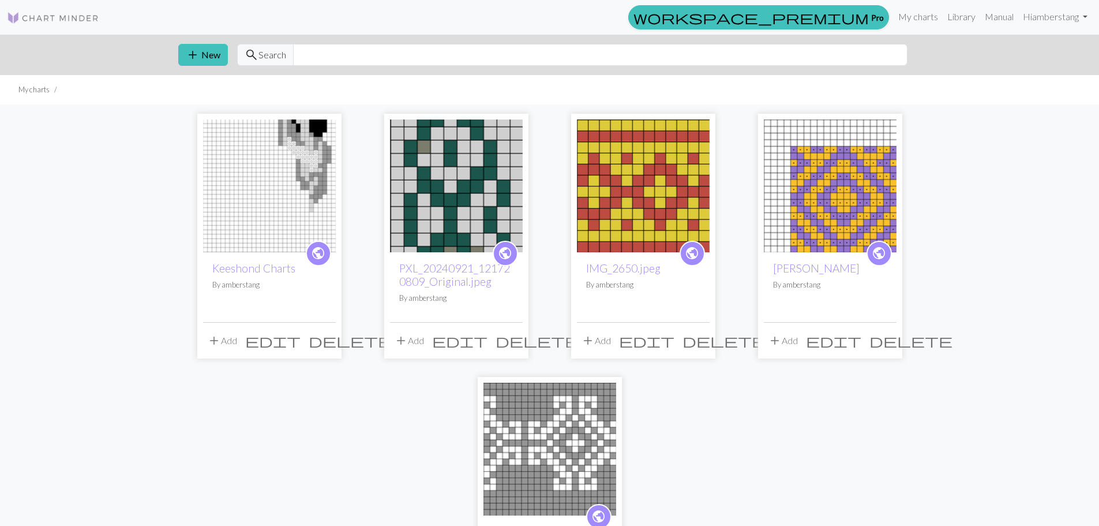
click at [290, 155] on img at bounding box center [269, 185] width 133 height 133
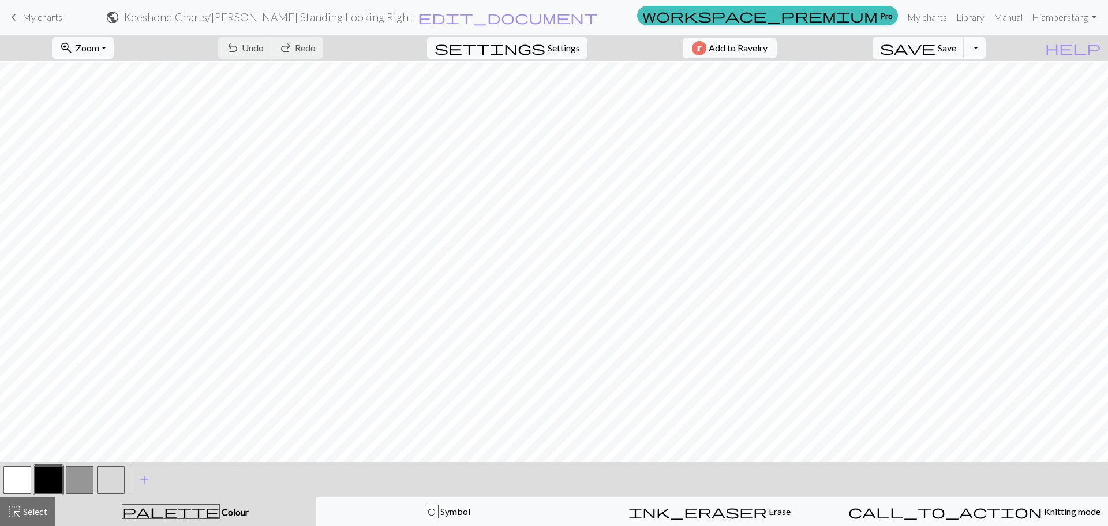
click at [985, 48] on button "Toggle Dropdown" at bounding box center [974, 48] width 22 height 22
click at [972, 89] on button "save_alt Download" at bounding box center [889, 91] width 190 height 18
click at [531, 39] on button "Download" at bounding box center [526, 38] width 56 height 22
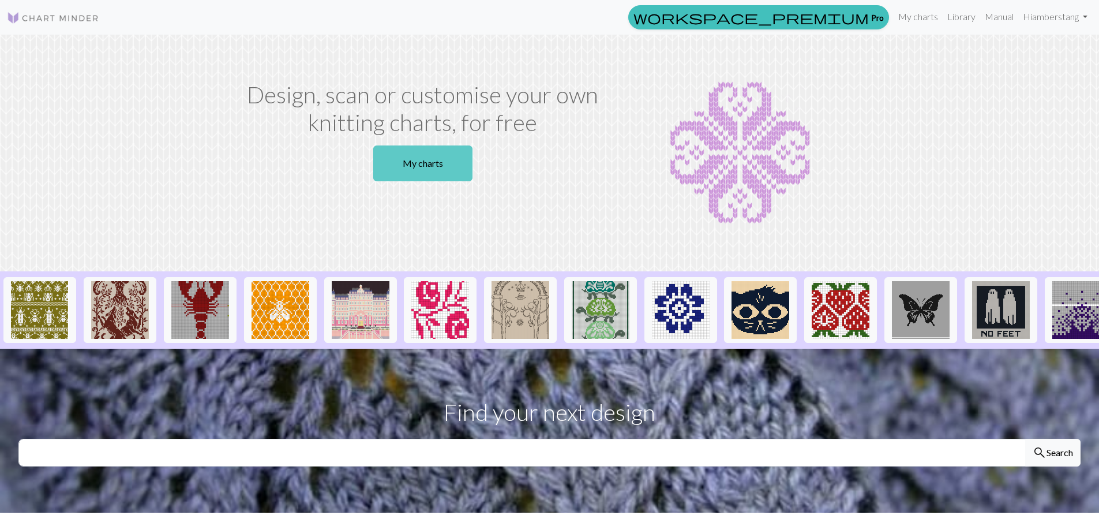
click at [425, 161] on link "My charts" at bounding box center [422, 163] width 99 height 36
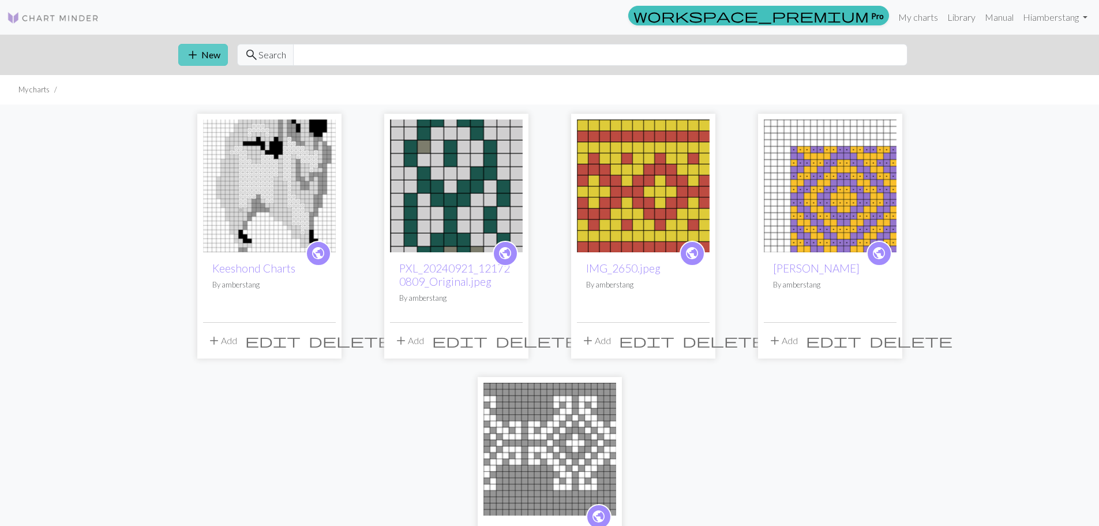
click at [202, 55] on button "add New" at bounding box center [203, 55] width 50 height 22
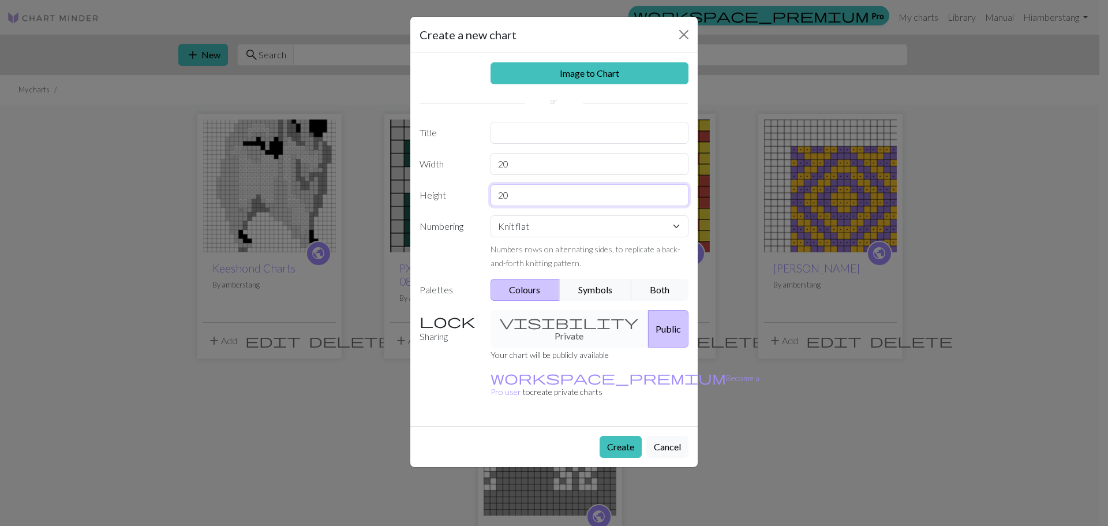
drag, startPoint x: 515, startPoint y: 198, endPoint x: 494, endPoint y: 196, distance: 20.9
click at [494, 196] on input "20" at bounding box center [589, 195] width 198 height 22
type input "50"
drag, startPoint x: 515, startPoint y: 167, endPoint x: 490, endPoint y: 165, distance: 24.9
click at [490, 165] on input "20" at bounding box center [589, 164] width 198 height 22
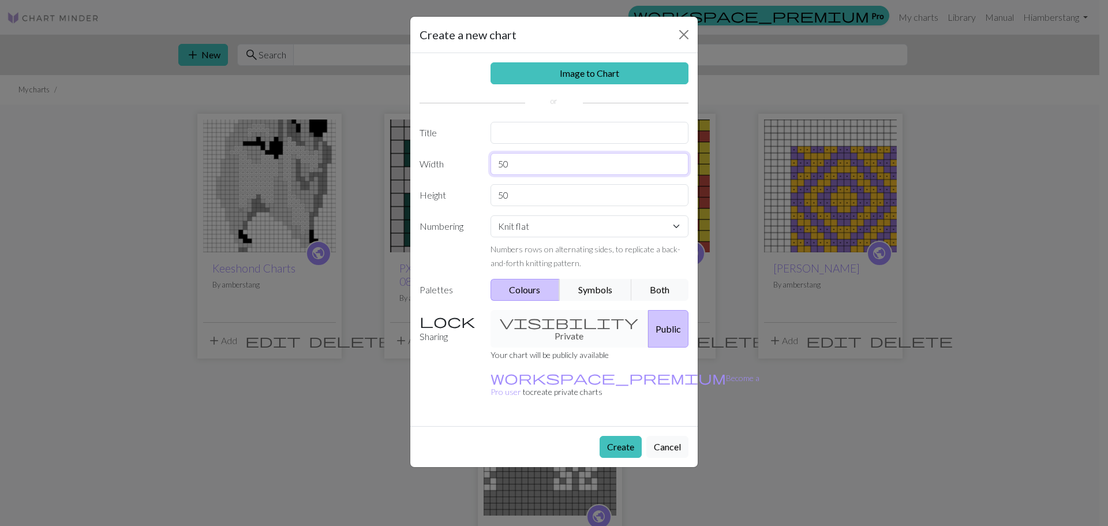
type input "50"
click at [526, 130] on input "text" at bounding box center [589, 133] width 198 height 22
type input "Keeshond standing facing left"
click at [620, 436] on button "Create" at bounding box center [620, 447] width 42 height 22
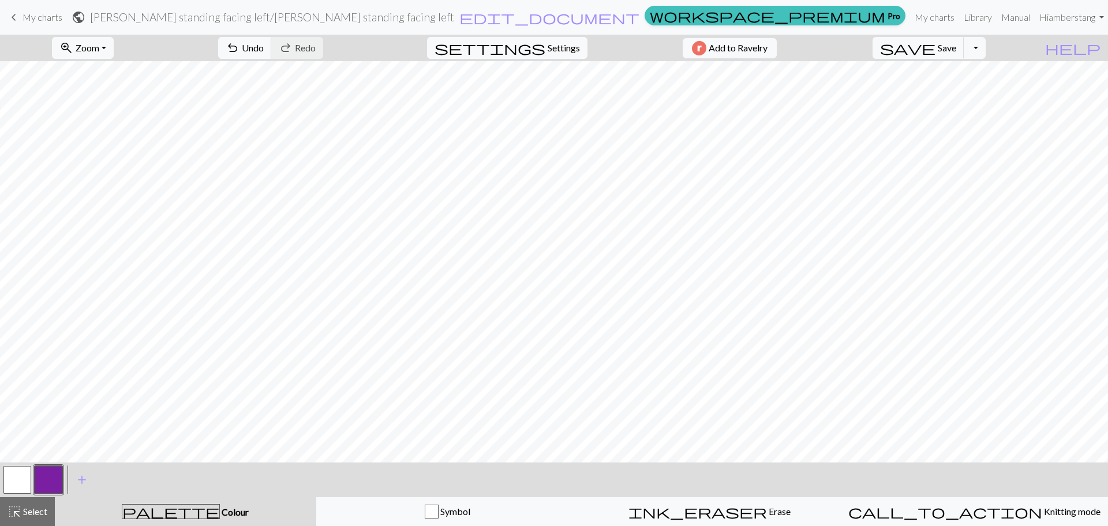
click at [48, 478] on button "button" at bounding box center [49, 480] width 28 height 28
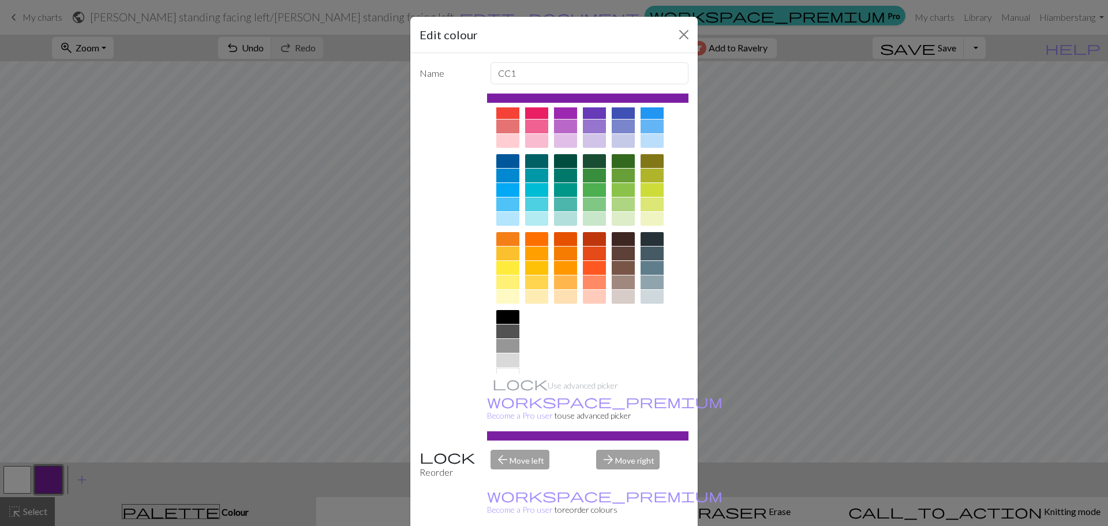
scroll to position [62, 0]
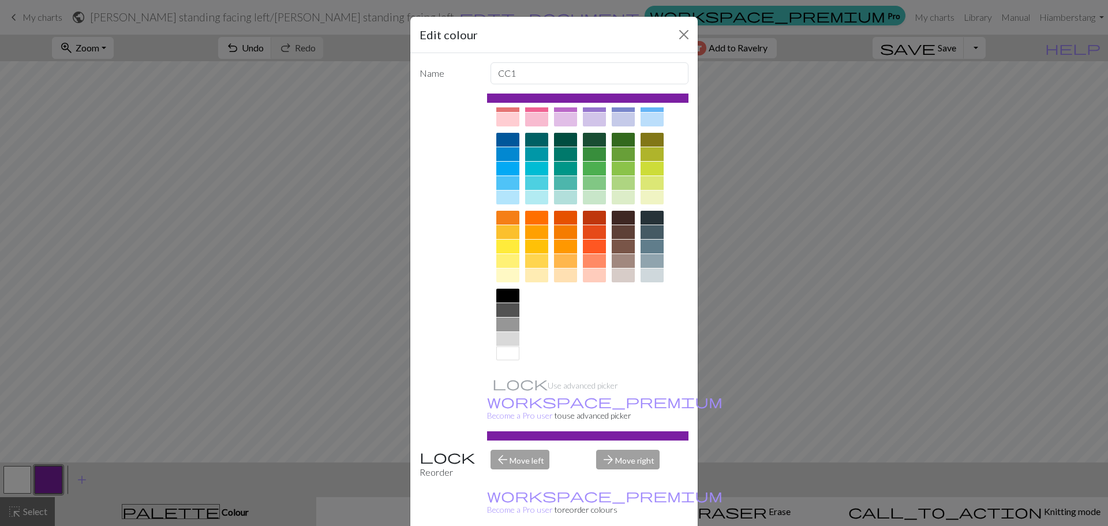
click at [502, 295] on div at bounding box center [507, 295] width 23 height 14
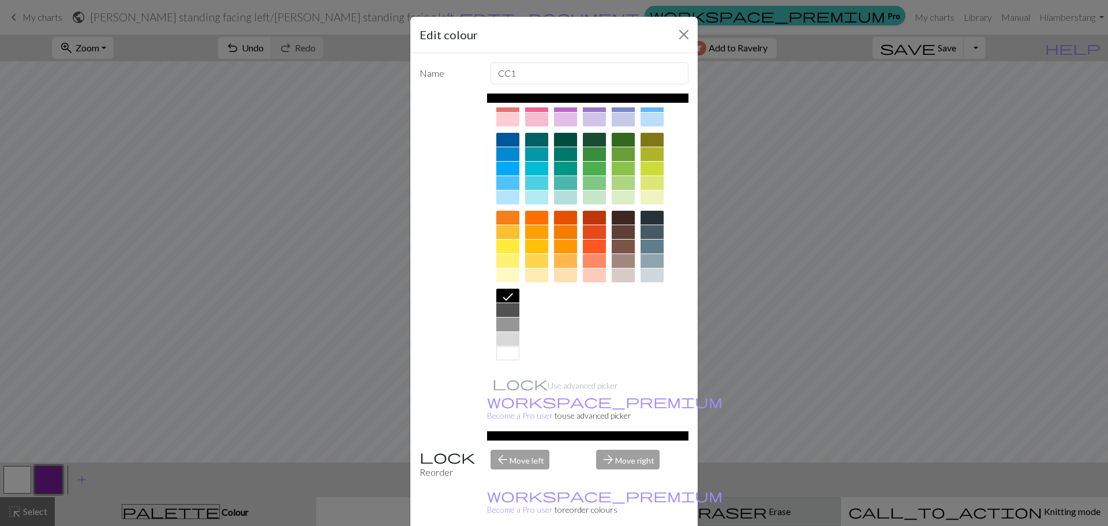
drag, startPoint x: 614, startPoint y: 512, endPoint x: 602, endPoint y: 515, distance: 12.3
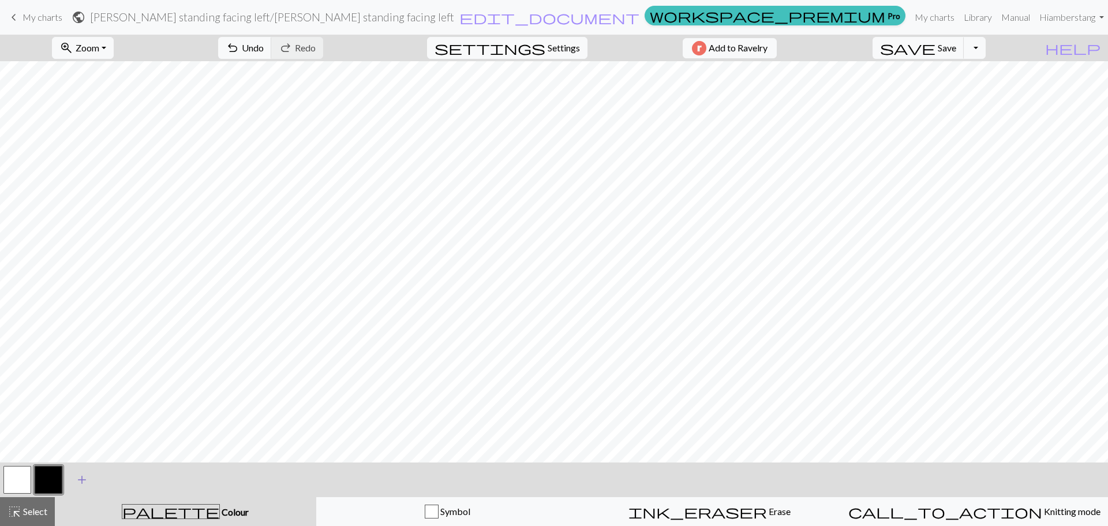
click at [82, 479] on span "add" at bounding box center [82, 479] width 14 height 16
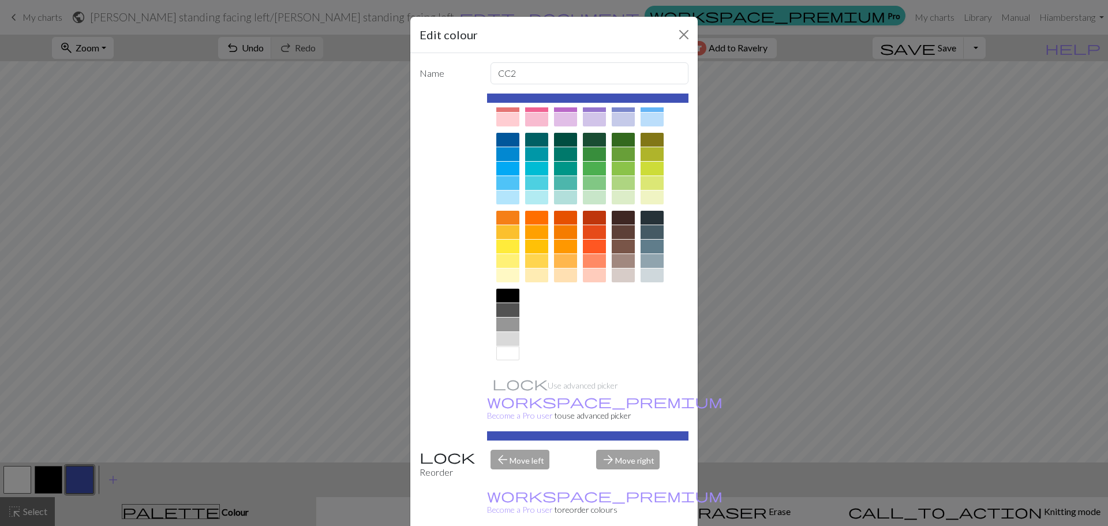
click at [504, 311] on div at bounding box center [507, 310] width 23 height 14
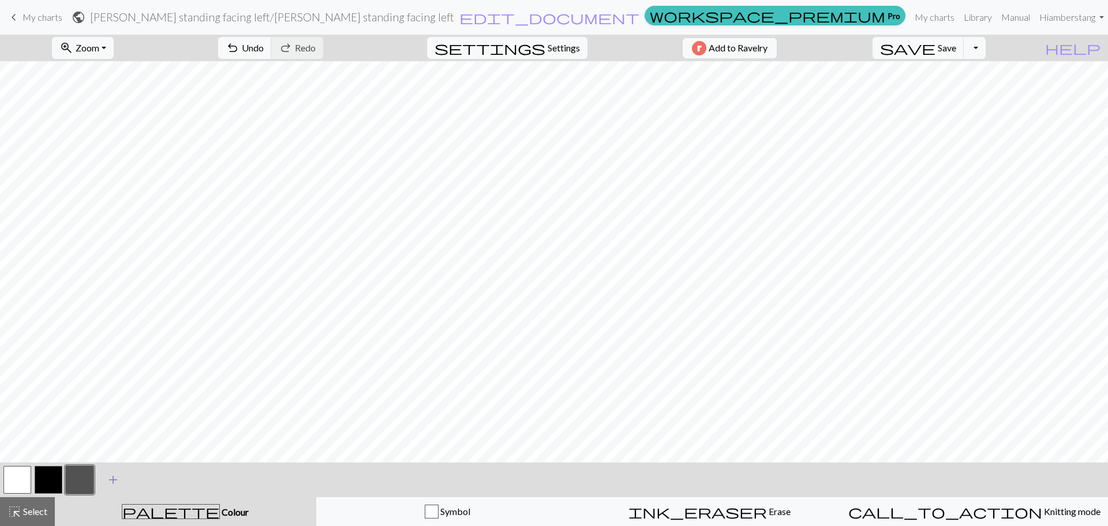
click at [112, 479] on span "add" at bounding box center [113, 479] width 14 height 16
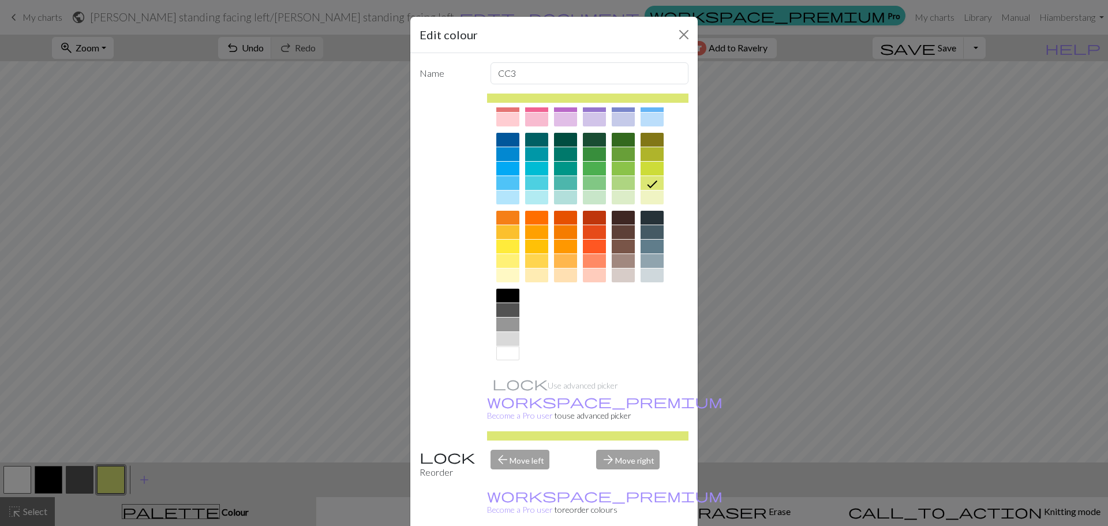
click at [497, 324] on div at bounding box center [507, 324] width 23 height 14
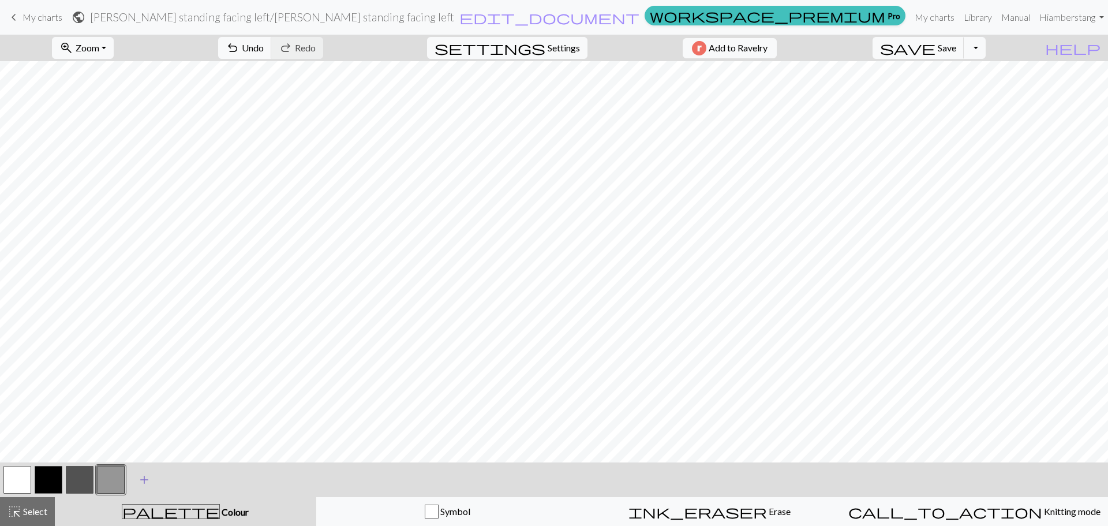
click at [140, 479] on span "add" at bounding box center [144, 479] width 14 height 16
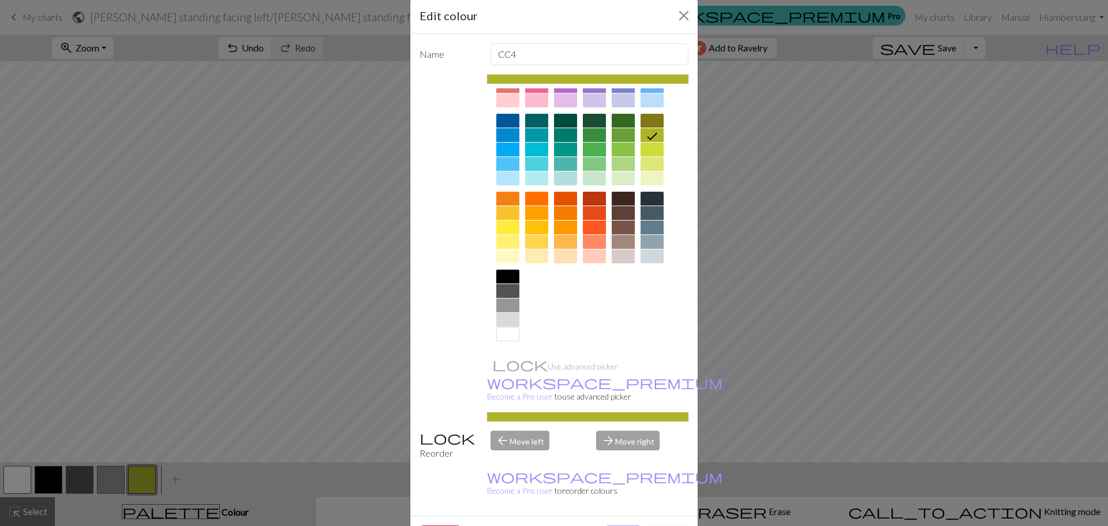
scroll to position [29, 0]
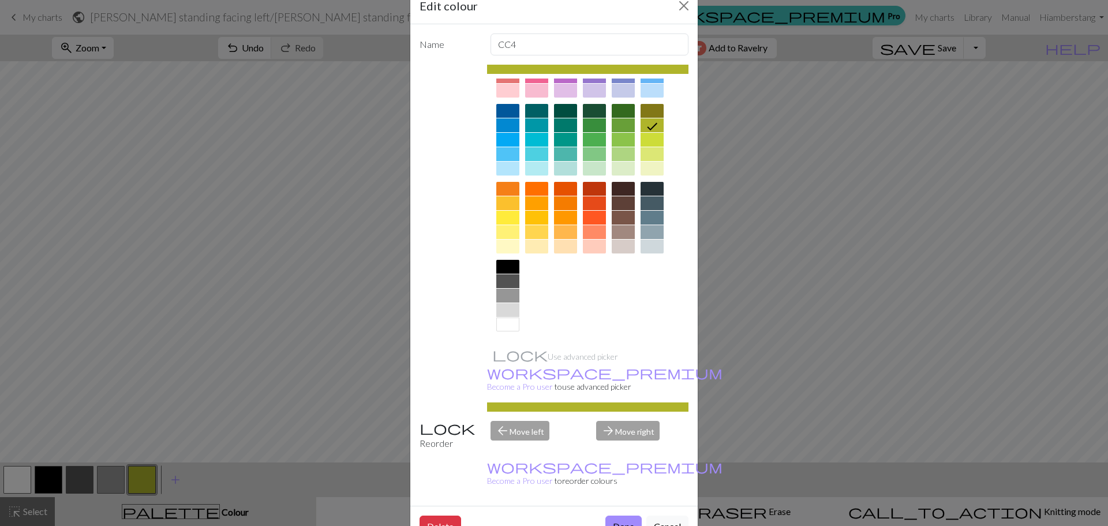
click at [506, 305] on div at bounding box center [507, 310] width 23 height 14
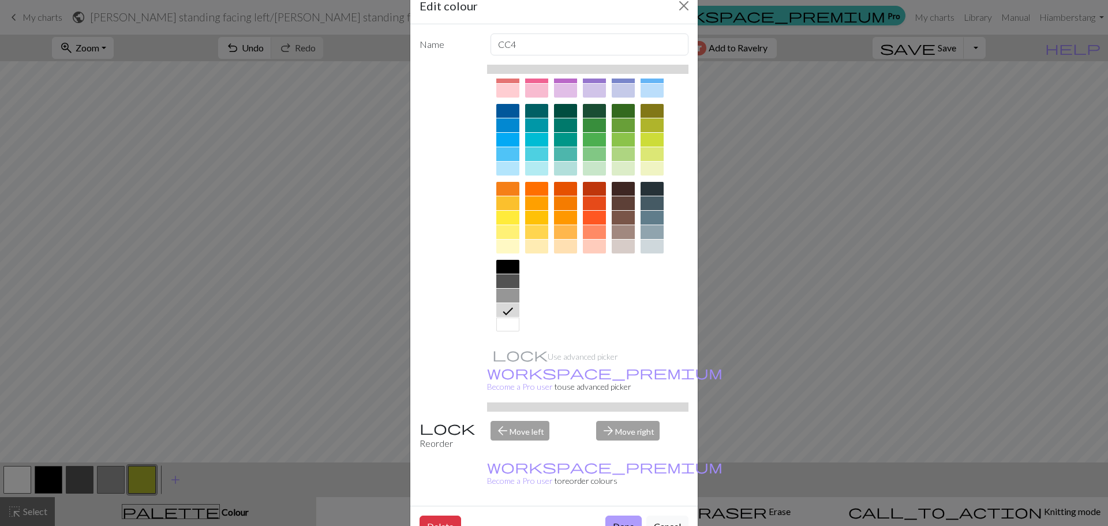
click at [614, 515] on button "Done" at bounding box center [623, 526] width 36 height 22
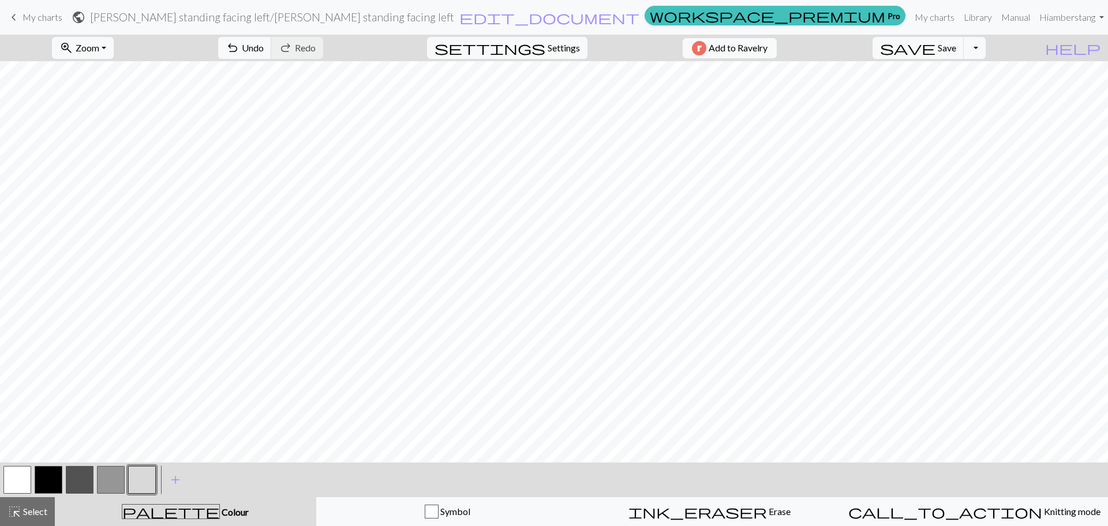
click at [51, 477] on button "button" at bounding box center [49, 480] width 28 height 28
click at [104, 481] on button "button" at bounding box center [111, 480] width 28 height 28
click at [136, 479] on button "button" at bounding box center [142, 480] width 28 height 28
click at [115, 481] on button "button" at bounding box center [111, 480] width 28 height 28
click at [135, 478] on button "button" at bounding box center [142, 480] width 28 height 28
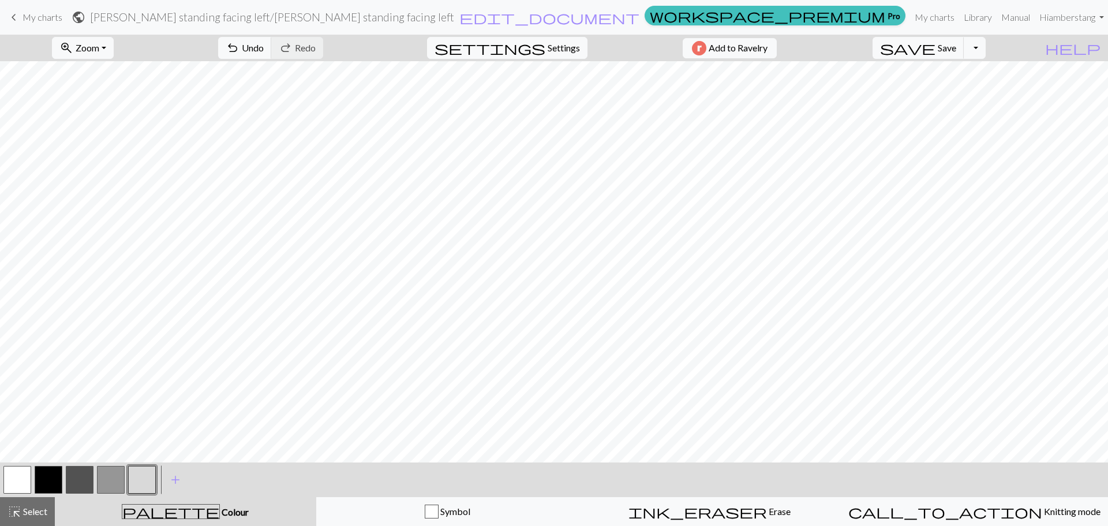
click at [24, 474] on button "button" at bounding box center [17, 480] width 28 height 28
click at [114, 478] on button "button" at bounding box center [111, 480] width 28 height 28
drag, startPoint x: 132, startPoint y: 478, endPoint x: 145, endPoint y: 464, distance: 19.6
click at [132, 477] on button "button" at bounding box center [142, 480] width 28 height 28
click at [104, 481] on button "button" at bounding box center [111, 480] width 28 height 28
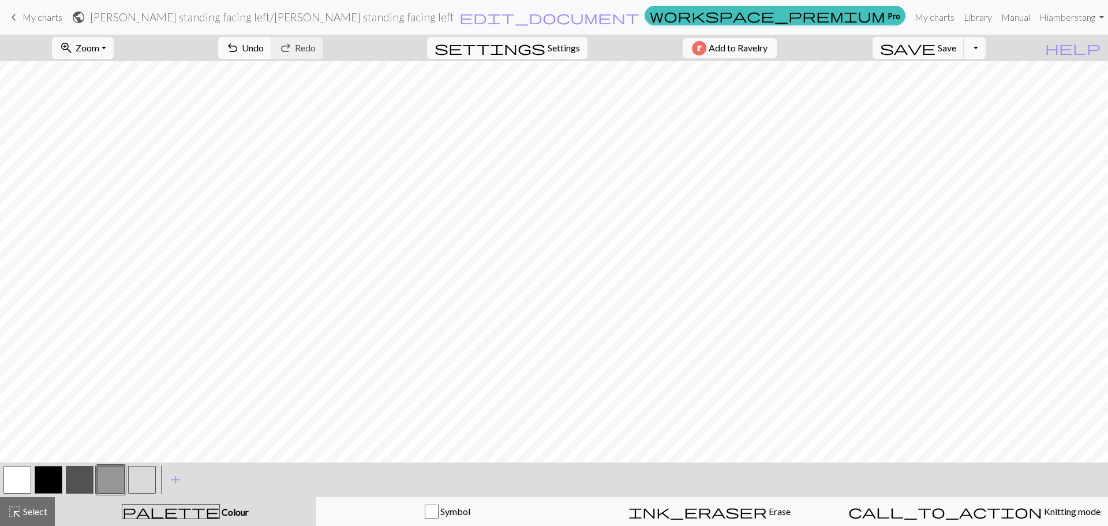
click at [144, 482] on button "button" at bounding box center [142, 480] width 28 height 28
click at [111, 483] on button "button" at bounding box center [111, 480] width 28 height 28
click at [134, 481] on button "button" at bounding box center [142, 480] width 28 height 28
click at [113, 481] on button "button" at bounding box center [111, 480] width 28 height 28
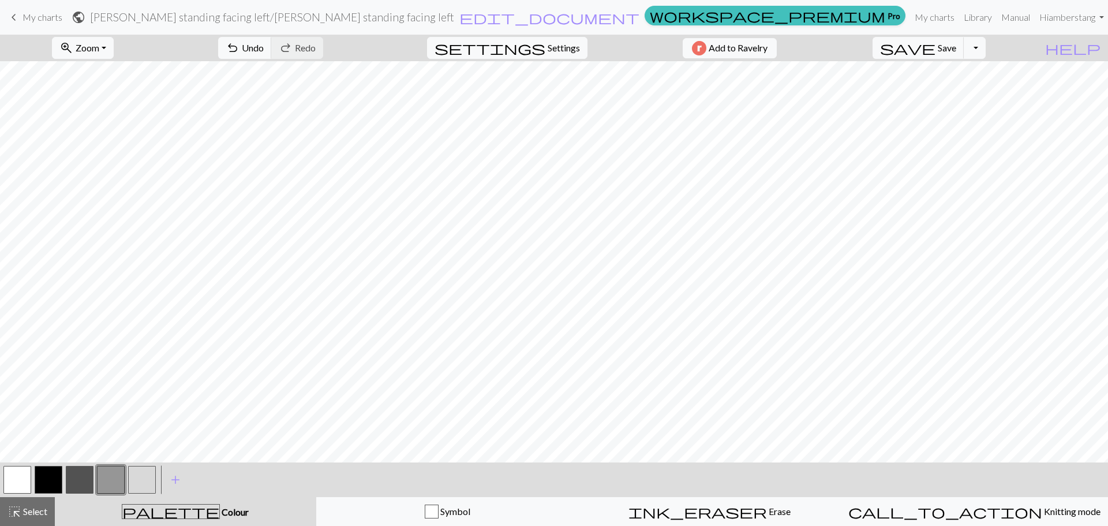
drag, startPoint x: 73, startPoint y: 471, endPoint x: 118, endPoint y: 457, distance: 47.8
click at [73, 471] on button "button" at bounding box center [80, 480] width 28 height 28
click at [18, 479] on button "button" at bounding box center [17, 480] width 28 height 28
click at [956, 52] on span "Save" at bounding box center [946, 47] width 18 height 11
